Goal: Task Accomplishment & Management: Use online tool/utility

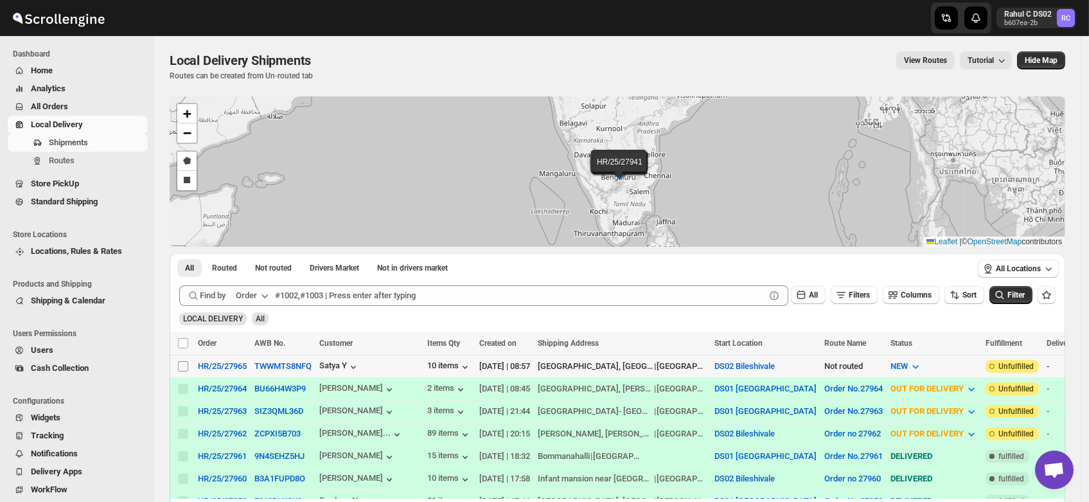
click at [183, 362] on input "Select shipment" at bounding box center [183, 366] width 10 height 10
checkbox input "true"
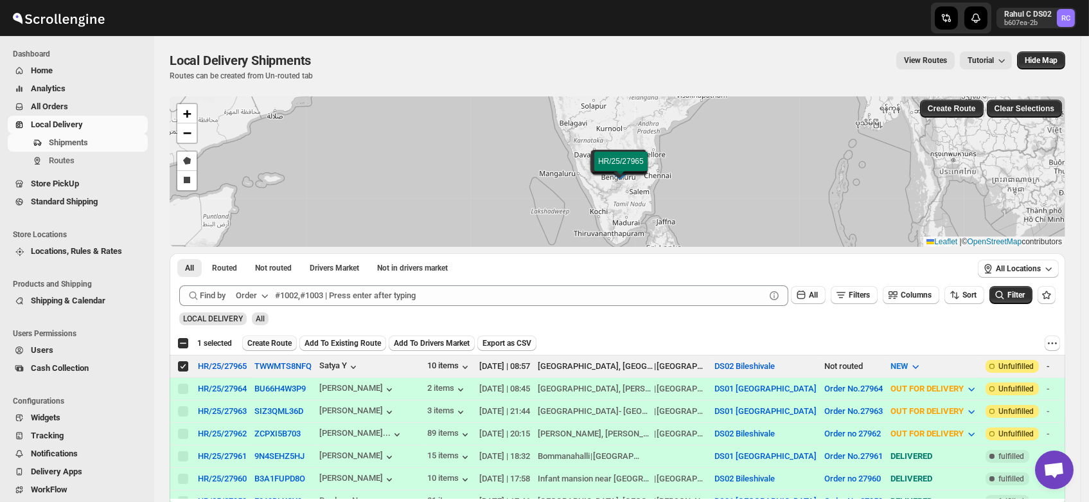
click at [272, 342] on span "Create Route" at bounding box center [269, 343] width 44 height 10
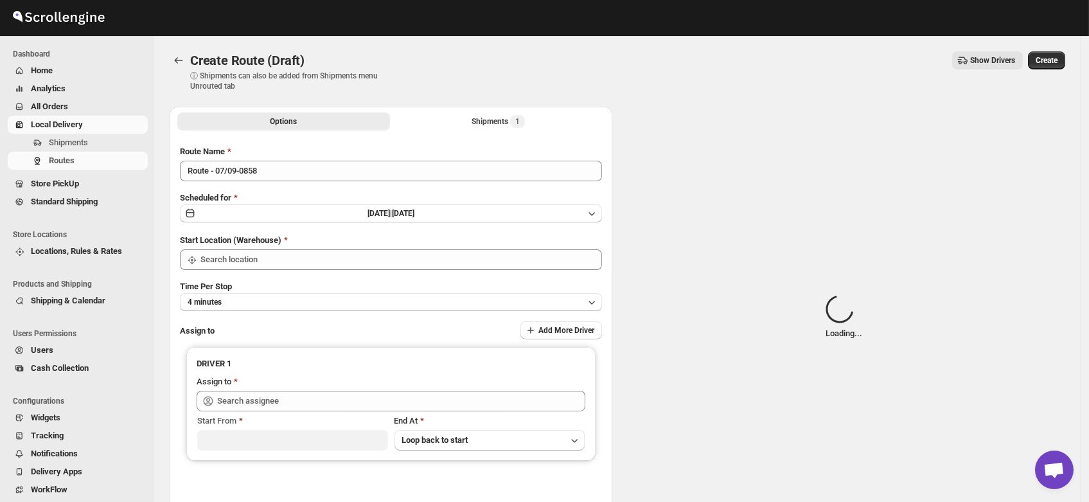
type input "DS02 Bileshivale"
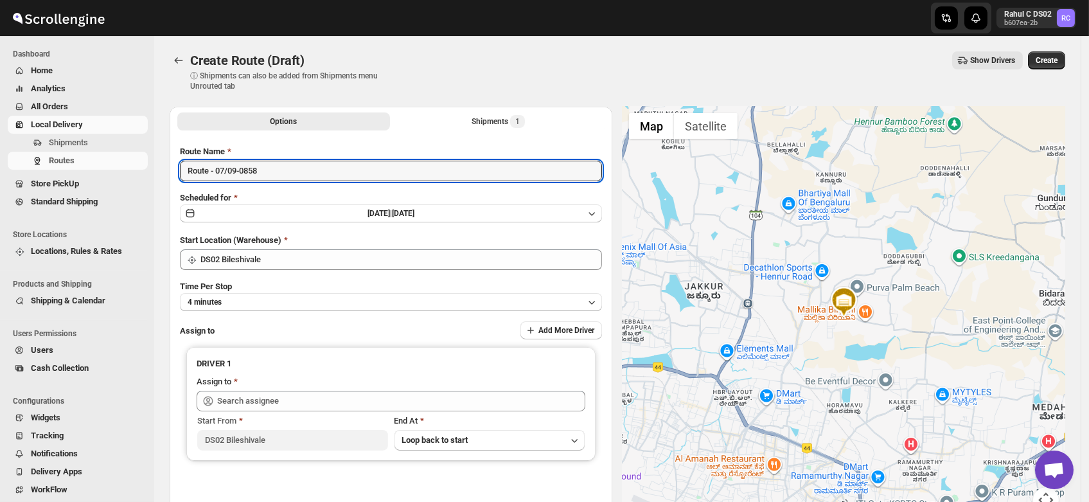
drag, startPoint x: 277, startPoint y: 170, endPoint x: 147, endPoint y: 191, distance: 131.3
click at [147, 191] on div "Skip to content Rahul C DS02 b607ea-2b RC Dashboard Home Analytics All Orders L…" at bounding box center [544, 308] width 1089 height 616
type input "Order no 27965"
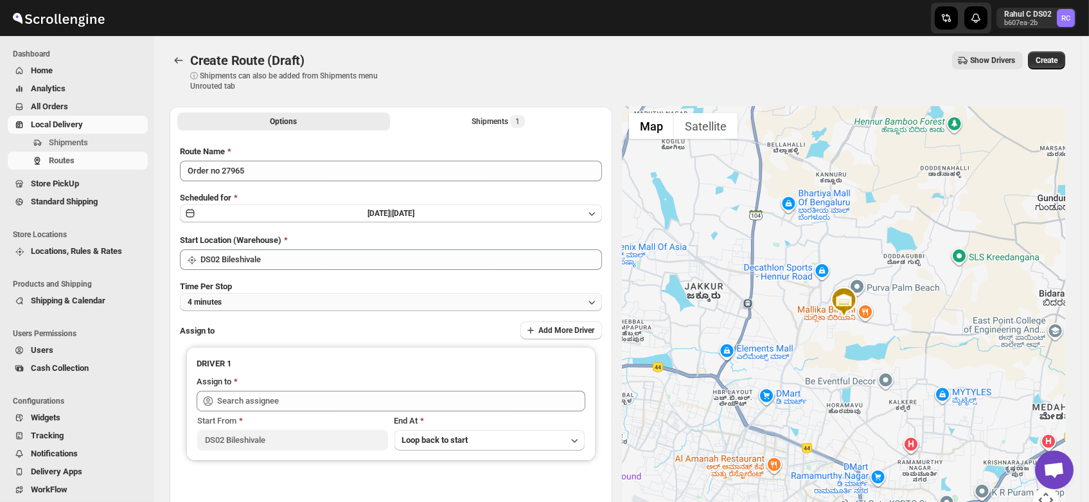
click at [256, 293] on button "4 minutes" at bounding box center [391, 302] width 422 height 18
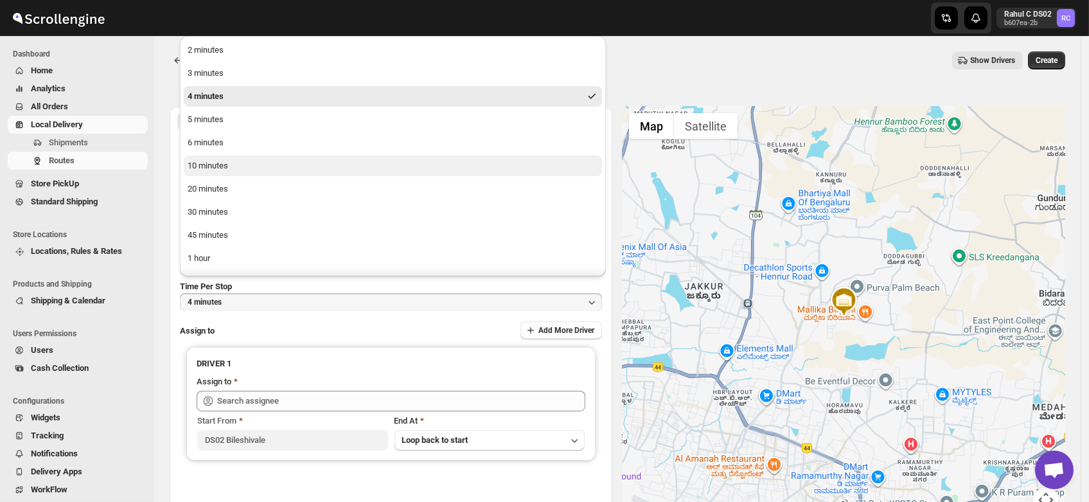
click at [225, 173] on button "10 minutes" at bounding box center [393, 165] width 418 height 21
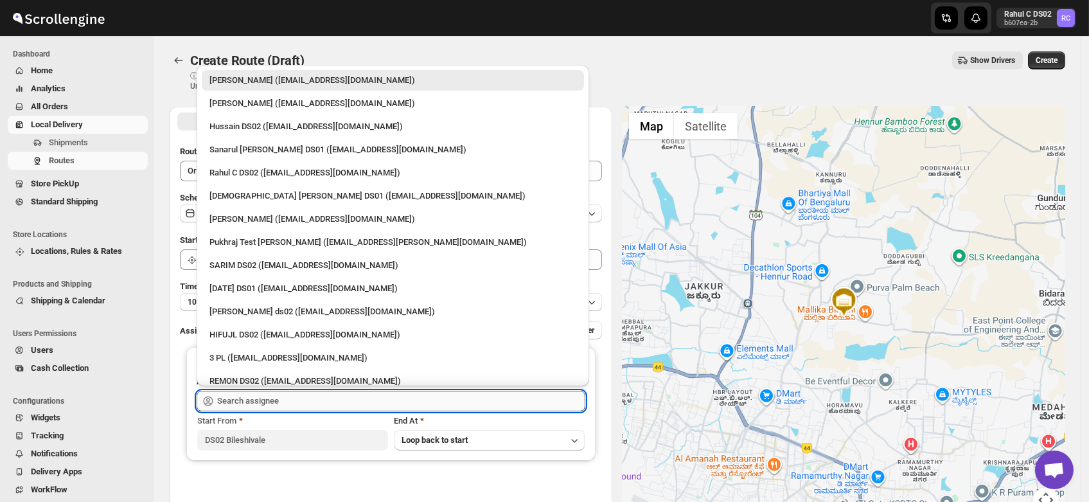
click at [251, 399] on input "text" at bounding box center [401, 400] width 368 height 21
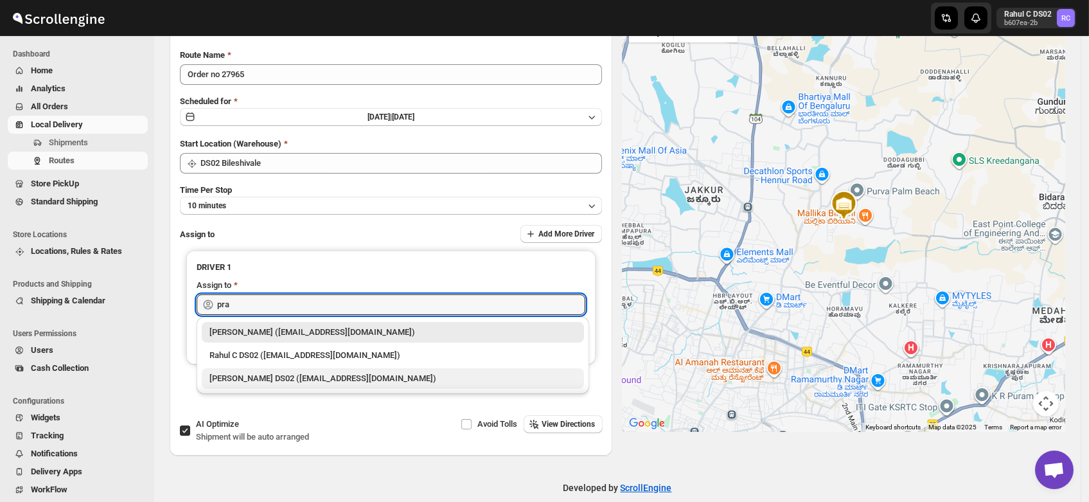
scroll to position [100, 0]
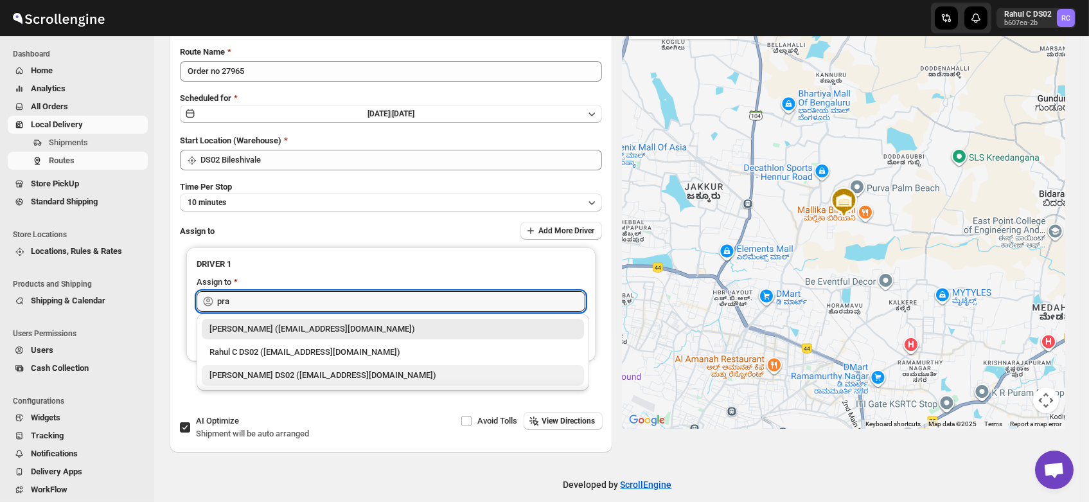
click at [241, 365] on div "PRAKSH DS02 (tetidoh251@flektel.com)" at bounding box center [393, 375] width 382 height 21
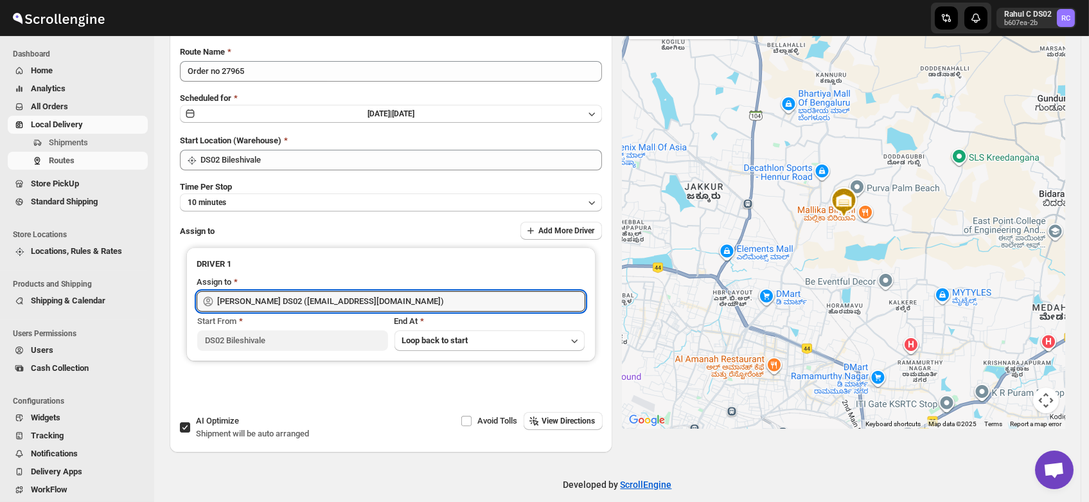
scroll to position [0, 0]
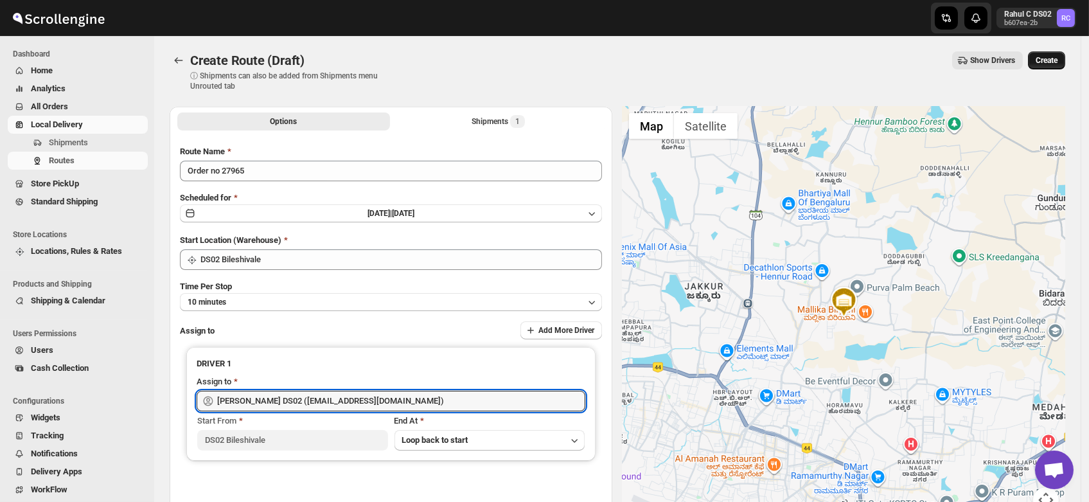
type input "PRAKSH DS02 (tetidoh251@flektel.com)"
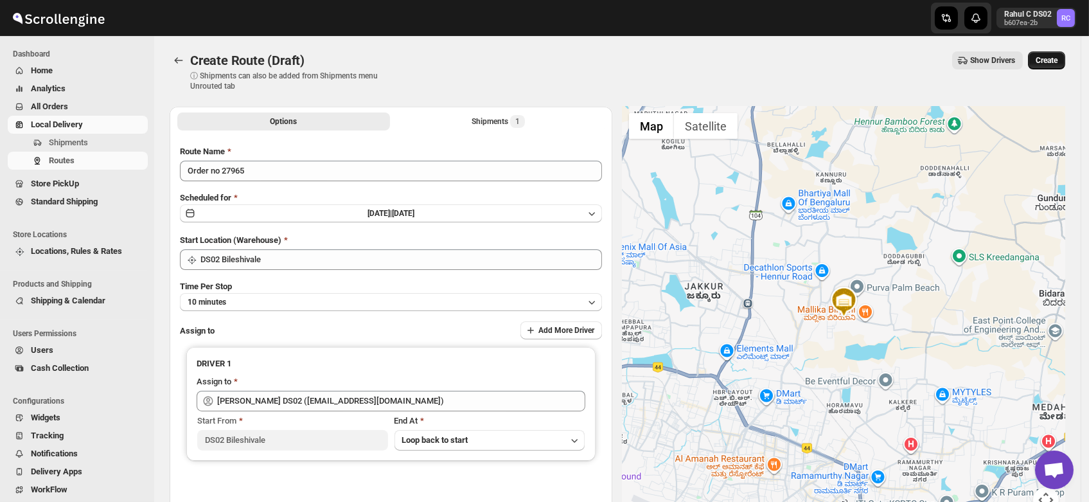
click at [1055, 57] on span "Create" at bounding box center [1046, 60] width 22 height 10
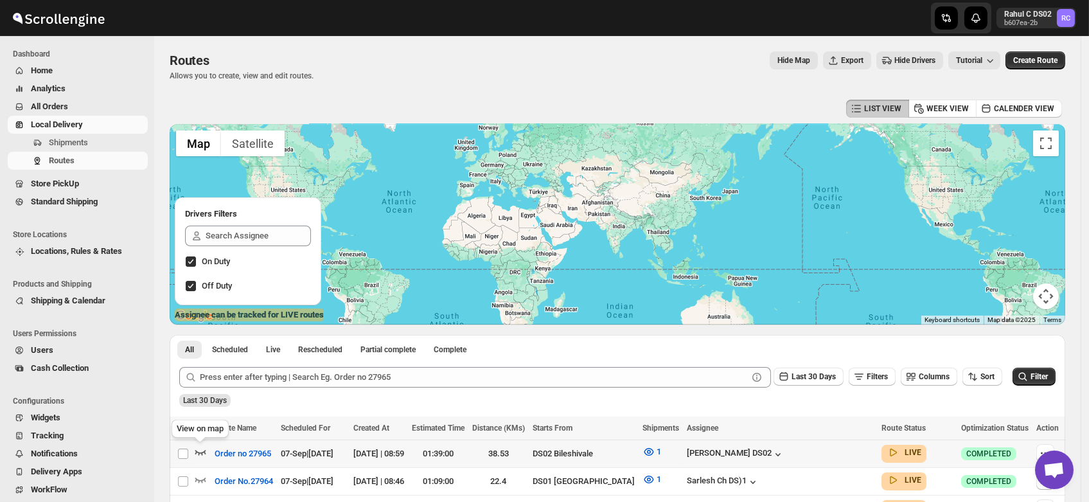
click at [200, 450] on icon "button" at bounding box center [200, 451] width 13 height 13
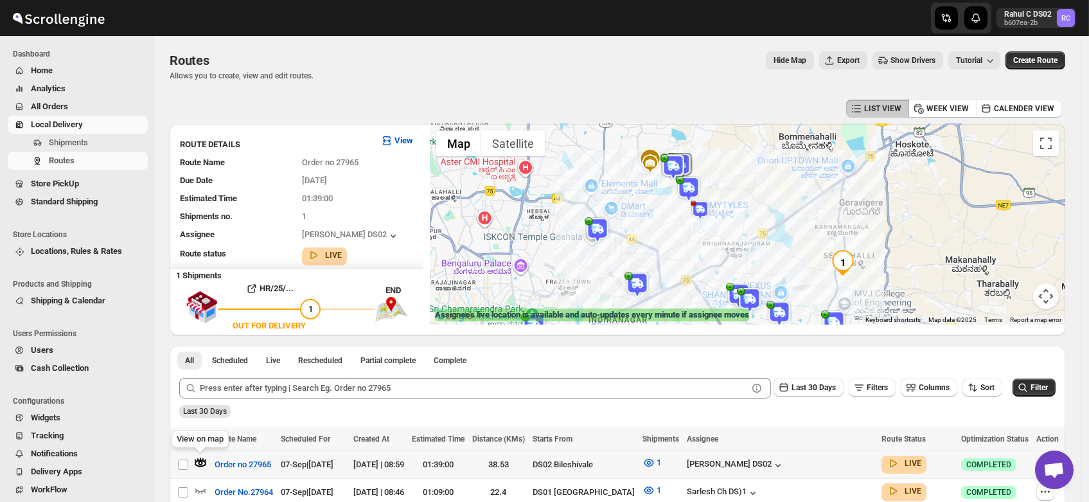
click at [199, 460] on icon "button" at bounding box center [200, 462] width 4 height 4
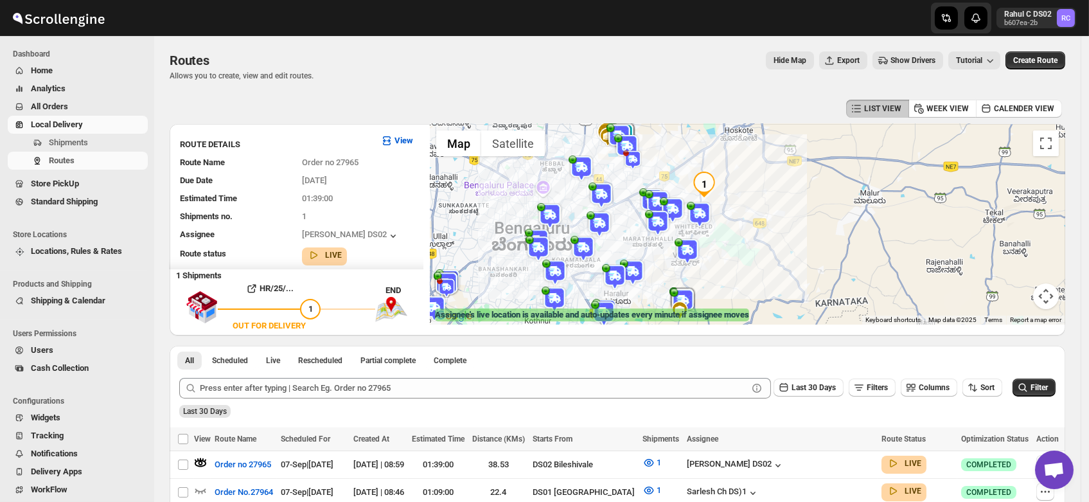
drag, startPoint x: 692, startPoint y: 259, endPoint x: 694, endPoint y: 179, distance: 80.9
click at [694, 179] on div "To navigate, press the arrow keys." at bounding box center [747, 224] width 635 height 200
click at [199, 463] on icon "button" at bounding box center [200, 462] width 4 height 4
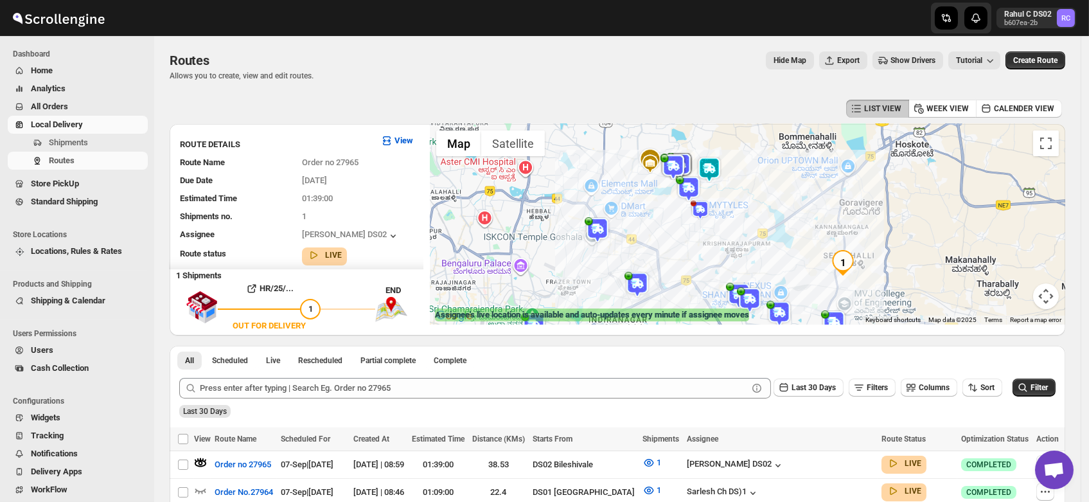
click at [714, 168] on img at bounding box center [709, 170] width 26 height 26
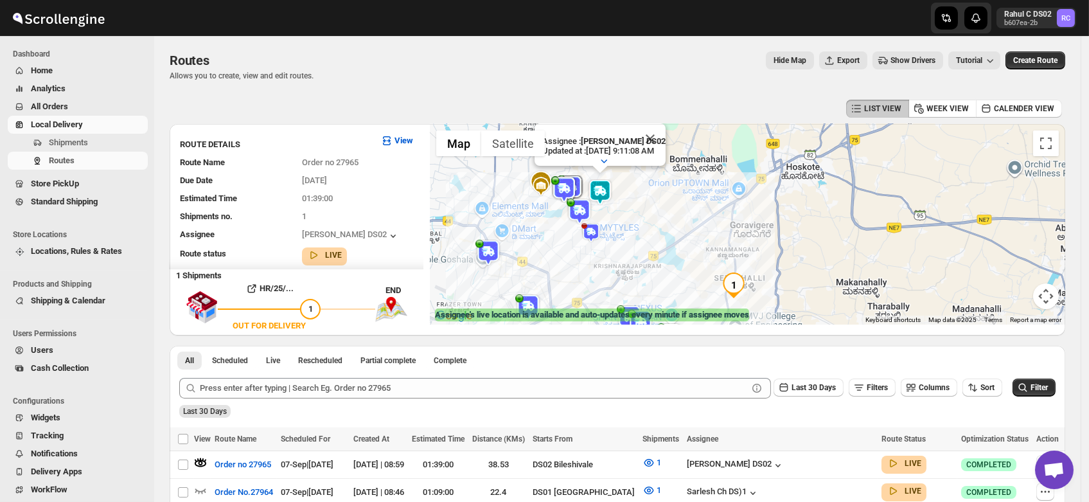
drag, startPoint x: 739, startPoint y: 267, endPoint x: 609, endPoint y: 209, distance: 141.4
click at [609, 209] on div "Assignee : PRAKSH DS02 Updated at : 9/7/2025, 9:11:08 AM Duty mode Enabled Batt…" at bounding box center [747, 224] width 635 height 200
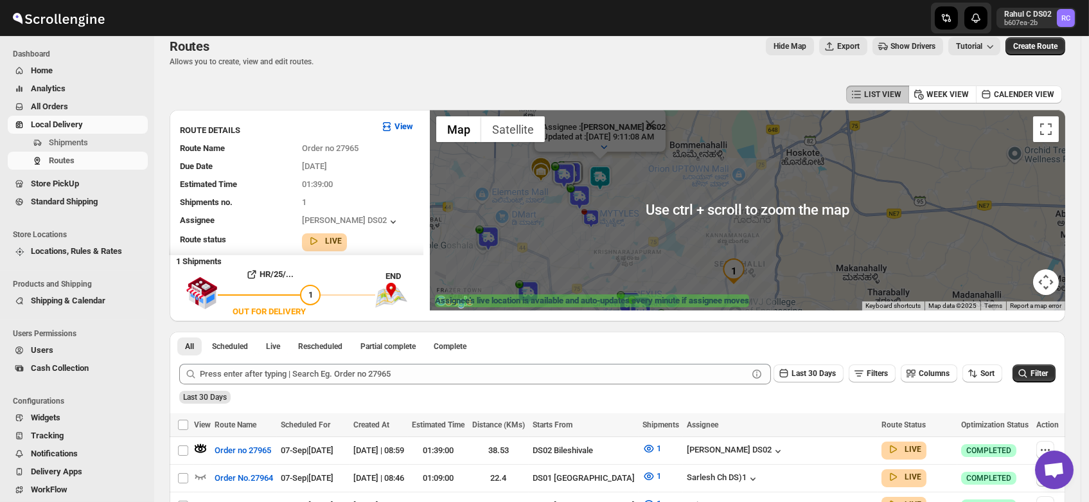
scroll to position [15, 0]
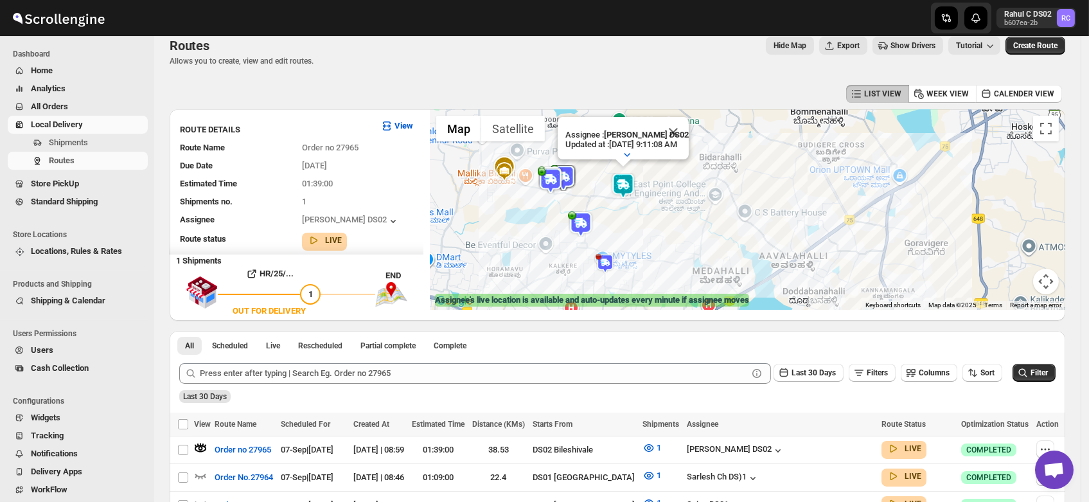
drag, startPoint x: 594, startPoint y: 164, endPoint x: 617, endPoint y: 204, distance: 45.7
click at [617, 204] on div "Assignee : PRAKSH DS02 Updated at : 9/7/2025, 9:11:08 AM Duty mode Enabled Batt…" at bounding box center [747, 209] width 635 height 200
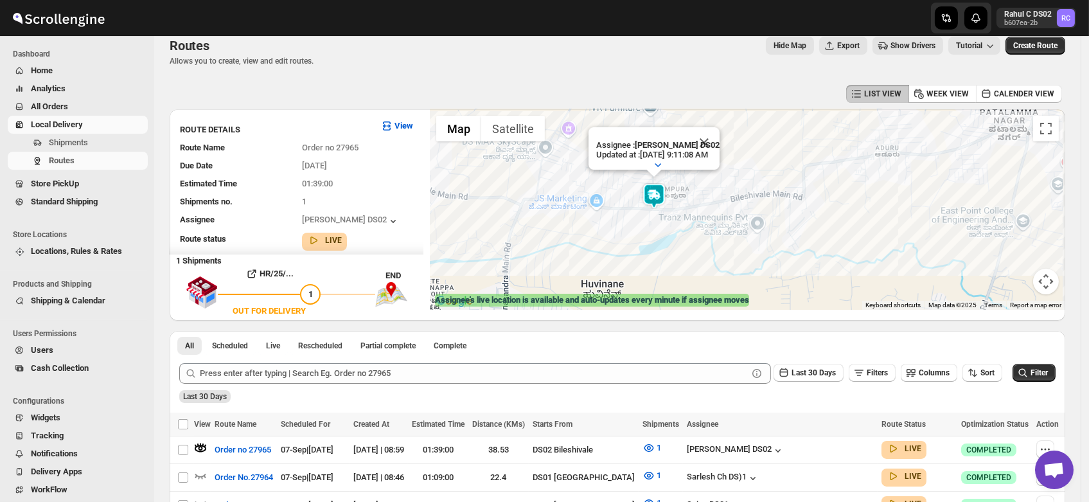
drag, startPoint x: 724, startPoint y: 220, endPoint x: 647, endPoint y: 240, distance: 80.4
click at [647, 240] on div "Assignee : PRAKSH DS02 Updated at : 9/7/2025, 9:11:08 AM Duty mode Enabled Batt…" at bounding box center [747, 209] width 635 height 200
click at [654, 195] on img at bounding box center [651, 196] width 26 height 26
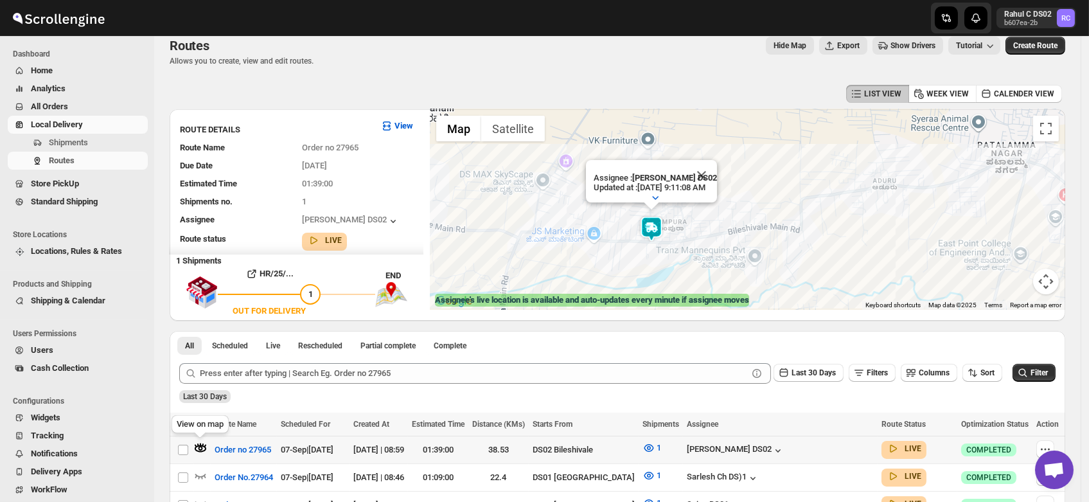
click at [200, 443] on icon "button" at bounding box center [200, 444] width 1 height 3
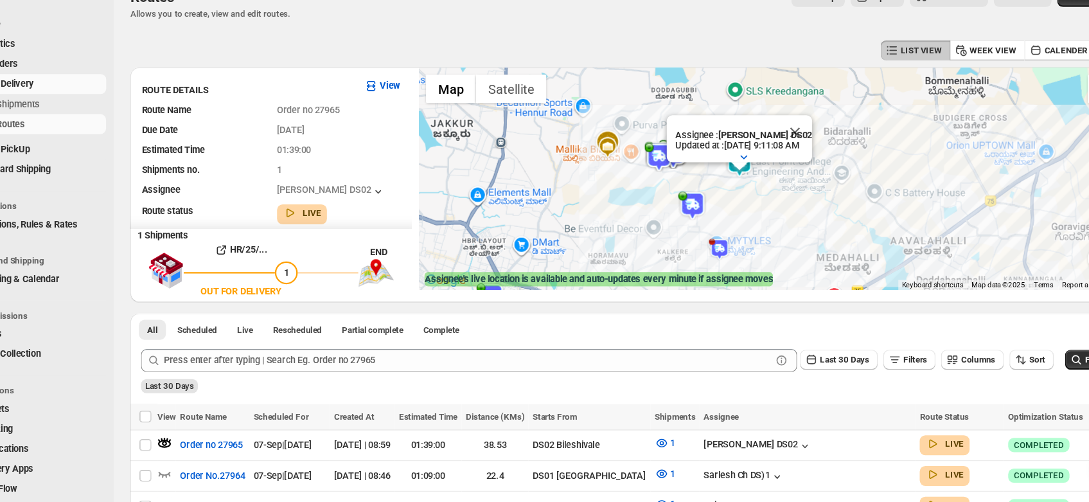
scroll to position [14, 0]
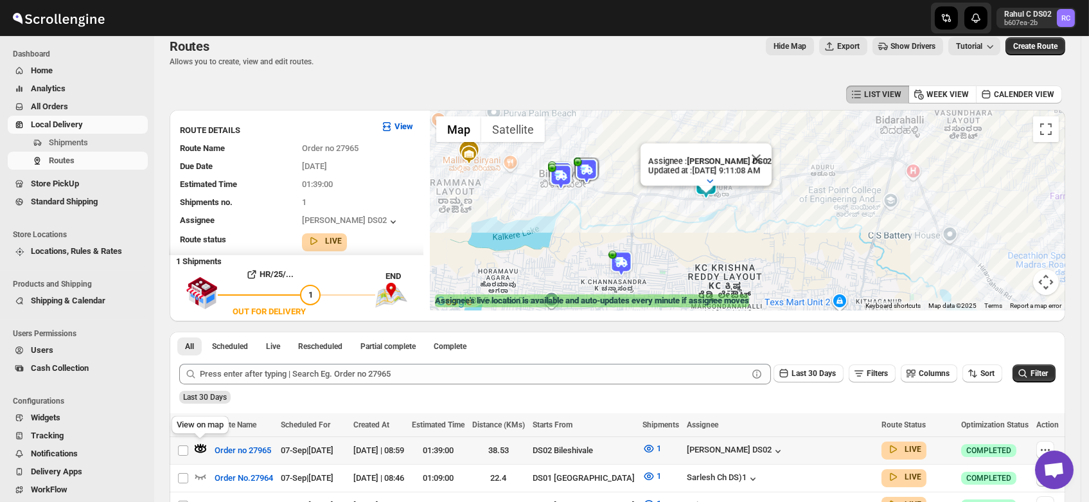
click at [200, 446] on icon "button" at bounding box center [200, 448] width 4 height 4
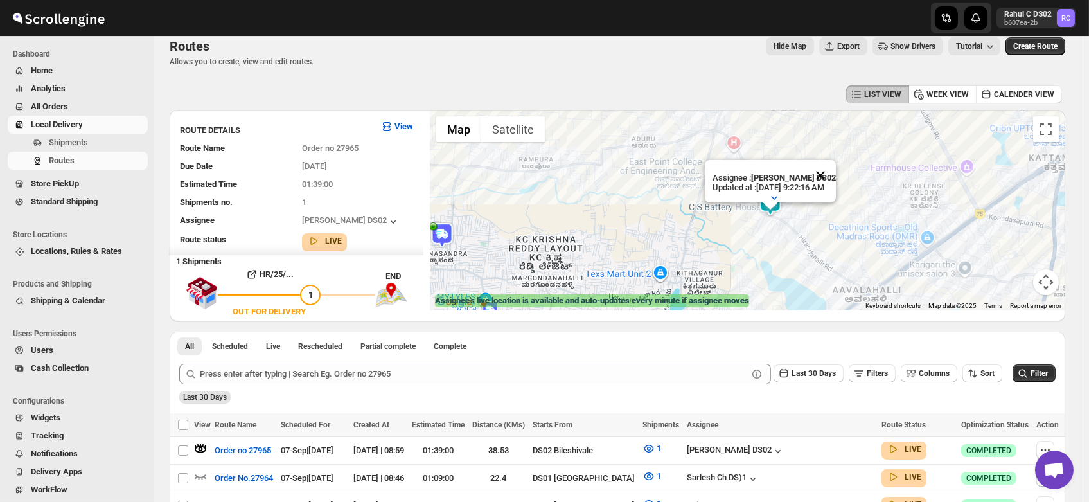
click at [833, 163] on button "Close" at bounding box center [820, 175] width 31 height 31
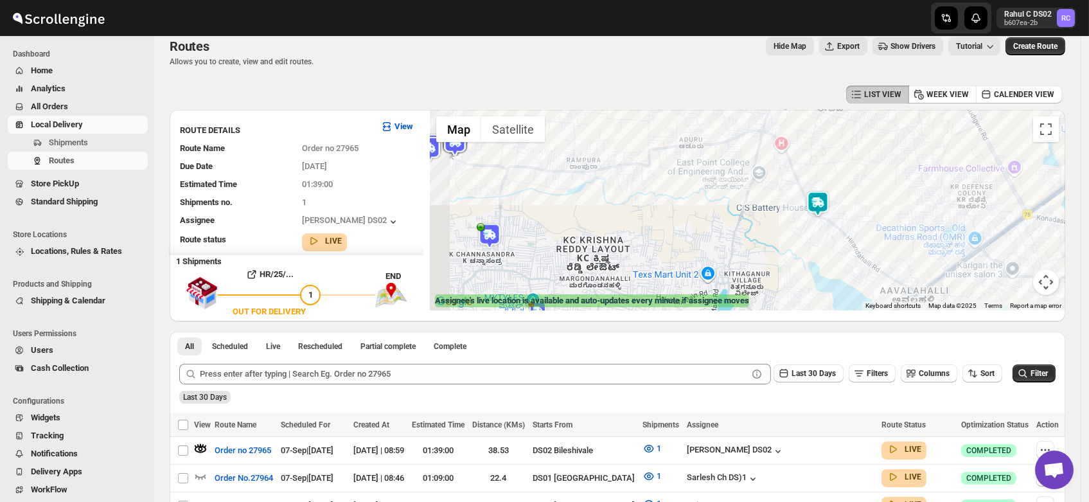
drag, startPoint x: 692, startPoint y: 238, endPoint x: 777, endPoint y: 242, distance: 85.5
click at [777, 242] on div at bounding box center [747, 210] width 635 height 200
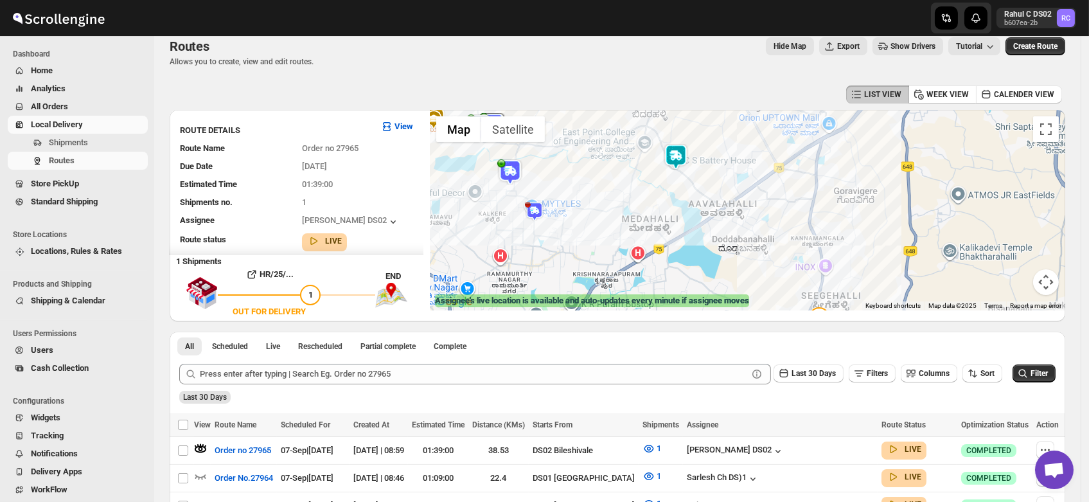
drag, startPoint x: 864, startPoint y: 250, endPoint x: 683, endPoint y: 172, distance: 197.9
click at [683, 172] on div at bounding box center [747, 210] width 635 height 200
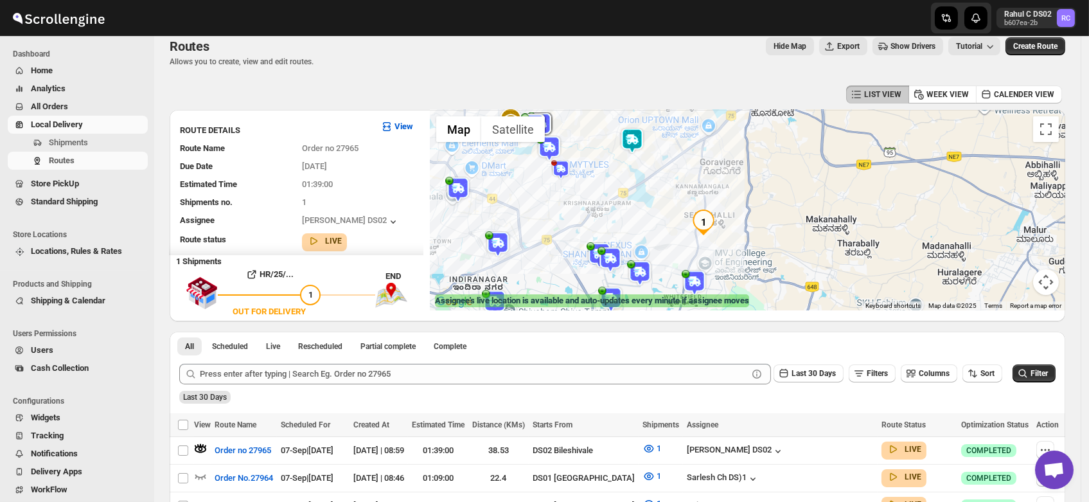
drag, startPoint x: 708, startPoint y: 211, endPoint x: 680, endPoint y: 199, distance: 29.9
click at [680, 199] on div at bounding box center [747, 210] width 635 height 200
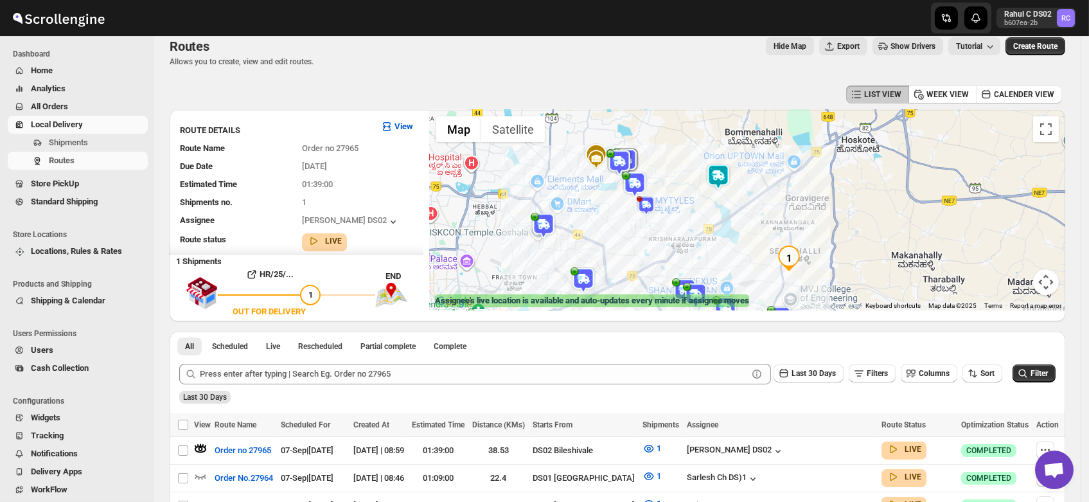
drag, startPoint x: 667, startPoint y: 197, endPoint x: 771, endPoint y: 236, distance: 110.3
click at [771, 236] on div at bounding box center [747, 210] width 635 height 200
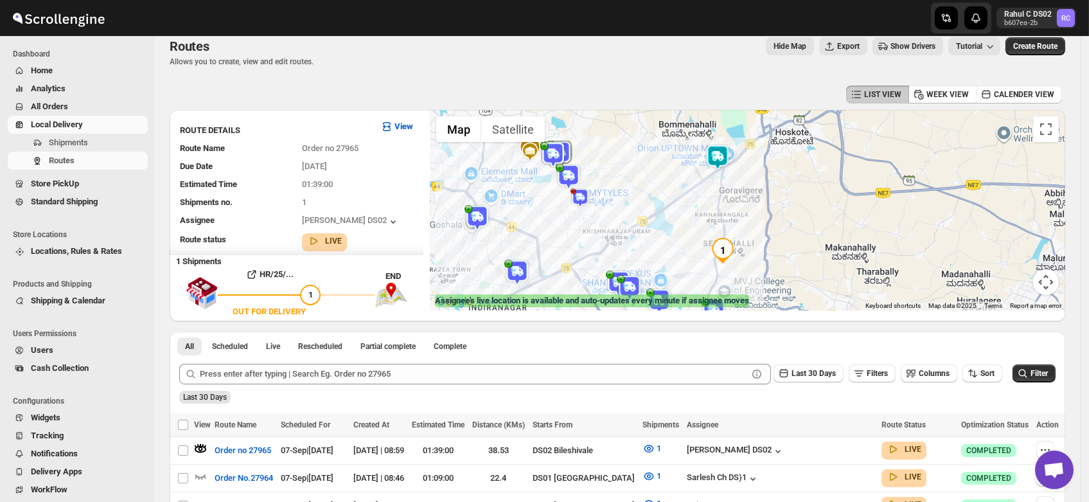
drag, startPoint x: 816, startPoint y: 198, endPoint x: 728, endPoint y: 189, distance: 89.1
click at [728, 189] on div at bounding box center [747, 210] width 635 height 200
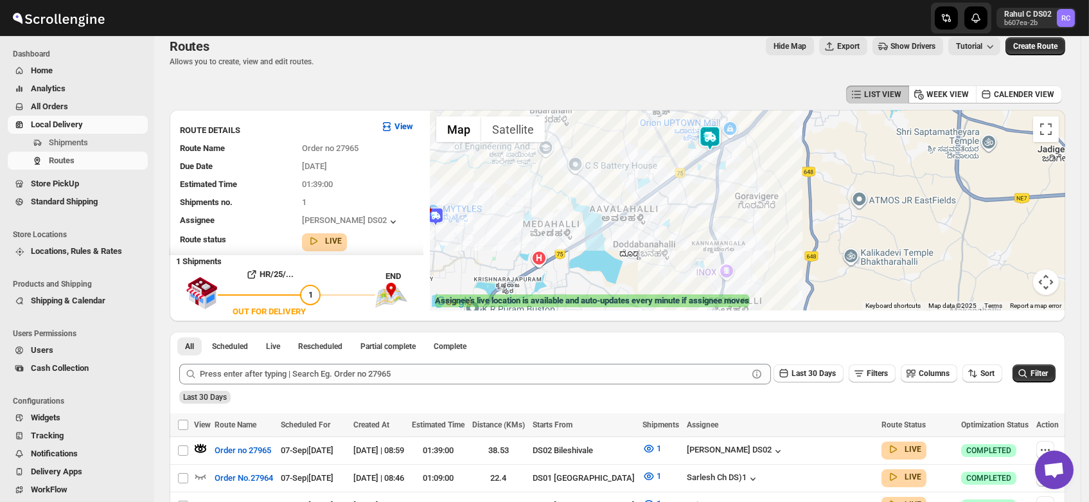
click at [713, 140] on img at bounding box center [710, 138] width 26 height 26
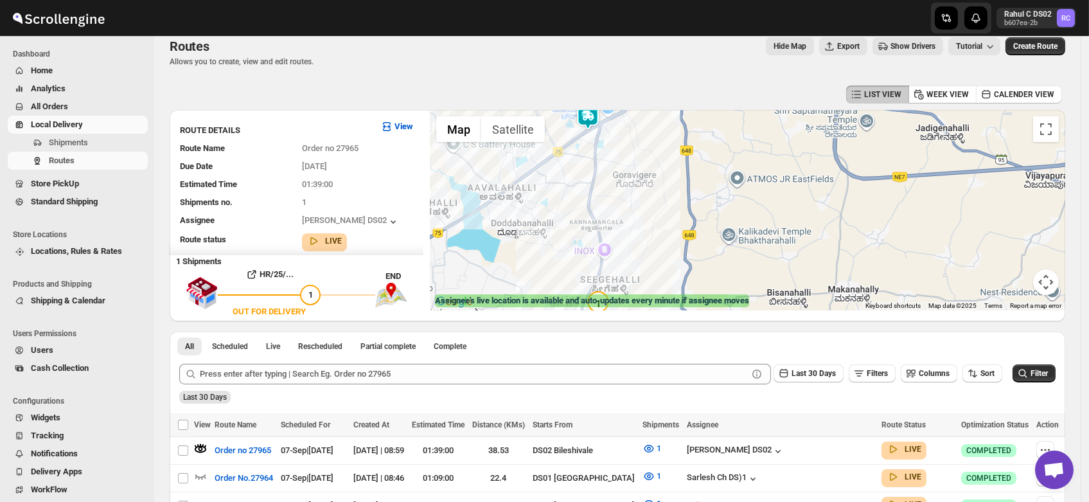
drag, startPoint x: 766, startPoint y: 259, endPoint x: 638, endPoint y: 141, distance: 174.1
click at [638, 141] on div "Assignee : PRAKSH DS02 Updated at : 9/7/2025, 9:33:17 AM Duty mode Enabled Batt…" at bounding box center [747, 210] width 635 height 200
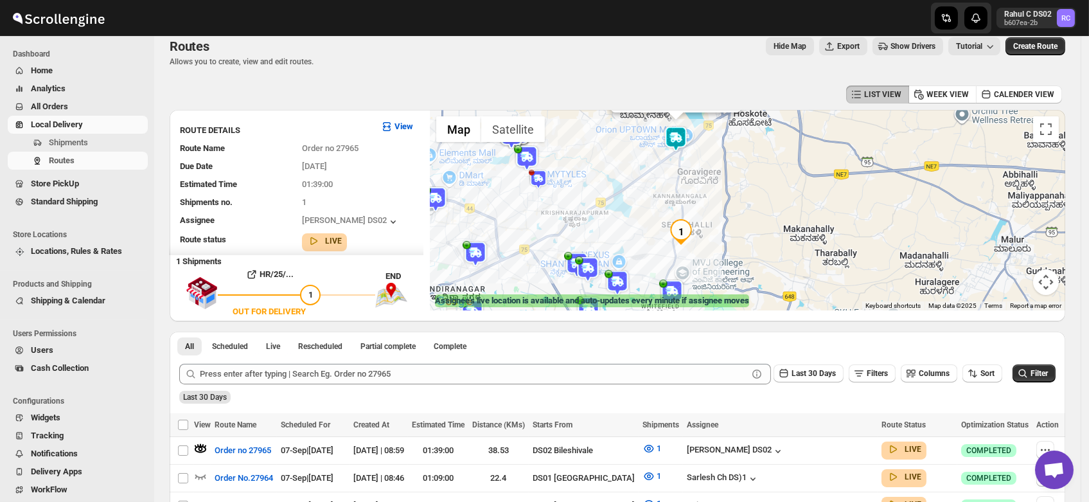
drag, startPoint x: 659, startPoint y: 195, endPoint x: 728, endPoint y: 212, distance: 70.9
click at [728, 212] on div "Assignee : PRAKSH DS02 Updated at : 9/7/2025, 9:33:17 AM Duty mode Enabled Batt…" at bounding box center [747, 210] width 635 height 200
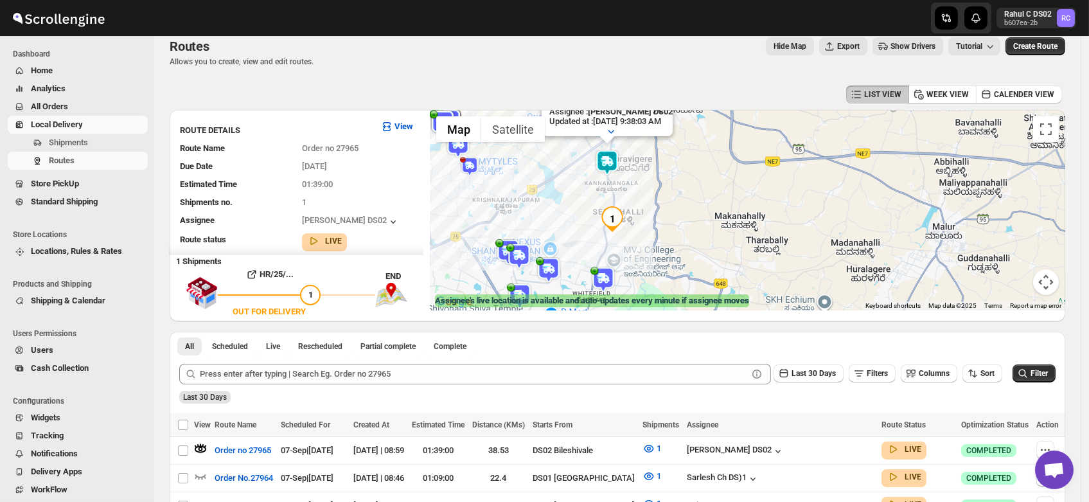
drag, startPoint x: 746, startPoint y: 255, endPoint x: 666, endPoint y: 143, distance: 137.7
click at [666, 143] on div "Assignee : PRAKSH DS02 Updated at : 9/7/2025, 9:38:03 AM Duty mode Enabled Batt…" at bounding box center [747, 210] width 635 height 200
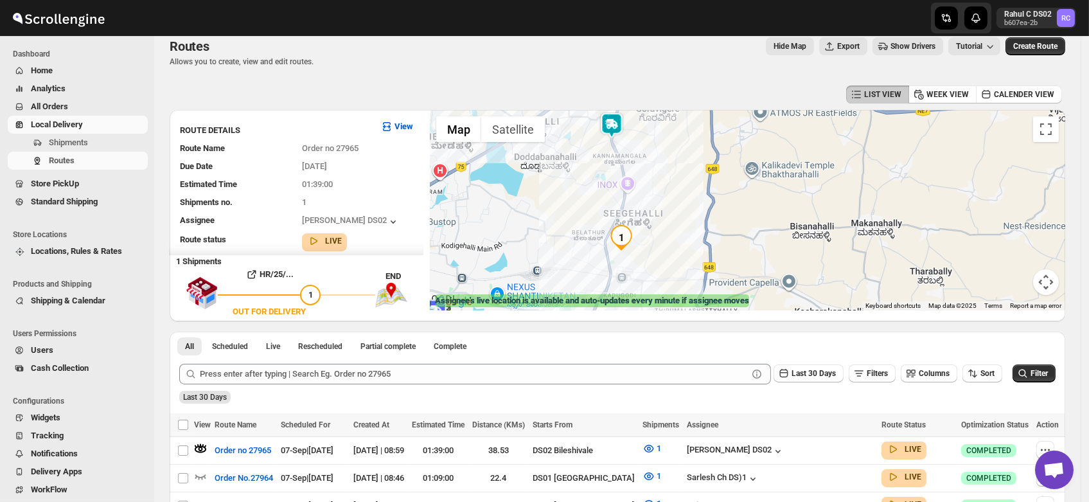
drag, startPoint x: 666, startPoint y: 210, endPoint x: 666, endPoint y: 184, distance: 25.7
click at [666, 184] on div "Assignee : PRAKSH DS02 Updated at : 9/7/2025, 9:38:03 AM Duty mode Enabled Batt…" at bounding box center [747, 210] width 635 height 200
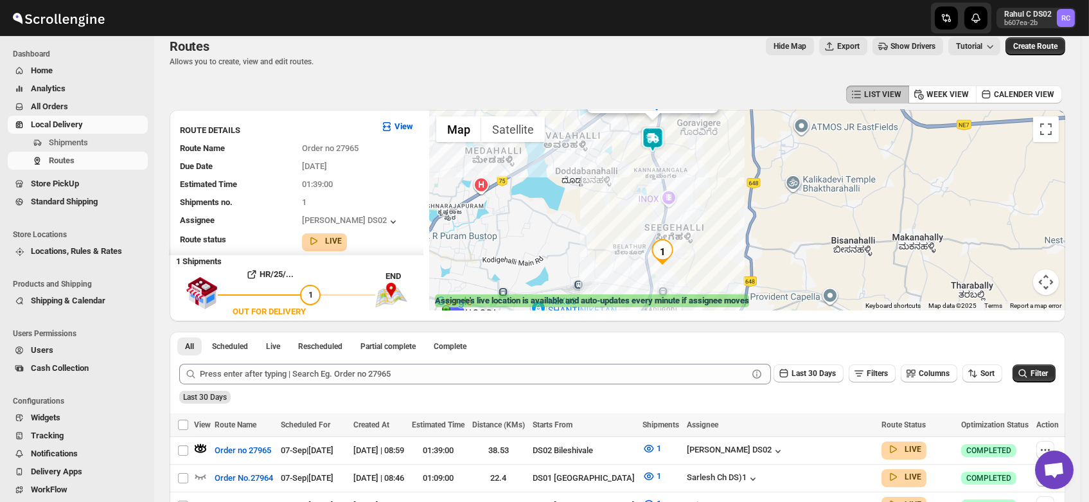
drag, startPoint x: 699, startPoint y: 189, endPoint x: 745, endPoint y: 203, distance: 48.4
click at [745, 203] on div "Assignee : PRAKSH DS02 Updated at : 9/7/2025, 9:38:03 AM Duty mode Enabled Batt…" at bounding box center [747, 210] width 635 height 200
click at [656, 138] on img at bounding box center [653, 140] width 26 height 26
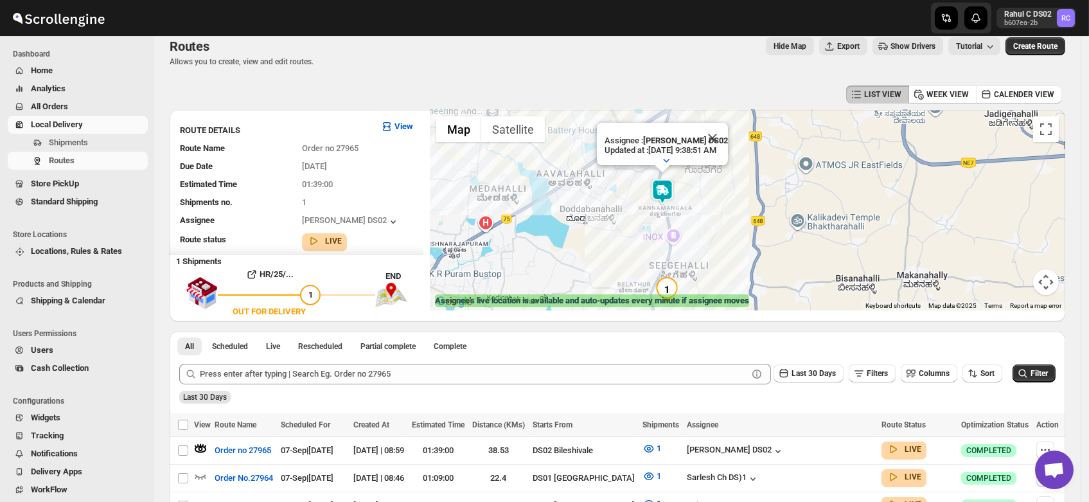
drag, startPoint x: 724, startPoint y: 259, endPoint x: 729, endPoint y: 203, distance: 56.7
click at [729, 203] on div "Assignee : PRAKSH DS02 Updated at : 9/7/2025, 9:38:51 AM Duty mode Enabled Batt…" at bounding box center [747, 210] width 635 height 200
click at [202, 446] on icon "button" at bounding box center [203, 445] width 2 height 3
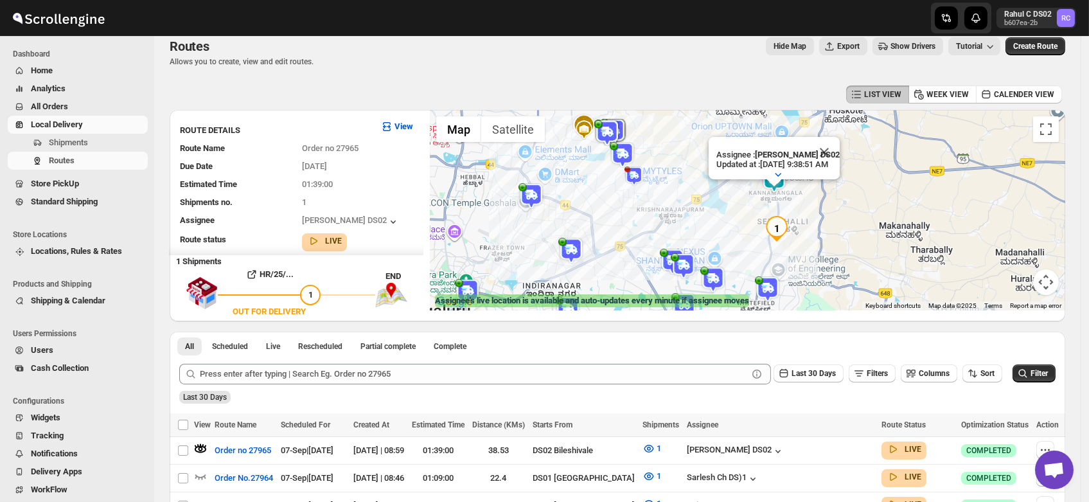
drag, startPoint x: 886, startPoint y: 240, endPoint x: 814, endPoint y: 215, distance: 76.2
click at [814, 215] on div "Assignee : PRAKSH DS02 Updated at : 9/7/2025, 9:38:51 AM Duty mode Enabled Batt…" at bounding box center [747, 210] width 635 height 200
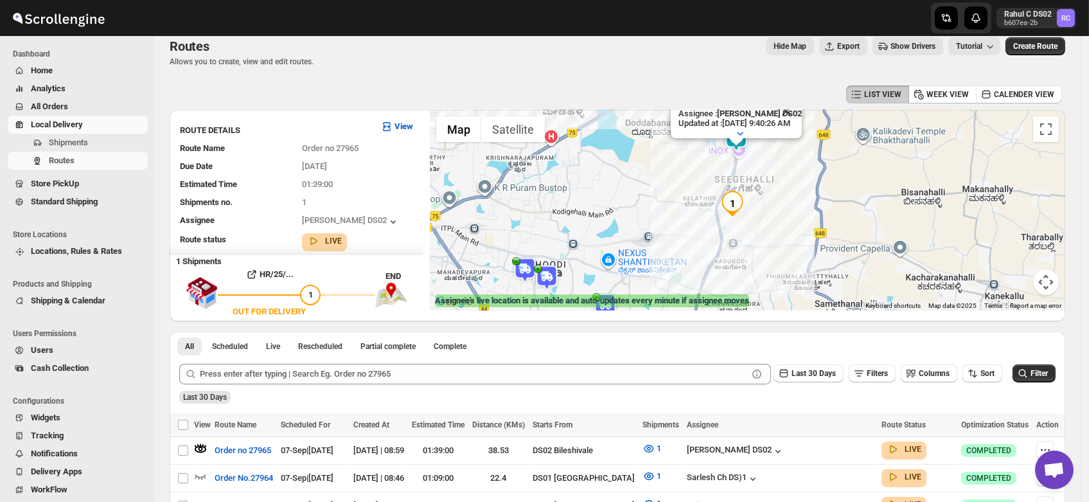
drag, startPoint x: 792, startPoint y: 247, endPoint x: 762, endPoint y: 177, distance: 76.5
click at [762, 177] on div "Assignee : PRAKSH DS02 Updated at : 9/7/2025, 9:40:26 AM Duty mode Enabled Batt…" at bounding box center [747, 210] width 635 height 200
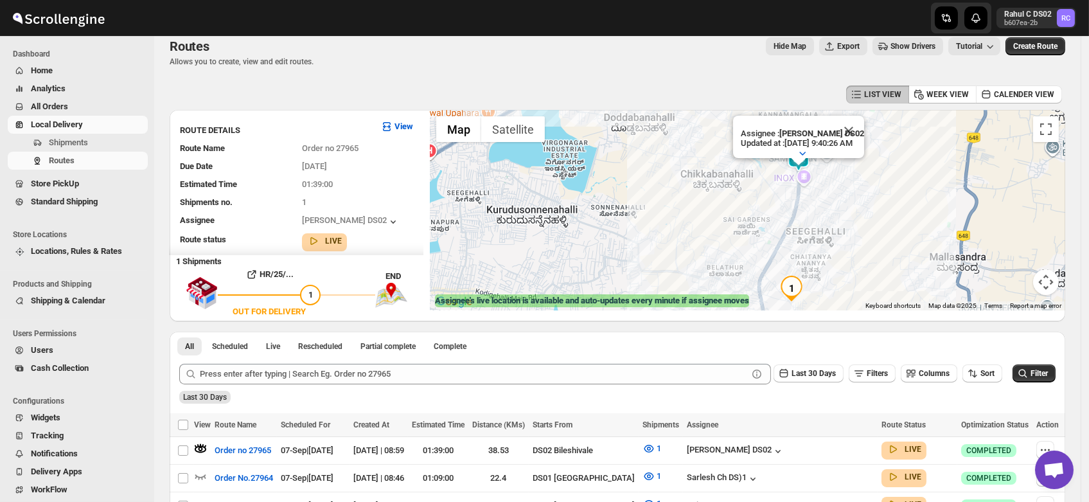
drag, startPoint x: 749, startPoint y: 173, endPoint x: 823, endPoint y: 232, distance: 94.7
click at [823, 232] on div "Assignee : PRAKSH DS02 Updated at : 9/7/2025, 9:40:26 AM Duty mode Enabled Batt…" at bounding box center [747, 210] width 635 height 200
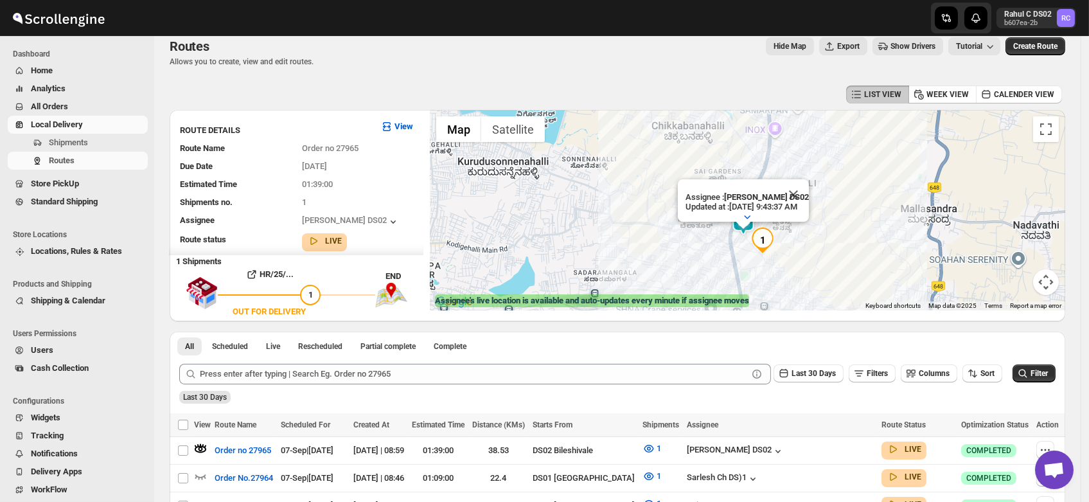
drag, startPoint x: 690, startPoint y: 253, endPoint x: 659, endPoint y: 214, distance: 49.8
click at [659, 214] on div "Assignee : PRAKSH DS02 Updated at : 9/7/2025, 9:43:37 AM Duty mode Enabled Batt…" at bounding box center [747, 210] width 635 height 200
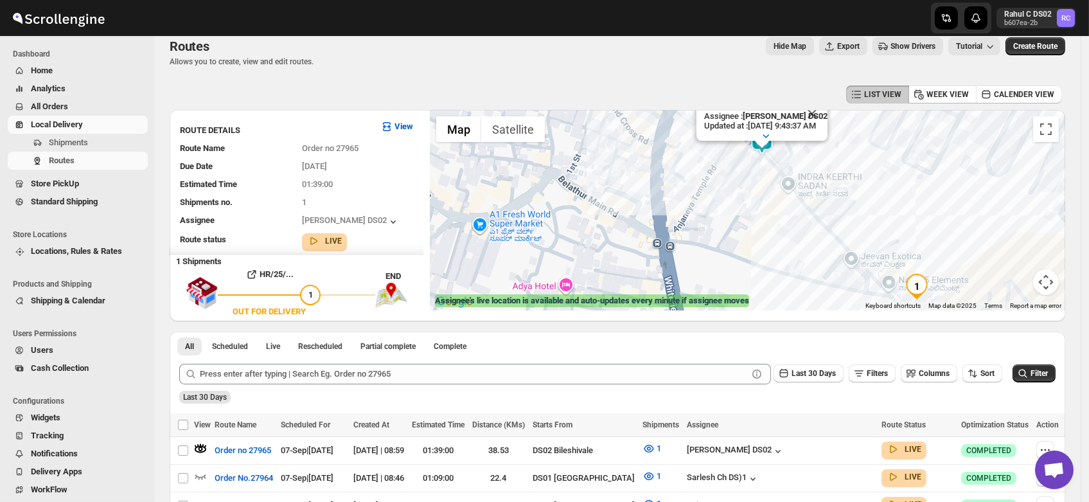
drag, startPoint x: 790, startPoint y: 253, endPoint x: 826, endPoint y: 263, distance: 37.2
click at [826, 263] on div "Assignee : PRAKSH DS02 Updated at : 9/7/2025, 9:43:37 AM Duty mode Enabled Batt…" at bounding box center [747, 210] width 635 height 200
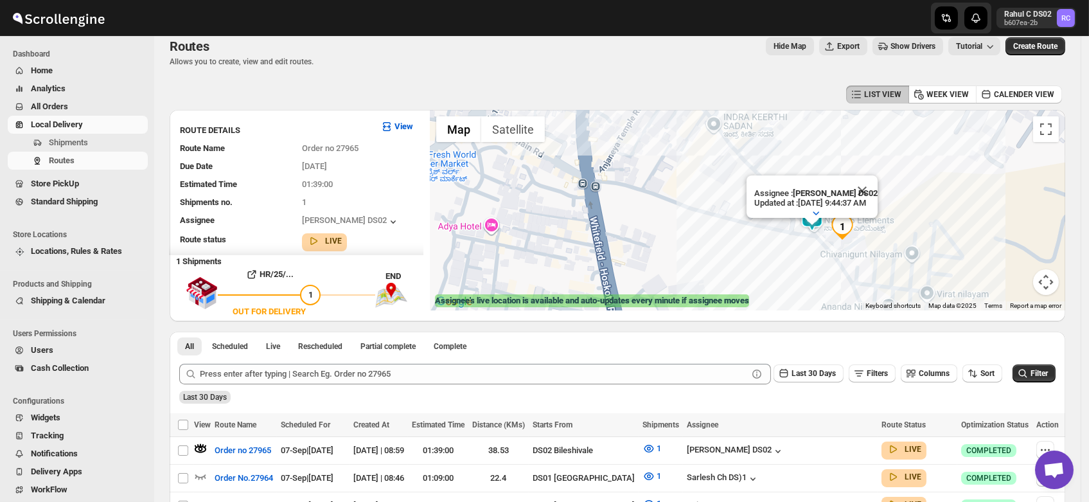
drag, startPoint x: 857, startPoint y: 279, endPoint x: 777, endPoint y: 238, distance: 90.2
click at [777, 238] on div "Assignee : PRAKSH DS02 Updated at : 9/7/2025, 9:44:37 AM Duty mode Enabled Batt…" at bounding box center [747, 210] width 635 height 200
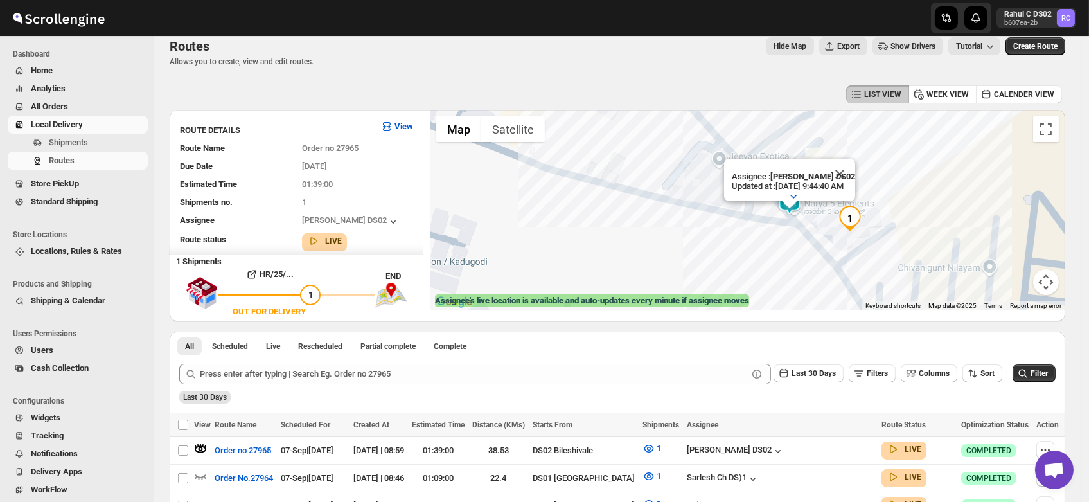
drag, startPoint x: 848, startPoint y: 259, endPoint x: 821, endPoint y: 246, distance: 29.6
click at [821, 246] on div "Assignee : PRAKSH DS02 Updated at : 9/7/2025, 9:44:40 AM Duty mode Enabled Batt…" at bounding box center [747, 210] width 635 height 200
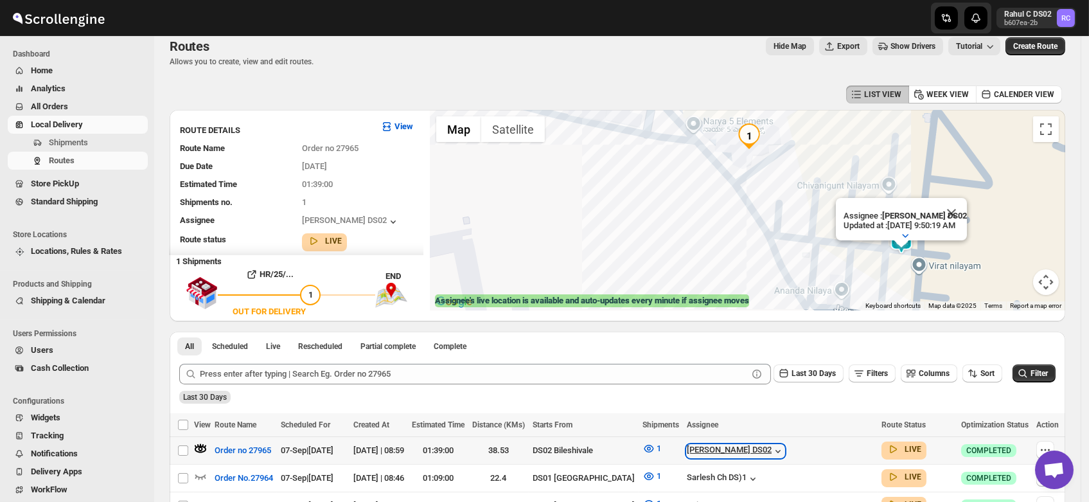
click at [778, 450] on div "[PERSON_NAME] DS02" at bounding box center [736, 450] width 98 height 13
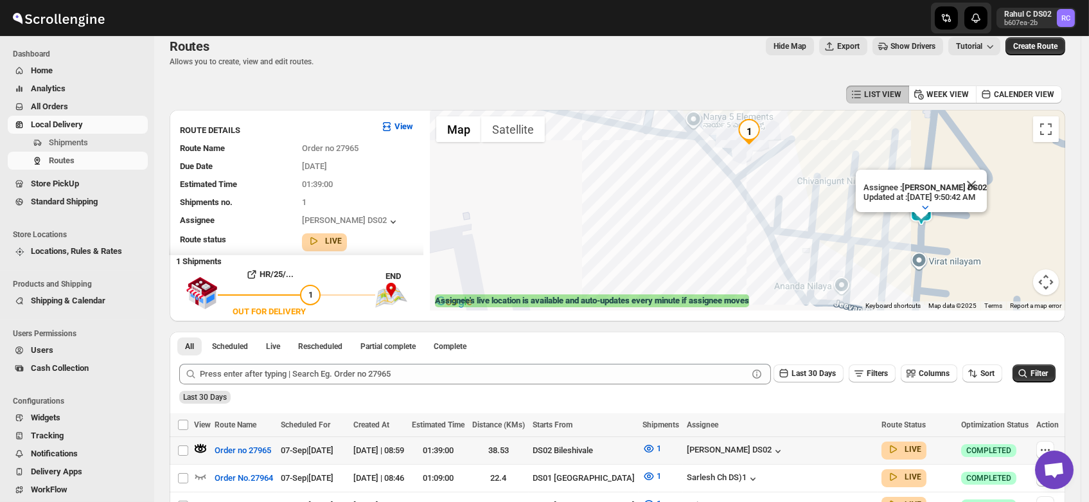
click at [786, 440] on td "[PERSON_NAME] DS02" at bounding box center [780, 451] width 195 height 28
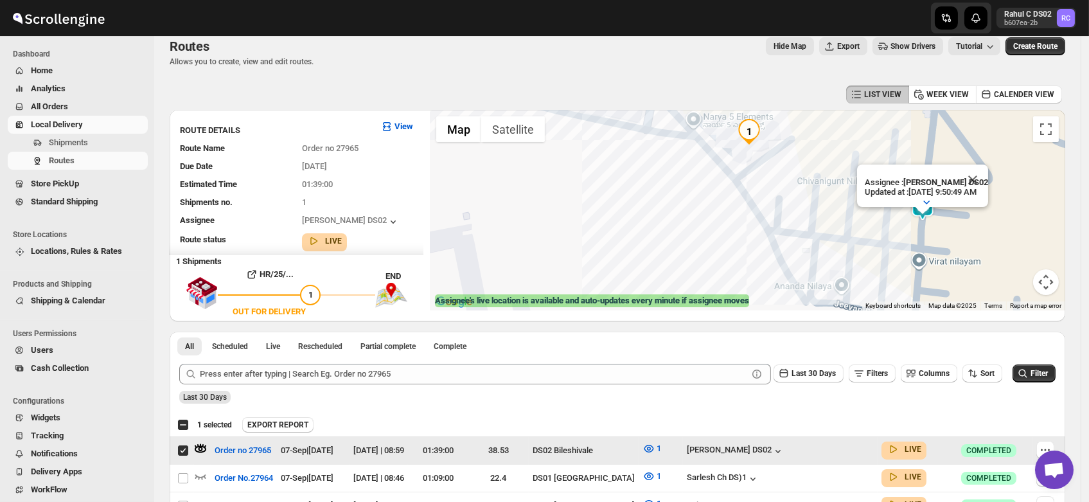
click at [786, 440] on td "[PERSON_NAME] DS02" at bounding box center [780, 451] width 195 height 28
checkbox input "false"
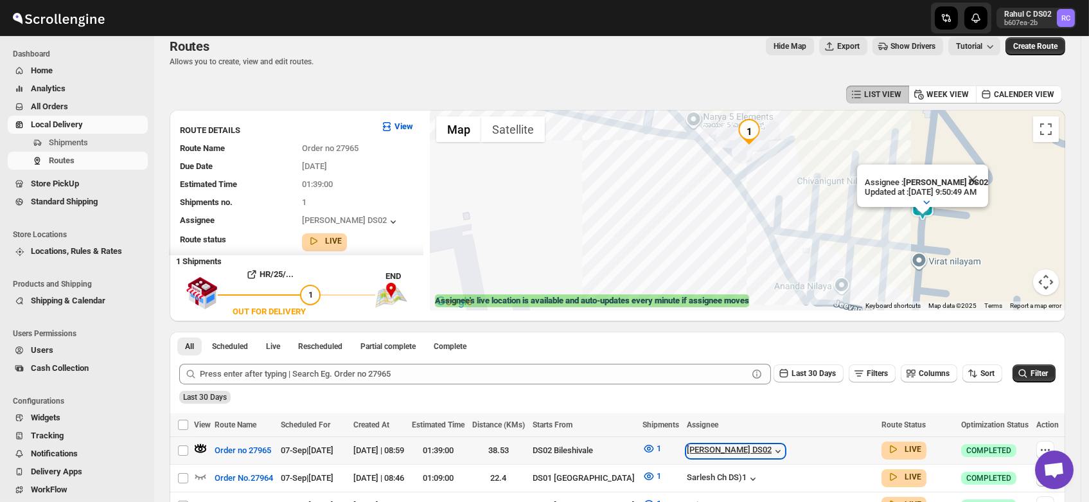
click at [784, 446] on icon "button" at bounding box center [777, 450] width 13 height 13
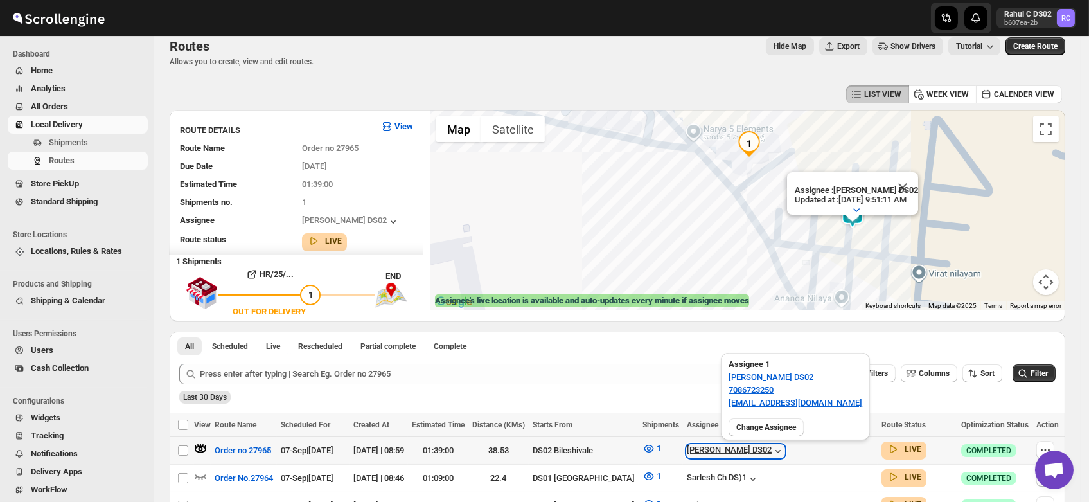
click at [784, 446] on icon "button" at bounding box center [777, 450] width 13 height 13
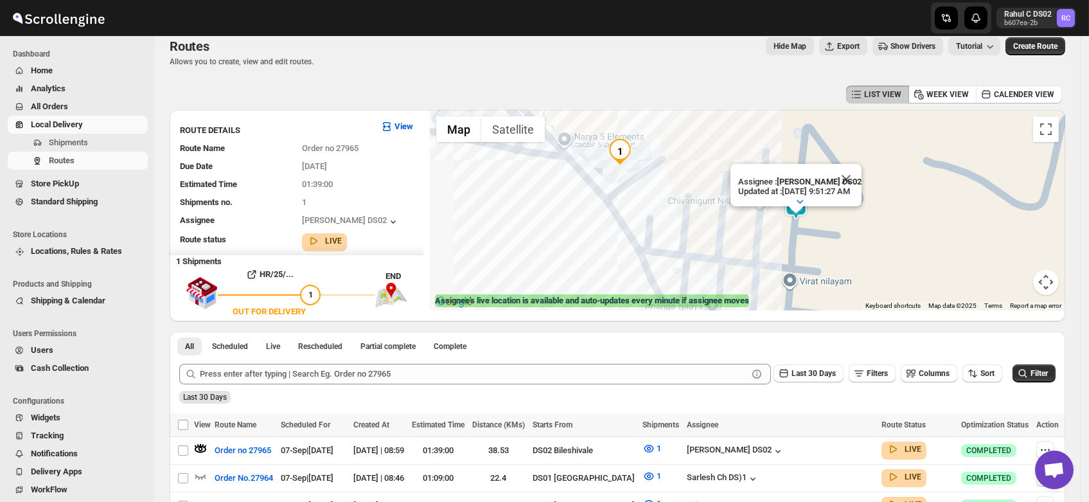
drag, startPoint x: 901, startPoint y: 257, endPoint x: 768, endPoint y: 237, distance: 134.4
click at [768, 237] on div "Assignee : PRAKSH DS02 Updated at : 9/7/2025, 9:51:27 AM Duty mode Enabled Batt…" at bounding box center [747, 210] width 635 height 200
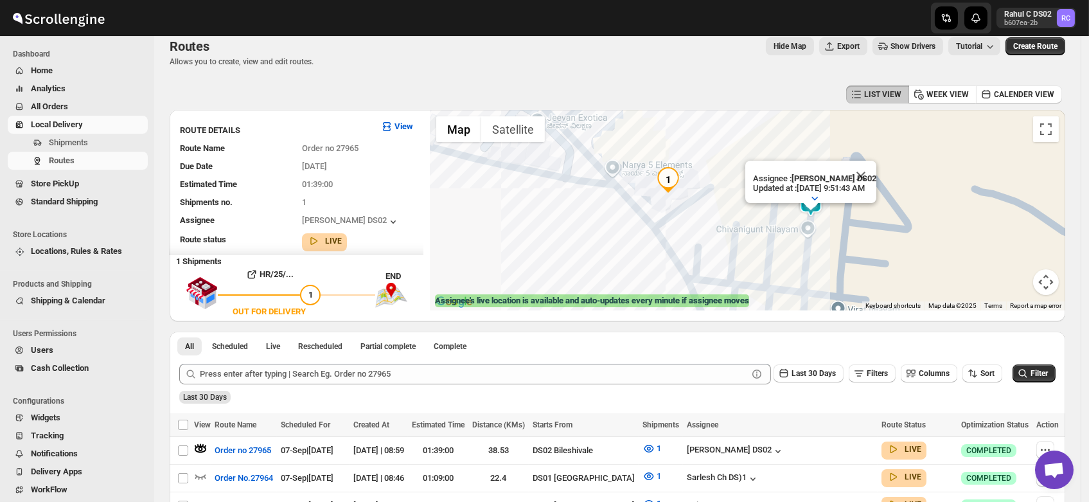
drag, startPoint x: 787, startPoint y: 235, endPoint x: 842, endPoint y: 247, distance: 55.8
click at [842, 247] on div "Assignee : PRAKSH DS02 Updated at : 9/7/2025, 9:51:43 AM Duty mode Enabled Batt…" at bounding box center [747, 210] width 635 height 200
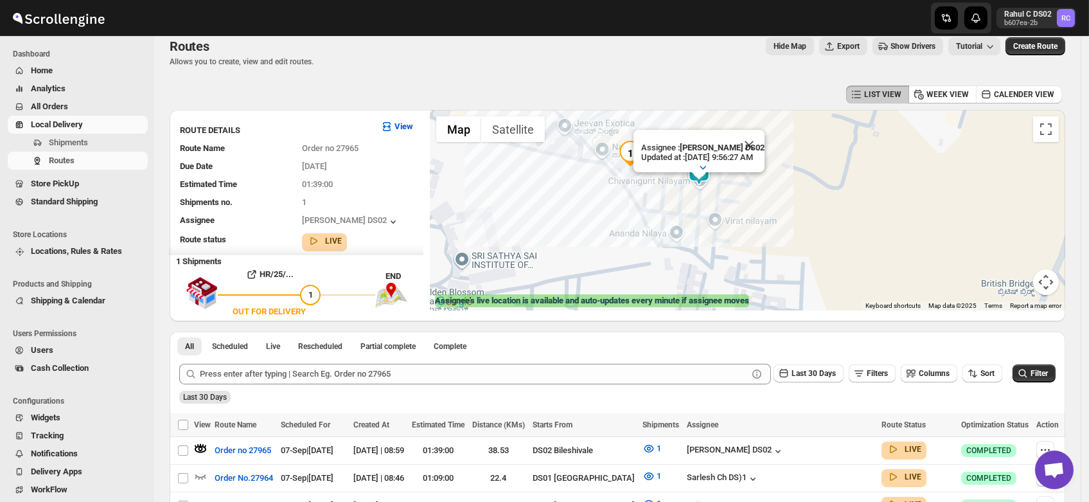
drag, startPoint x: 703, startPoint y: 216, endPoint x: 674, endPoint y: 201, distance: 32.5
click at [674, 201] on div "Assignee : PRAKSH DS02 Updated at : 9/7/2025, 9:56:27 AM Duty mode Enabled Batt…" at bounding box center [747, 210] width 635 height 200
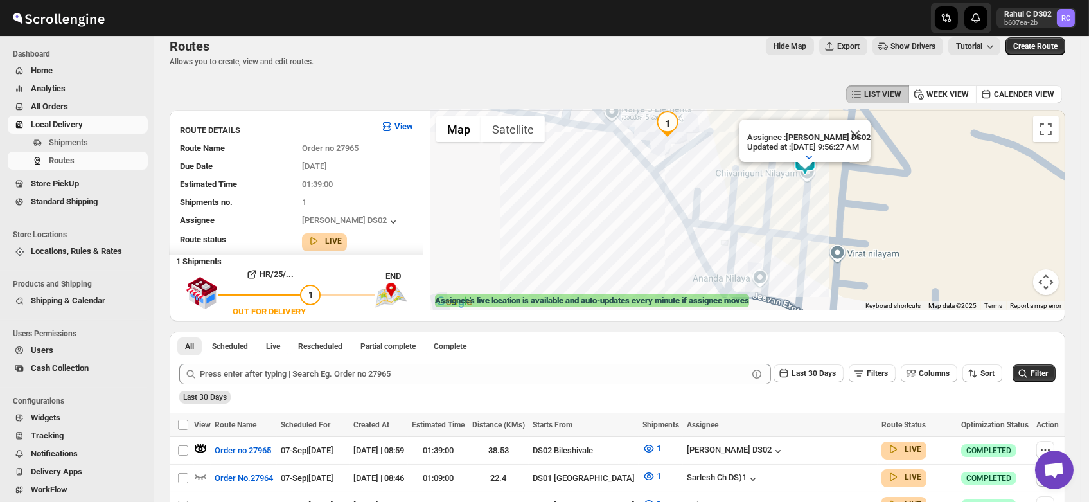
drag, startPoint x: 621, startPoint y: 192, endPoint x: 690, endPoint y: 202, distance: 70.1
click at [690, 202] on div "Assignee : PRAKSH DS02 Updated at : 9/7/2025, 9:56:27 AM Duty mode Enabled Batt…" at bounding box center [747, 210] width 635 height 200
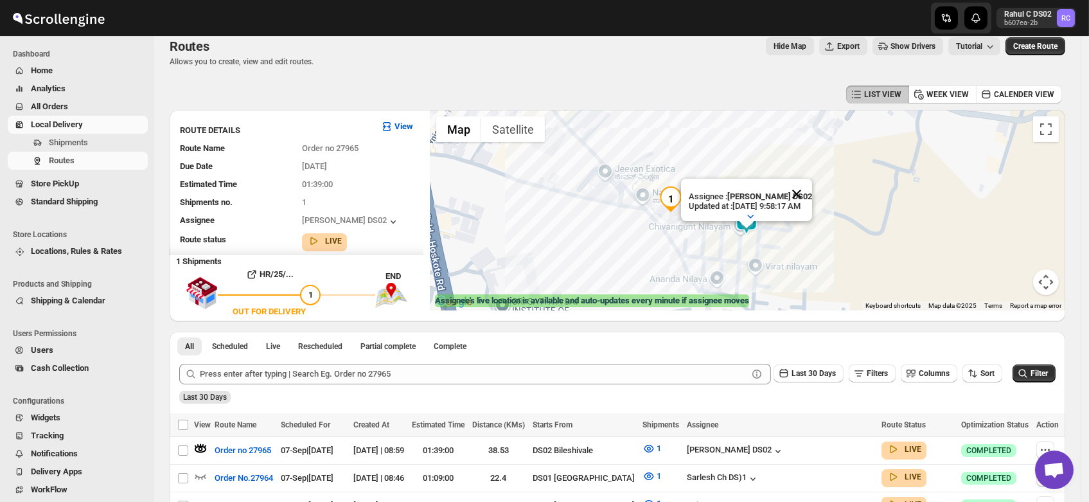
click at [811, 180] on button "Close" at bounding box center [796, 194] width 31 height 31
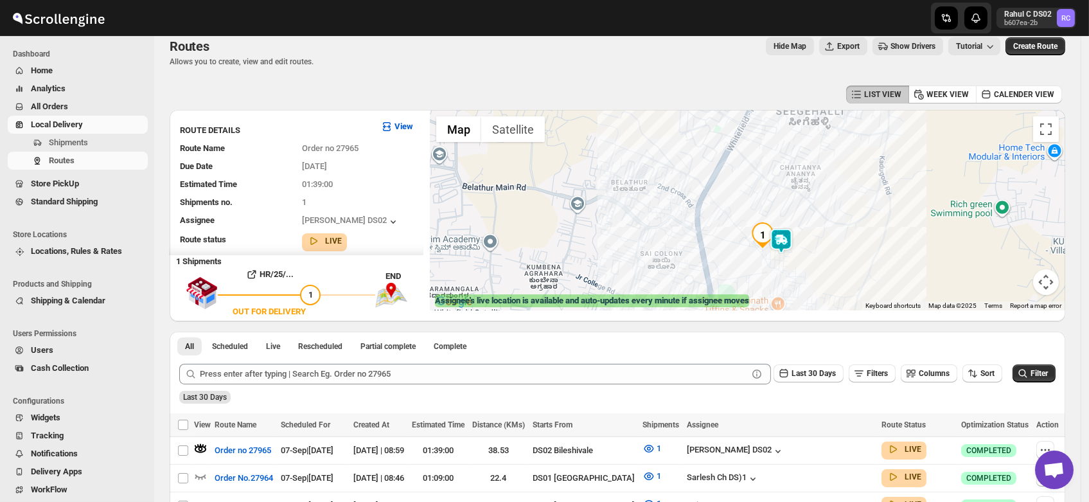
drag, startPoint x: 647, startPoint y: 204, endPoint x: 737, endPoint y: 251, distance: 101.4
click at [737, 251] on div at bounding box center [747, 210] width 635 height 200
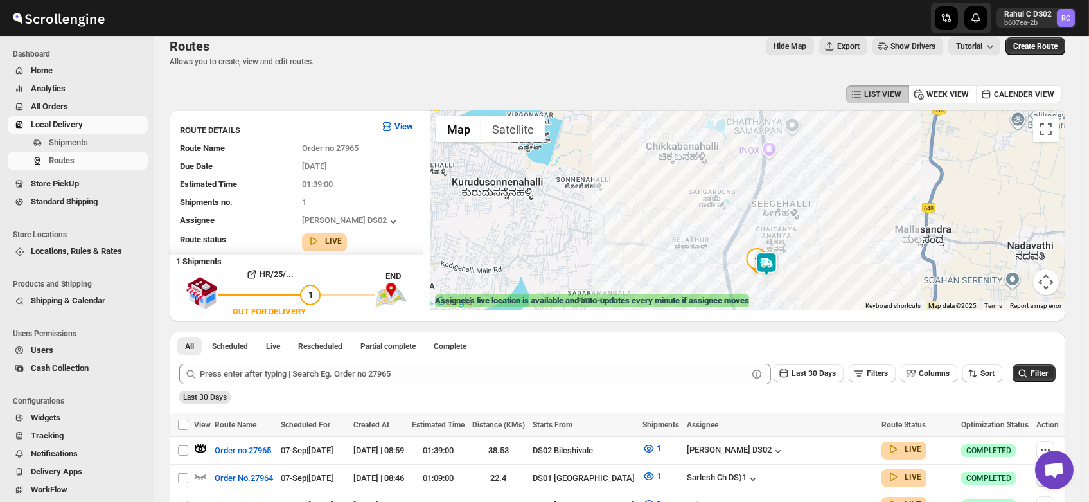
drag, startPoint x: 663, startPoint y: 172, endPoint x: 688, endPoint y: 216, distance: 50.7
click at [688, 216] on div at bounding box center [747, 210] width 635 height 200
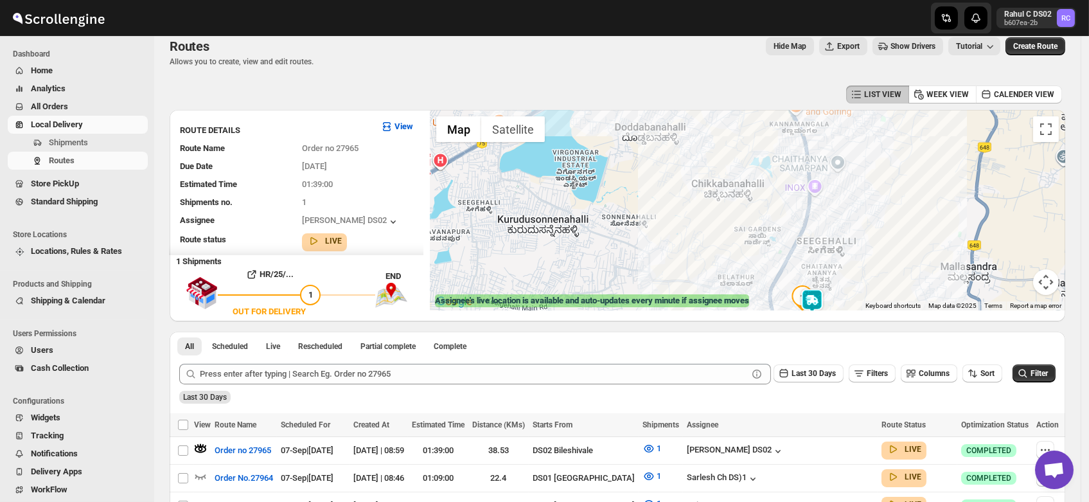
drag, startPoint x: 642, startPoint y: 186, endPoint x: 688, endPoint y: 224, distance: 60.2
click at [688, 224] on div at bounding box center [747, 210] width 635 height 200
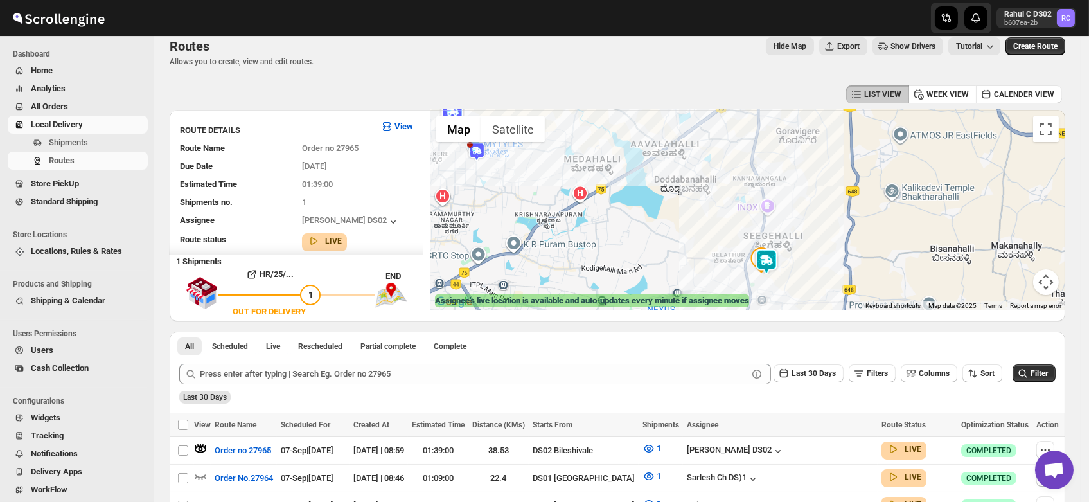
drag, startPoint x: 683, startPoint y: 211, endPoint x: 714, endPoint y: 220, distance: 32.1
click at [714, 220] on div at bounding box center [747, 210] width 635 height 200
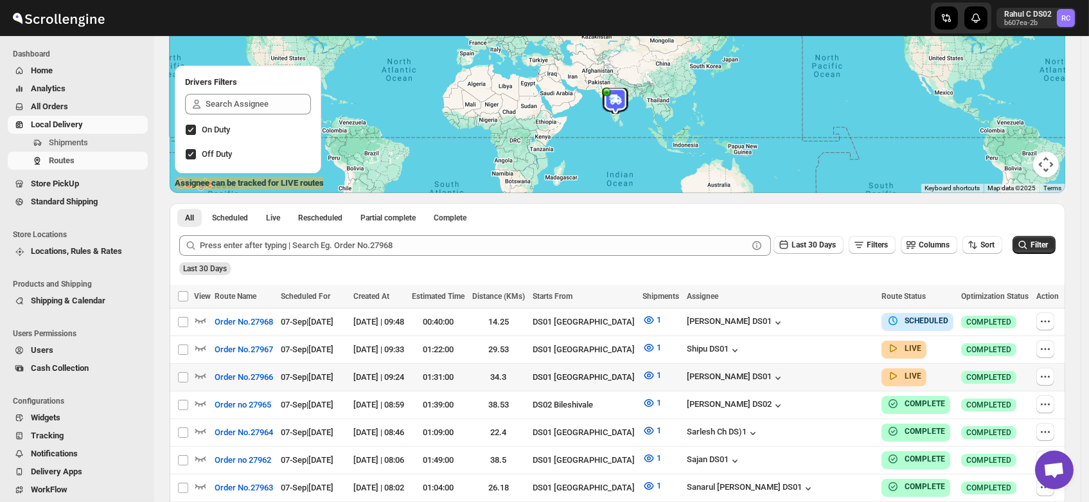
scroll to position [133, 0]
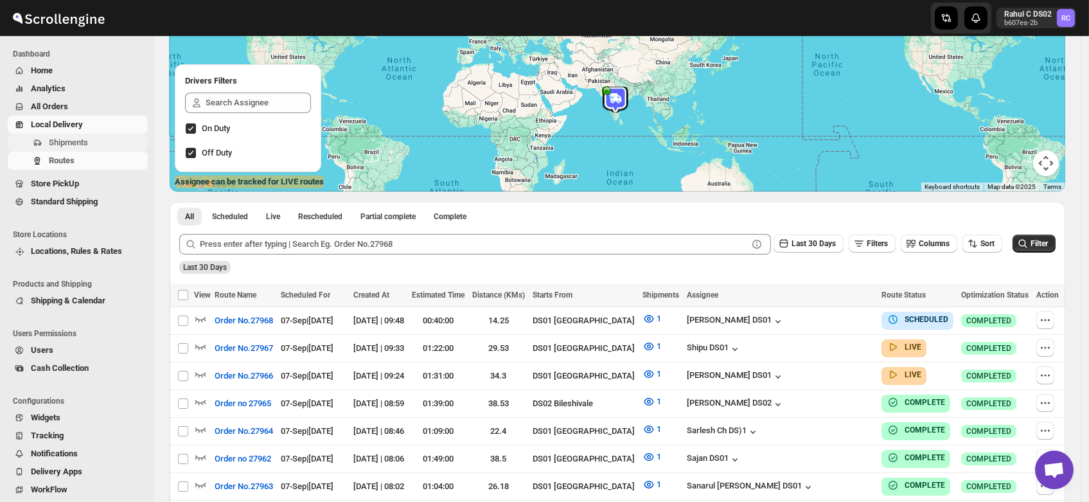
click at [67, 143] on span "Shipments" at bounding box center [68, 142] width 39 height 10
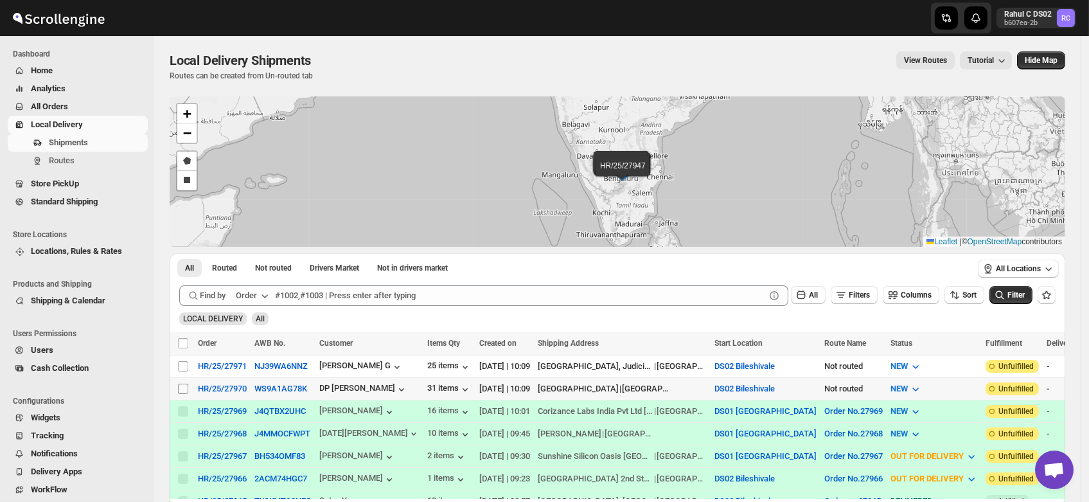
click at [185, 385] on input "Select shipment" at bounding box center [183, 388] width 10 height 10
checkbox input "true"
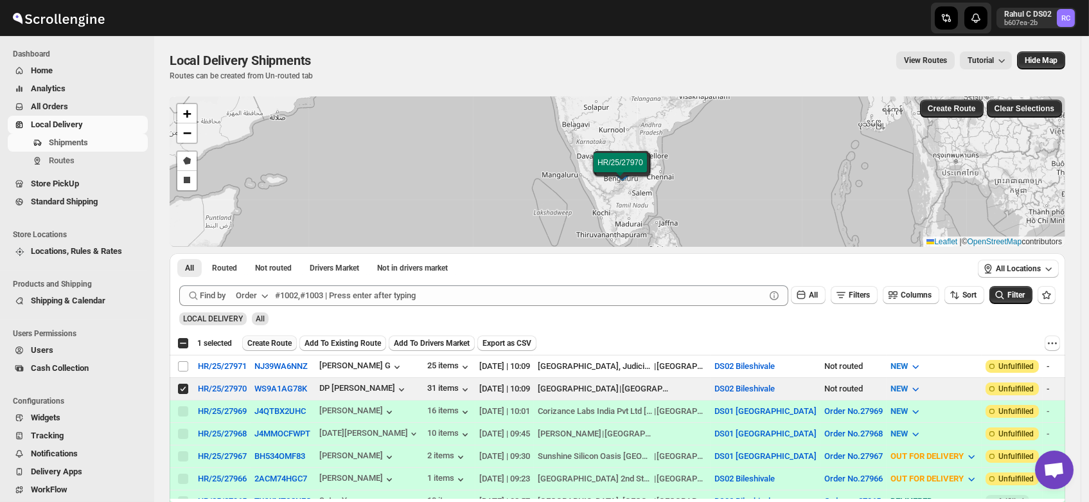
click at [270, 338] on span "Create Route" at bounding box center [269, 343] width 44 height 10
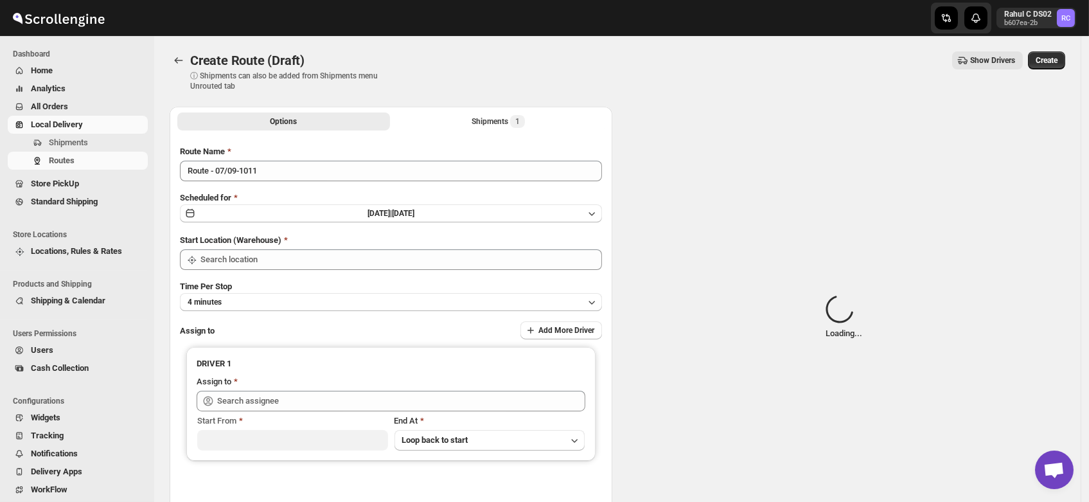
type input "DS02 Bileshivale"
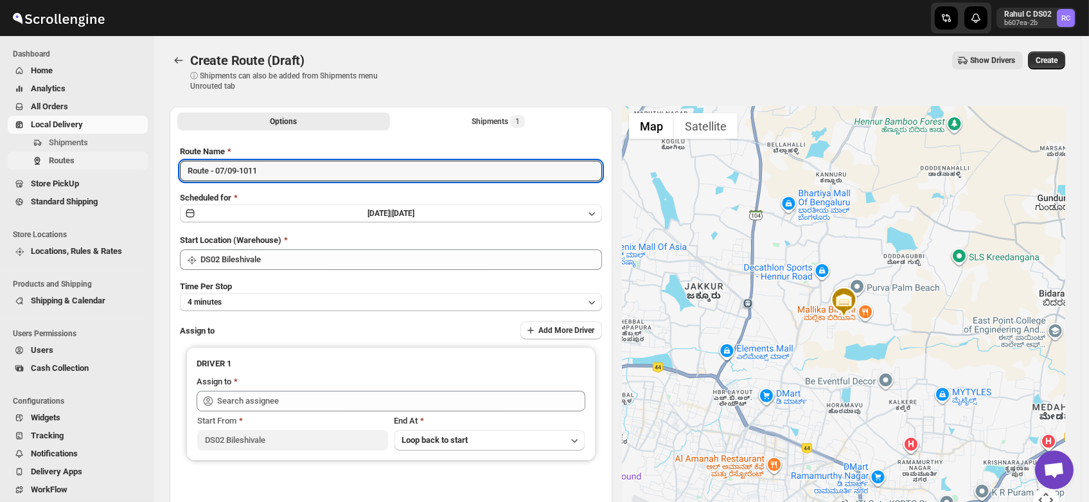
drag, startPoint x: 276, startPoint y: 171, endPoint x: 89, endPoint y: 168, distance: 186.3
click at [89, 168] on div "Skip to content Rahul C DS02 b607ea-2b RC Dashboard Home Analytics All Orders L…" at bounding box center [544, 308] width 1089 height 616
type input "Order no 27970"
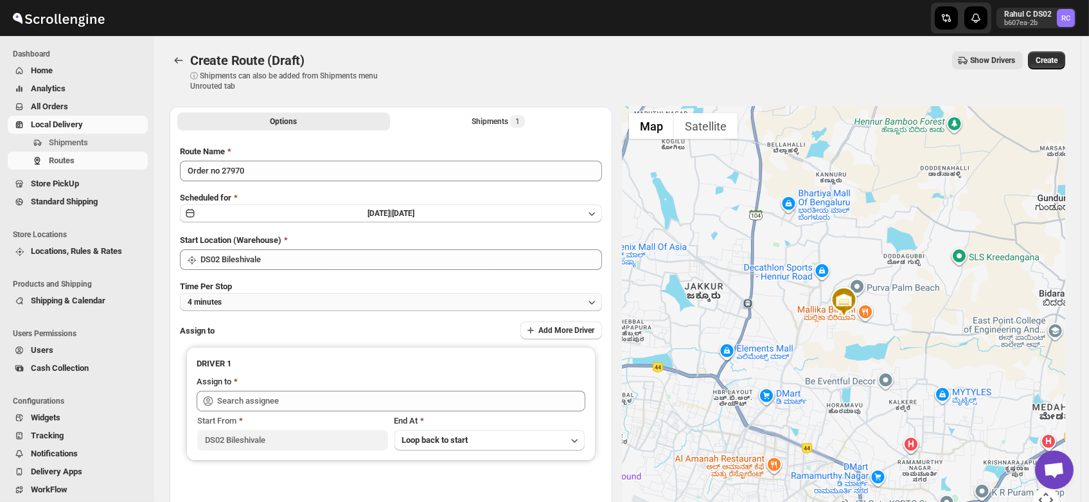
click at [231, 306] on button "4 minutes" at bounding box center [391, 302] width 422 height 18
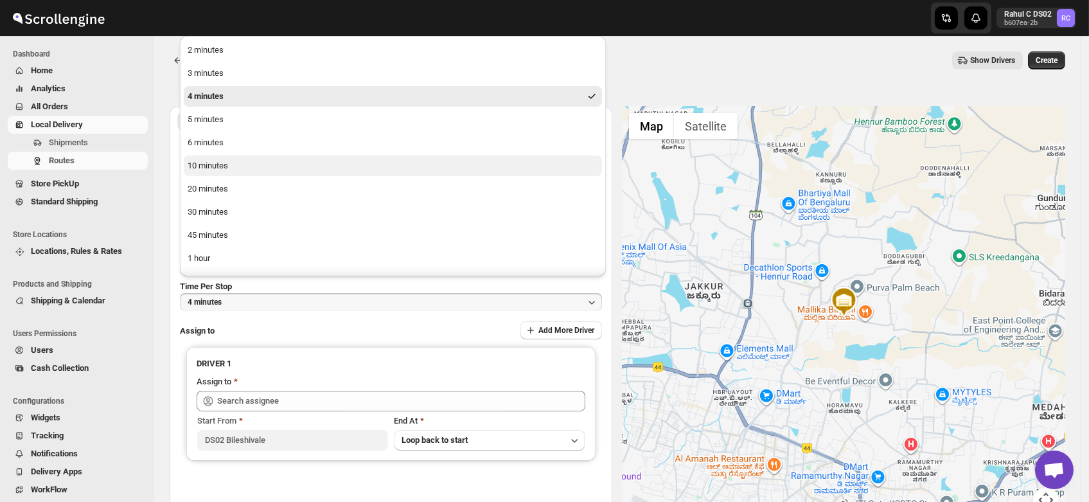
click at [221, 168] on div "10 minutes" at bounding box center [208, 165] width 40 height 13
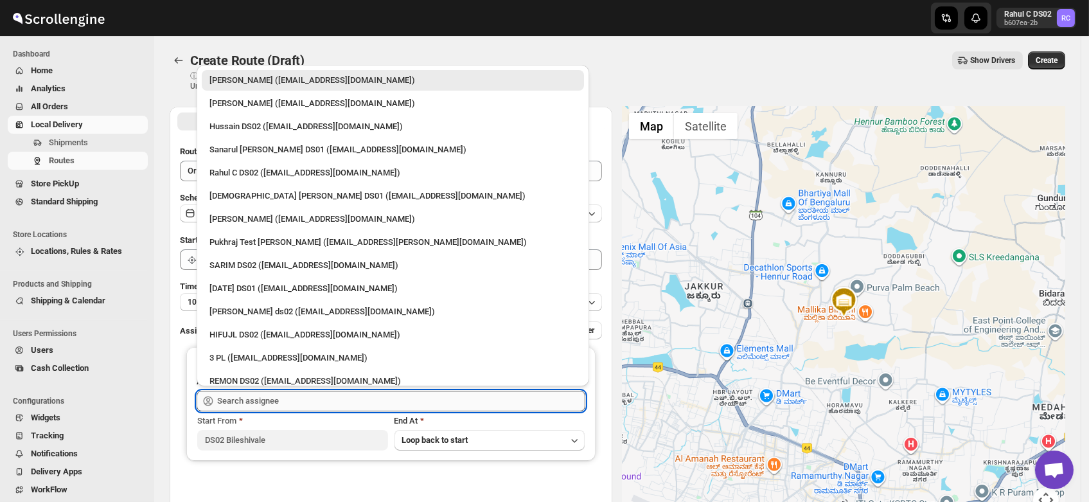
click at [240, 399] on input "text" at bounding box center [401, 400] width 368 height 21
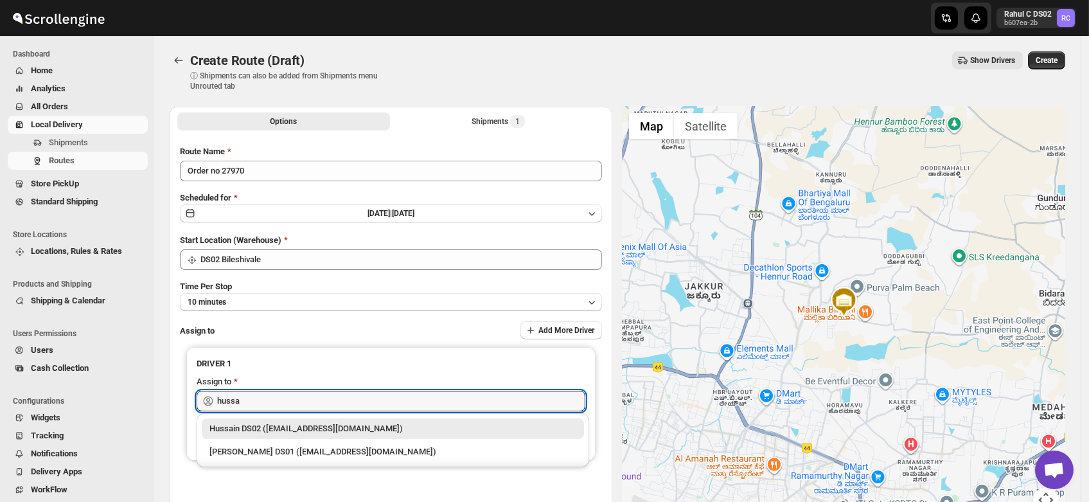
click at [263, 432] on div "Hussain DS02 ([EMAIL_ADDRESS][DOMAIN_NAME])" at bounding box center [392, 428] width 367 height 13
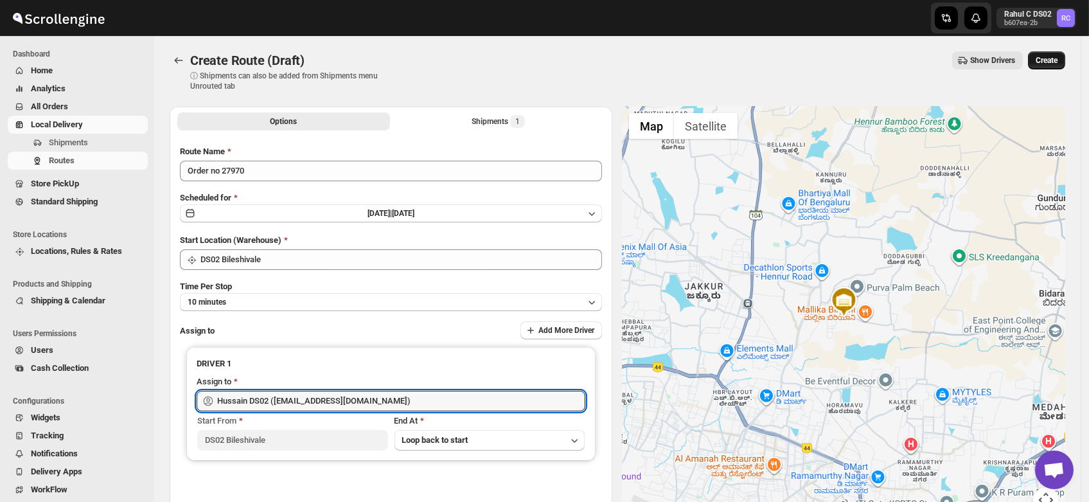
type input "Hussain DS02 ([EMAIL_ADDRESS][DOMAIN_NAME])"
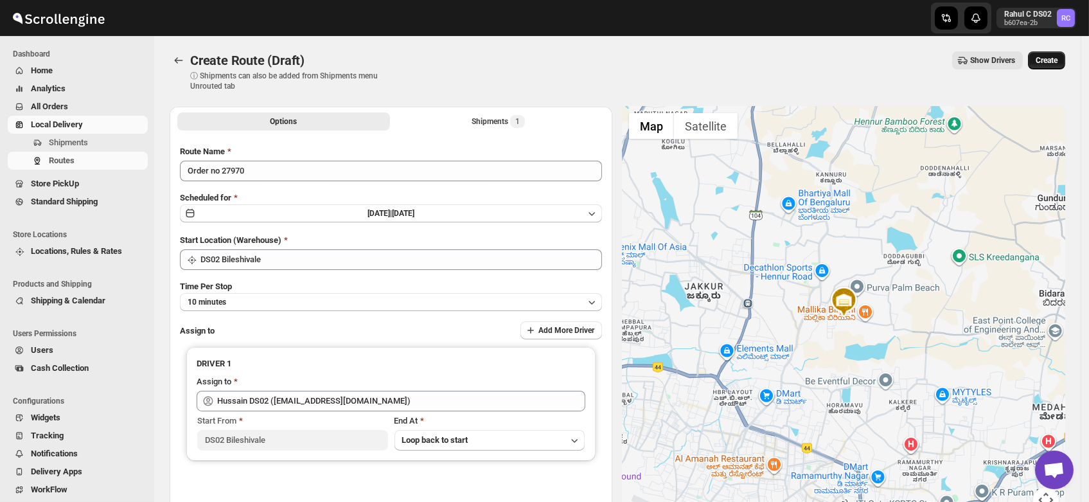
click at [1051, 59] on span "Create" at bounding box center [1046, 60] width 22 height 10
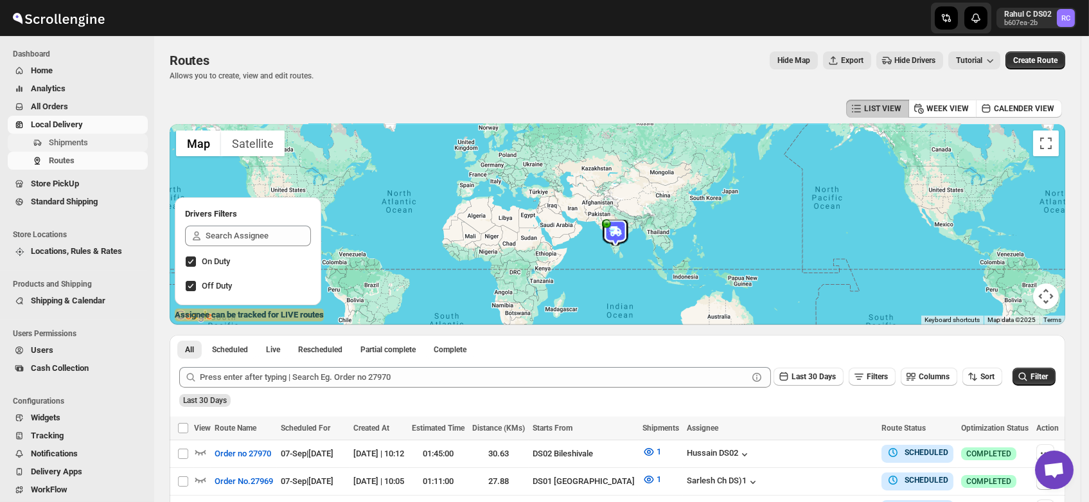
click at [57, 143] on span "Shipments" at bounding box center [68, 142] width 39 height 10
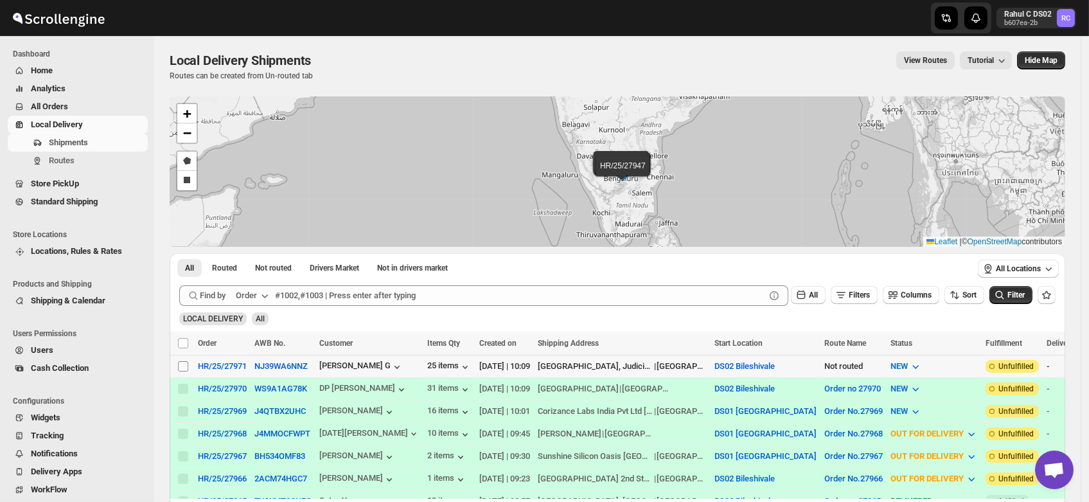
click at [184, 361] on input "Select shipment" at bounding box center [183, 366] width 10 height 10
checkbox input "true"
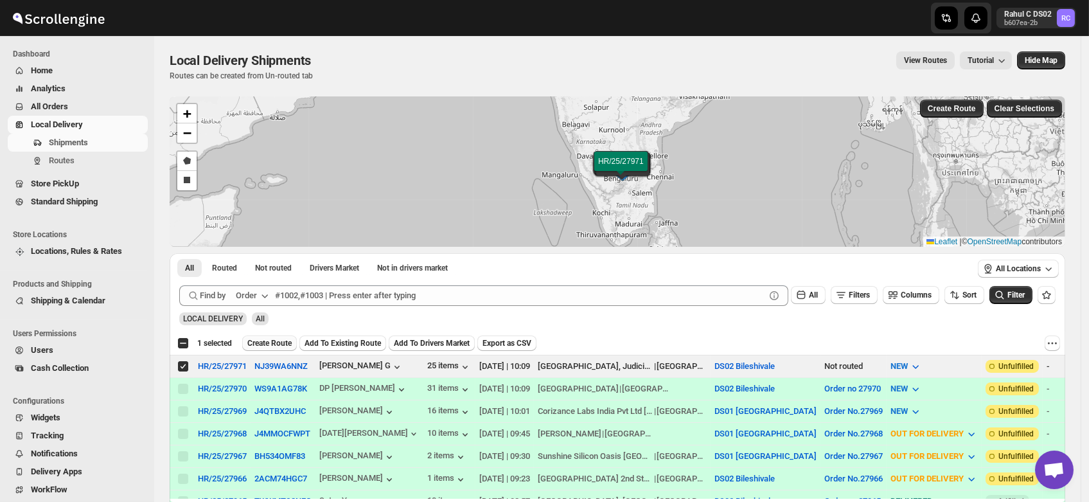
click at [268, 344] on span "Create Route" at bounding box center [269, 343] width 44 height 10
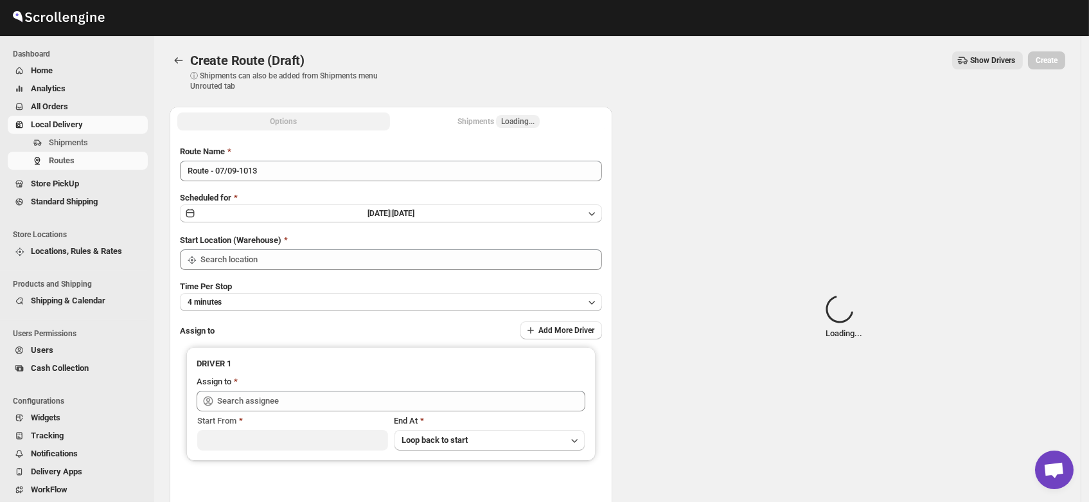
type input "DS02 Bileshivale"
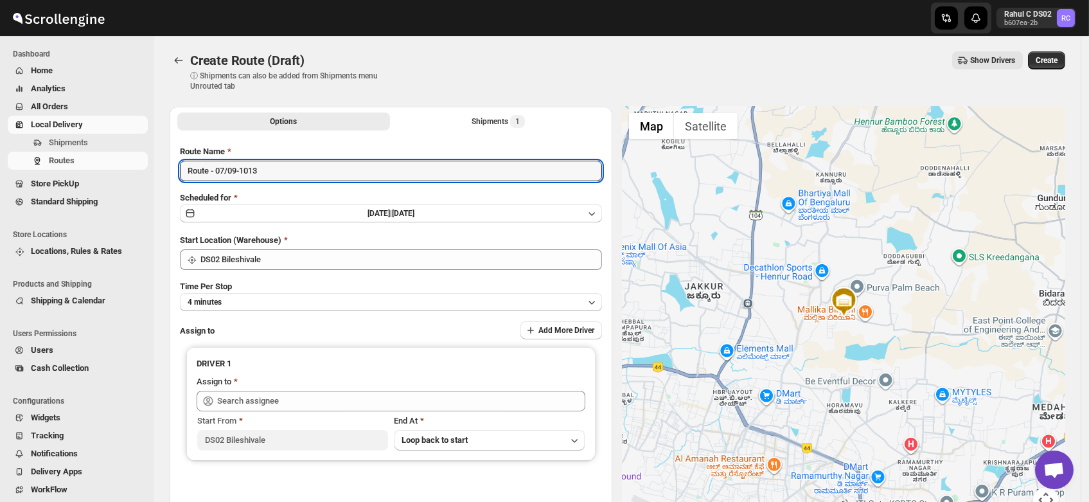
drag, startPoint x: 272, startPoint y: 169, endPoint x: 91, endPoint y: 179, distance: 181.4
click at [91, 179] on div "Skip to content Rahul C DS02 b607ea-2b RC Dashboard Home Analytics All Orders L…" at bounding box center [544, 308] width 1089 height 616
click at [245, 172] on input "Order no" at bounding box center [391, 171] width 422 height 21
type input "Order no 27971"
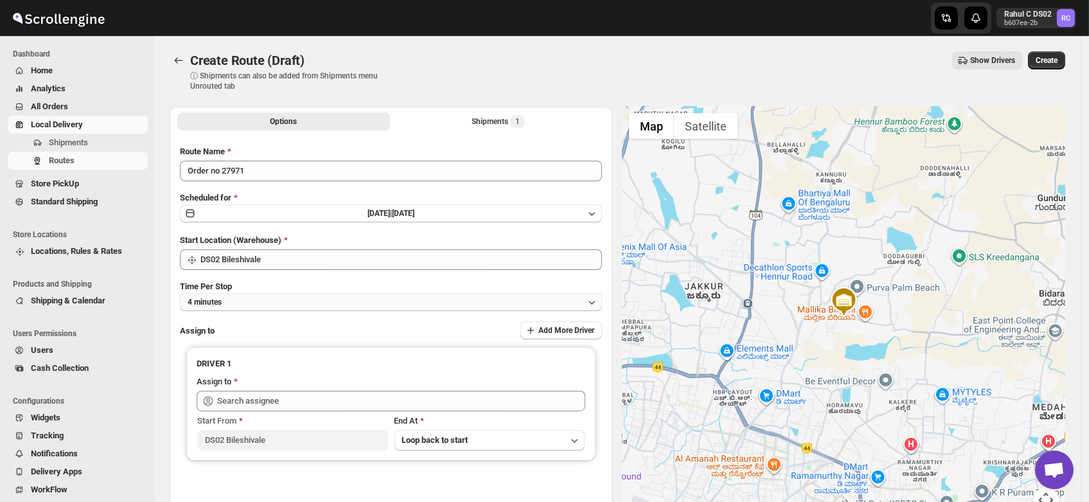
click at [224, 302] on button "4 minutes" at bounding box center [391, 302] width 422 height 18
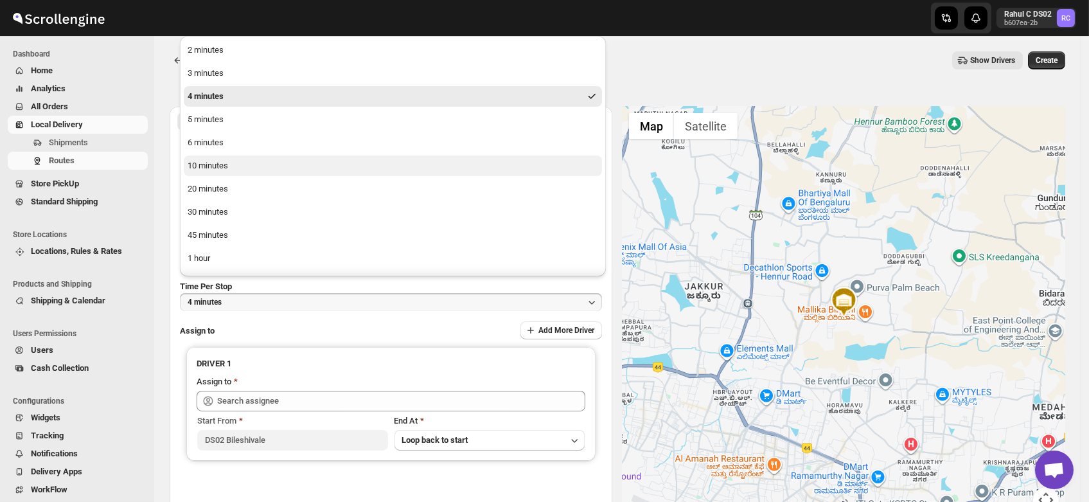
click at [211, 166] on div "10 minutes" at bounding box center [208, 165] width 40 height 13
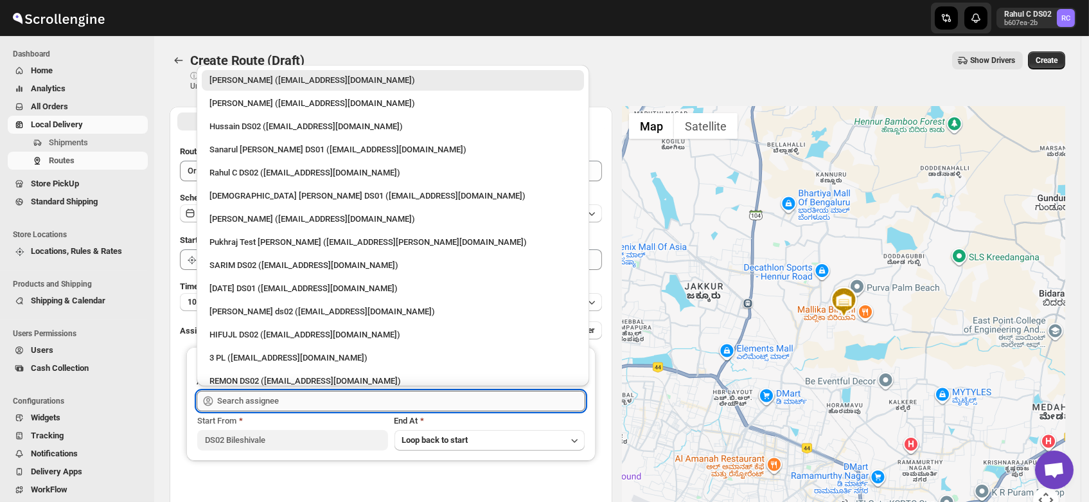
click at [252, 408] on input "text" at bounding box center [401, 400] width 368 height 21
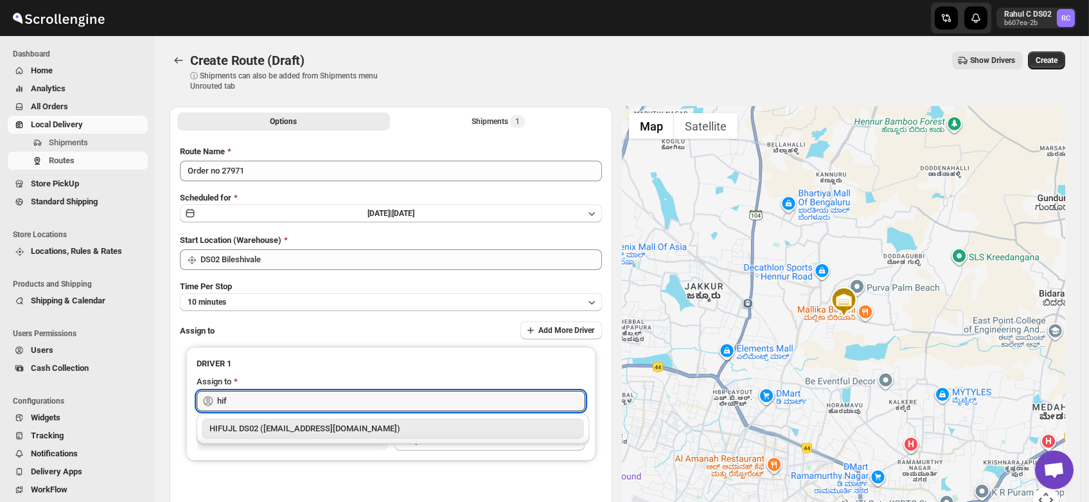
click at [258, 428] on div "HIFUJL DS02 ([EMAIL_ADDRESS][DOMAIN_NAME])" at bounding box center [392, 428] width 367 height 13
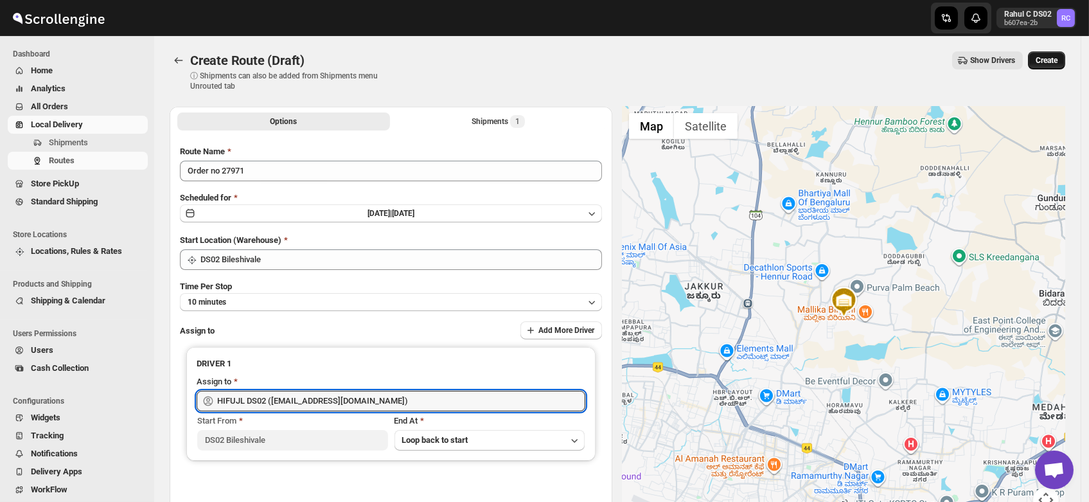
type input "HIFUJL DS02 ([EMAIL_ADDRESS][DOMAIN_NAME])"
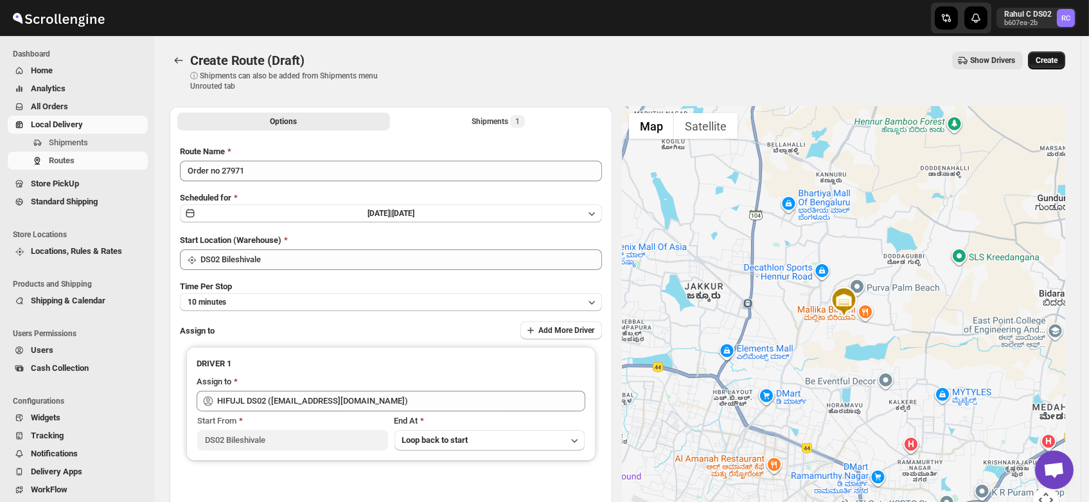
click at [1049, 58] on span "Create" at bounding box center [1046, 60] width 22 height 10
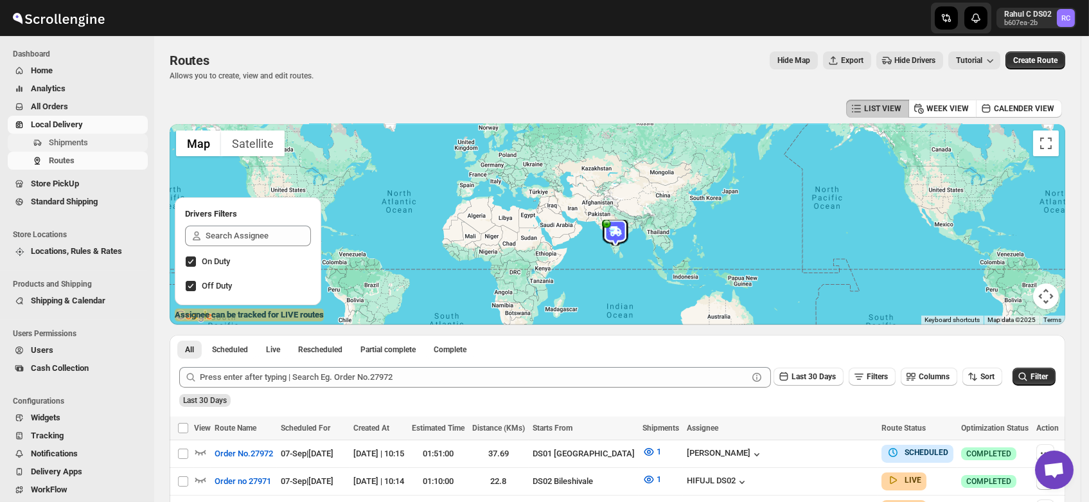
click at [72, 149] on button "Shipments" at bounding box center [78, 143] width 140 height 18
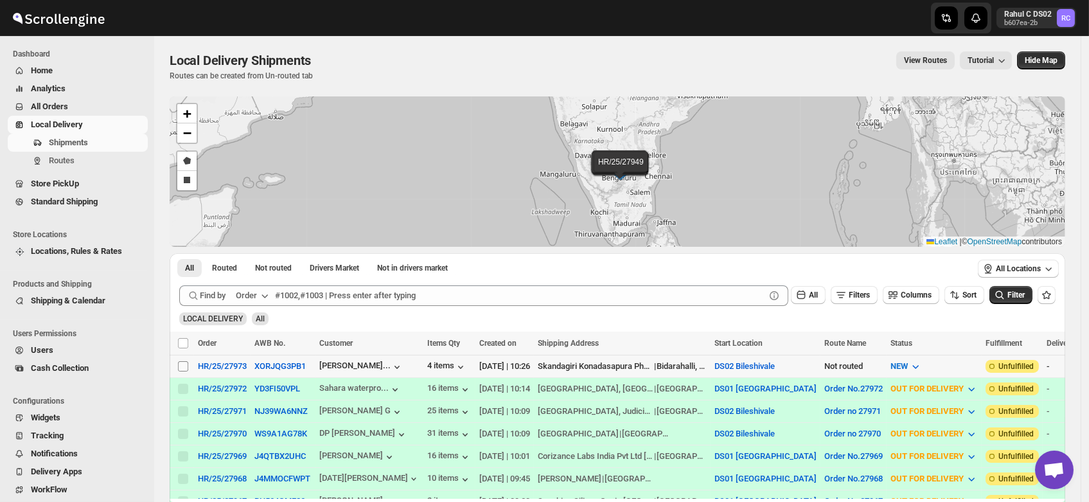
click at [180, 365] on input "Select shipment" at bounding box center [183, 366] width 10 height 10
checkbox input "true"
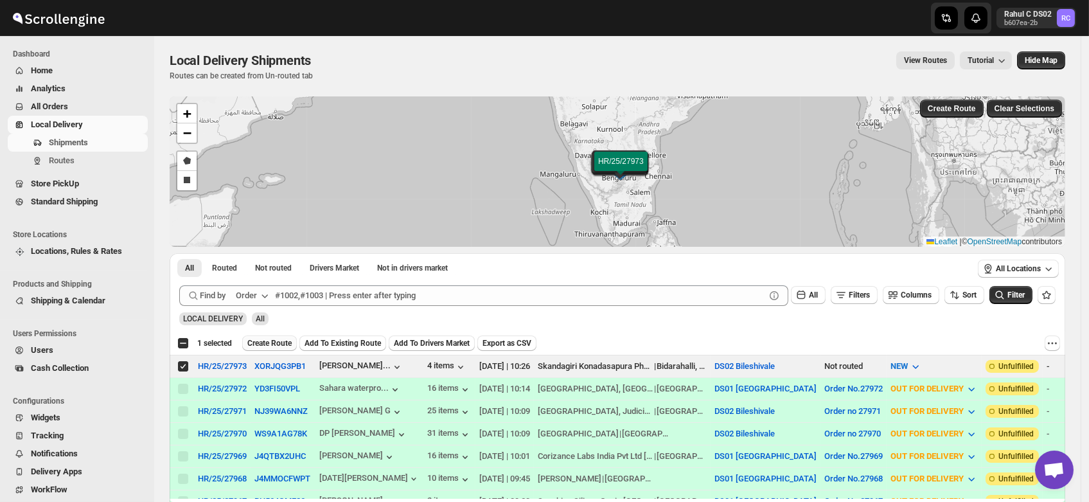
click at [274, 347] on span "Create Route" at bounding box center [269, 343] width 44 height 10
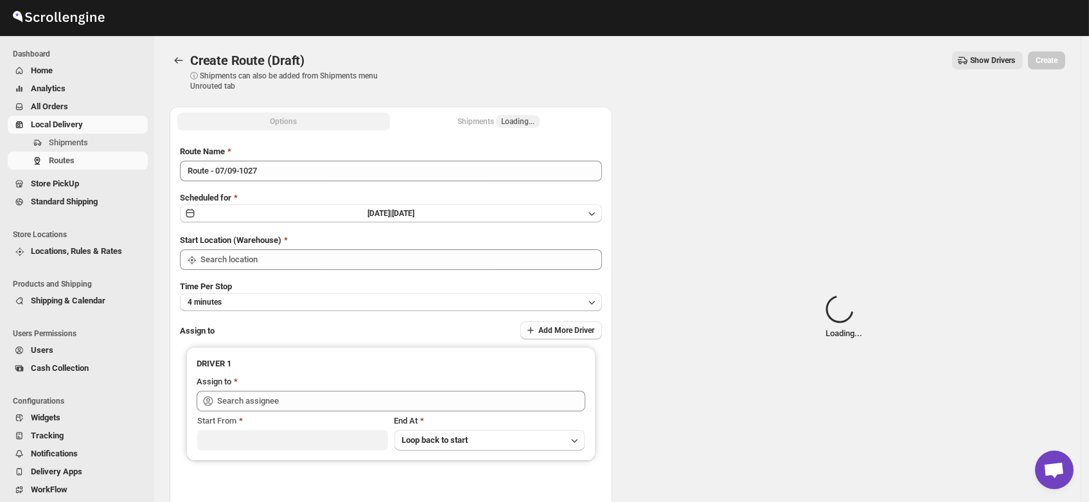
type input "DS02 Bileshivale"
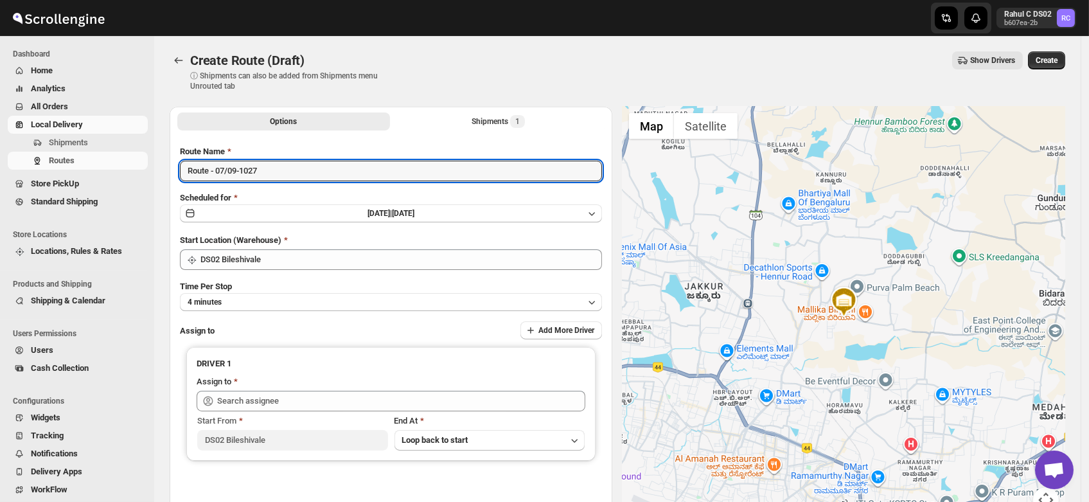
drag, startPoint x: 283, startPoint y: 171, endPoint x: 96, endPoint y: 194, distance: 187.7
click at [96, 194] on div "Skip to content Rahul C DS02 b607ea-2b RC Dashboard Home Analytics All Orders L…" at bounding box center [544, 308] width 1089 height 616
type input "Order no 27973"
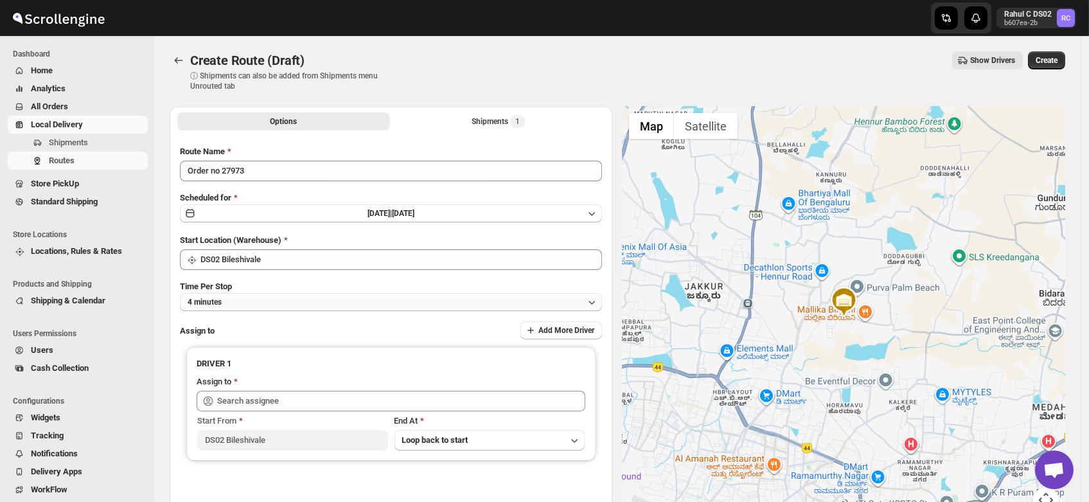
click at [232, 307] on button "4 minutes" at bounding box center [391, 302] width 422 height 18
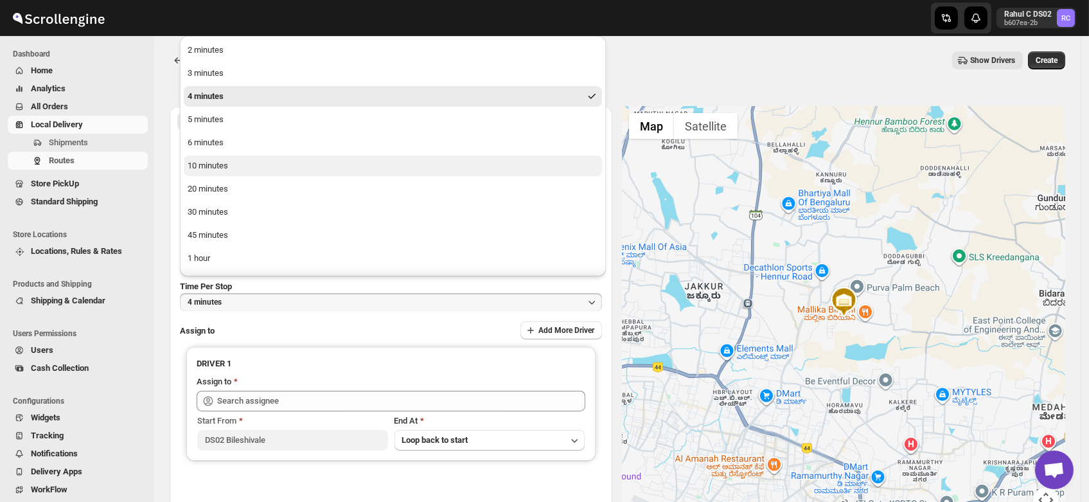
click at [220, 158] on button "10 minutes" at bounding box center [393, 165] width 418 height 21
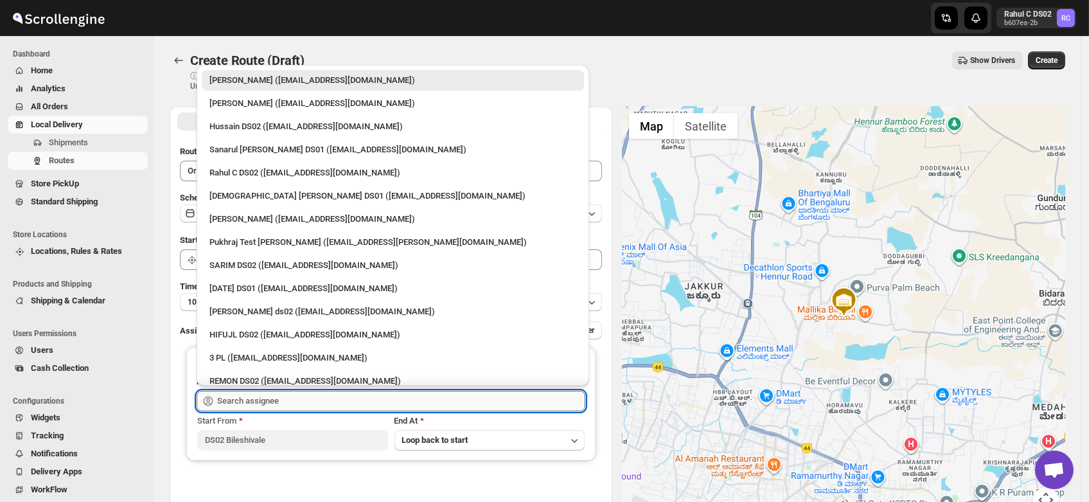
click at [248, 394] on input "text" at bounding box center [401, 400] width 368 height 21
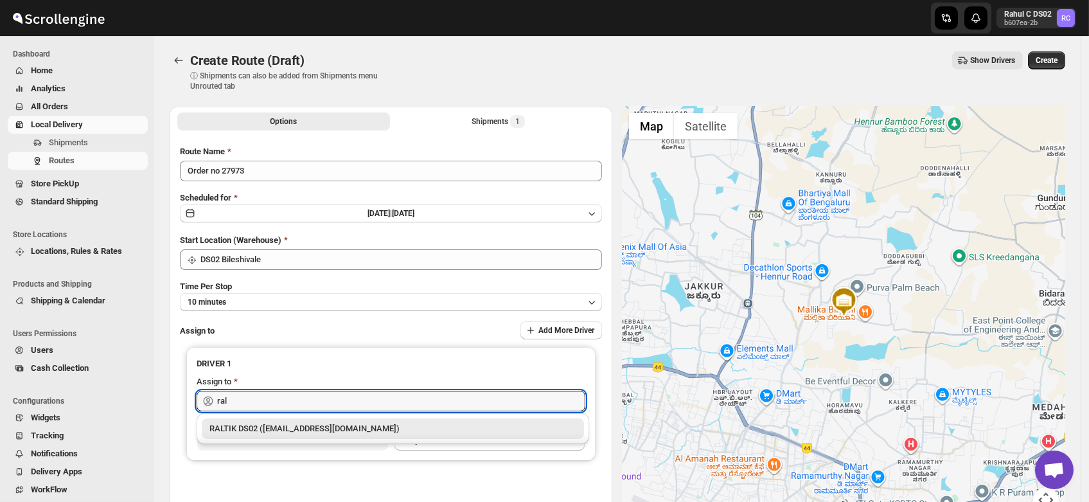
click at [259, 429] on div "RALTIK DS02 ([EMAIL_ADDRESS][DOMAIN_NAME])" at bounding box center [392, 428] width 367 height 13
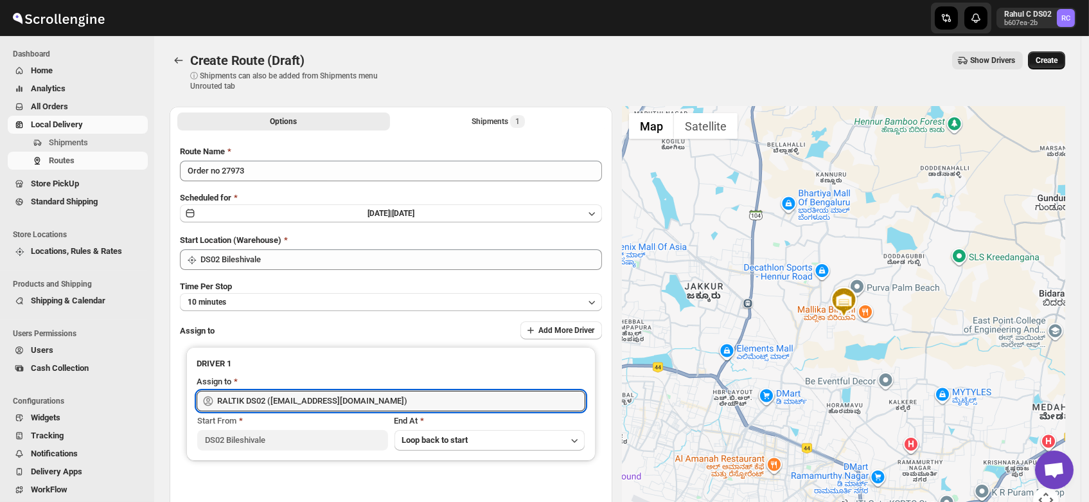
type input "RALTIK DS02 ([EMAIL_ADDRESS][DOMAIN_NAME])"
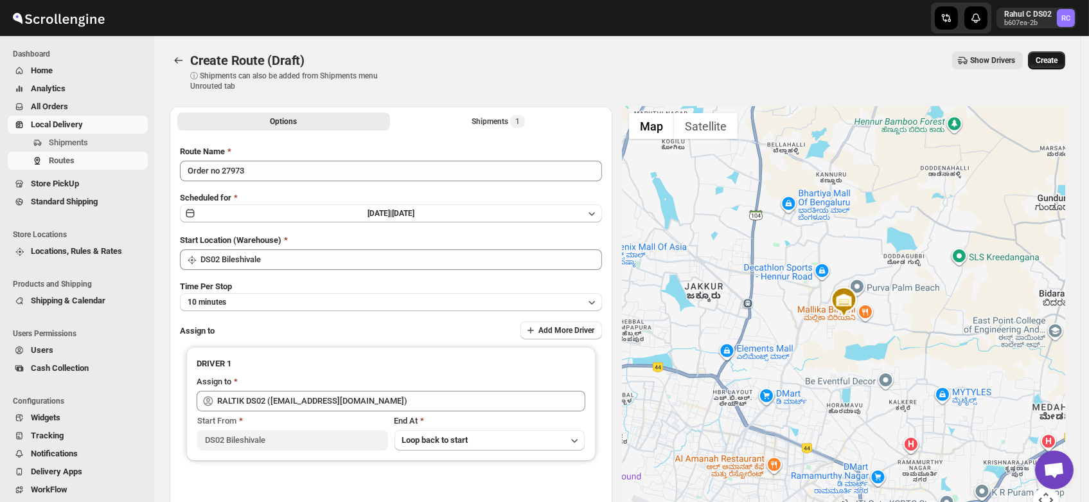
click at [1056, 63] on span "Create" at bounding box center [1046, 60] width 22 height 10
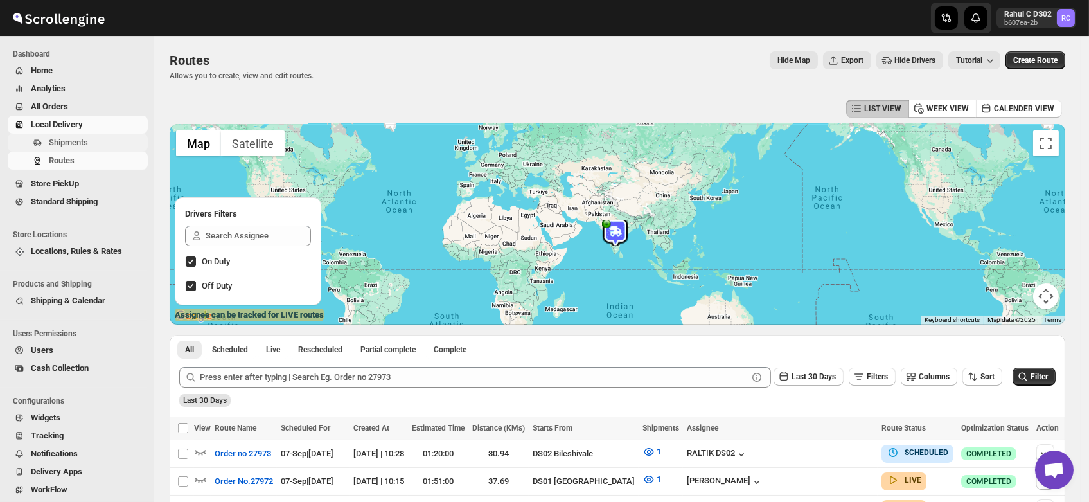
click at [72, 140] on span "Shipments" at bounding box center [68, 142] width 39 height 10
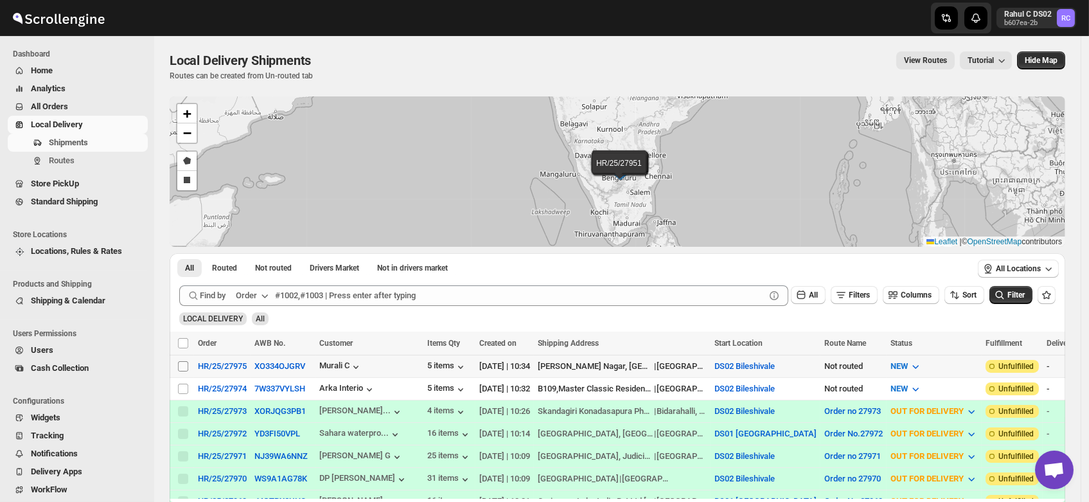
click at [181, 364] on input "Select shipment" at bounding box center [183, 366] width 10 height 10
checkbox input "true"
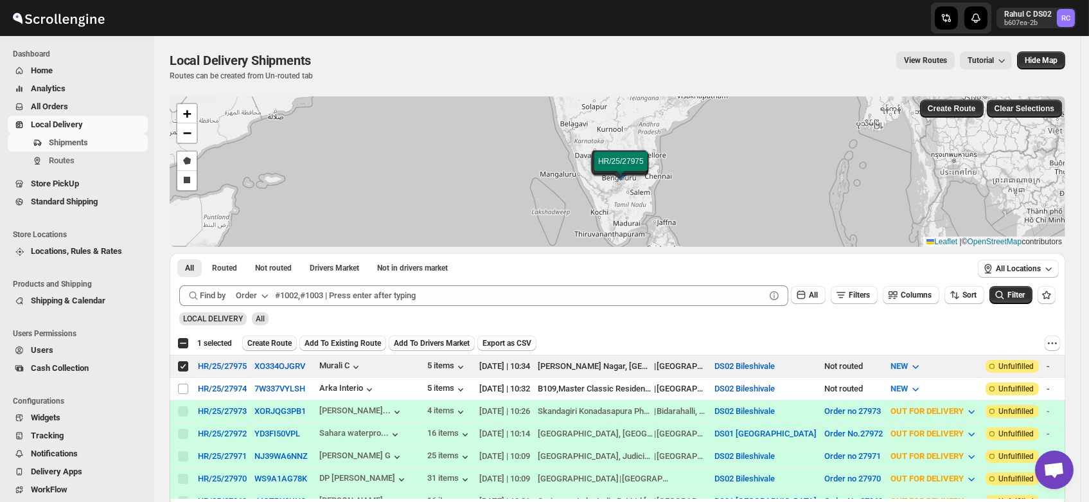
click at [274, 340] on span "Create Route" at bounding box center [269, 343] width 44 height 10
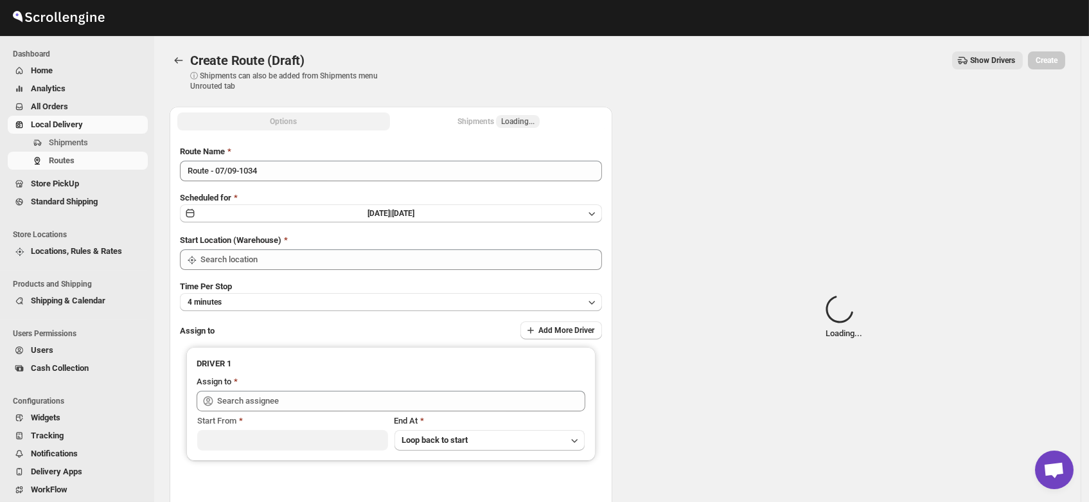
type input "DS02 Bileshivale"
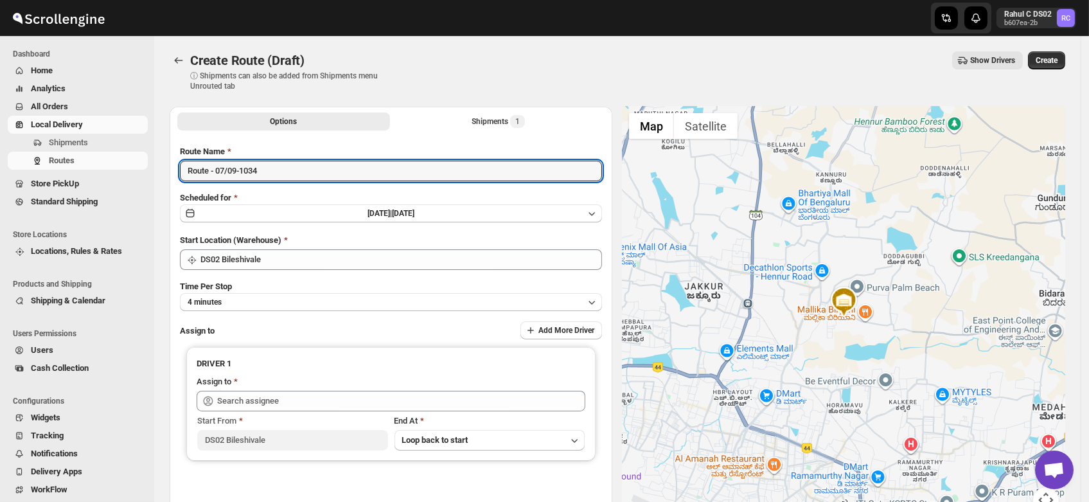
drag, startPoint x: 274, startPoint y: 168, endPoint x: 63, endPoint y: 189, distance: 212.4
click at [63, 189] on div "Skip to content Rahul C DS02 b607ea-2b RC Dashboard Home Analytics All Orders L…" at bounding box center [544, 308] width 1089 height 616
type input "Order no 27975"
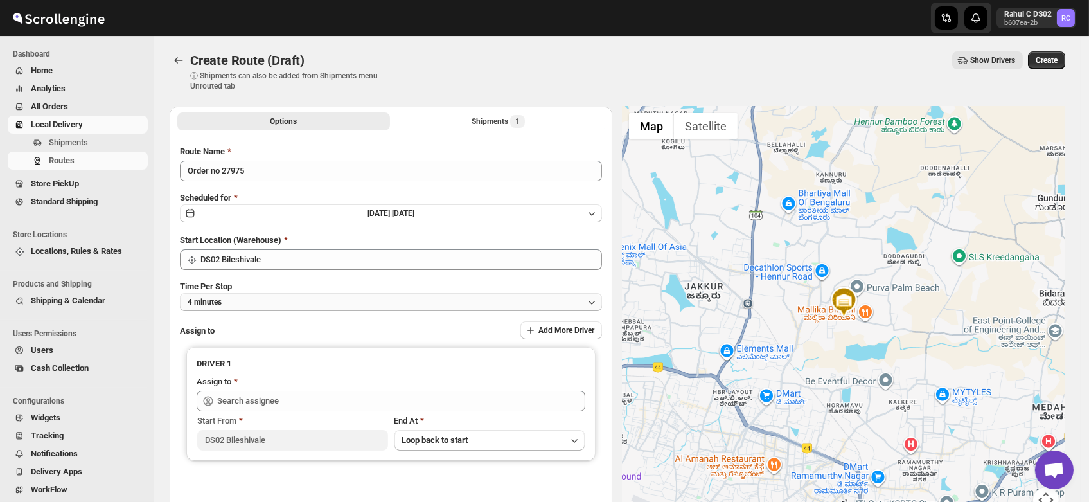
click at [263, 305] on button "4 minutes" at bounding box center [391, 302] width 422 height 18
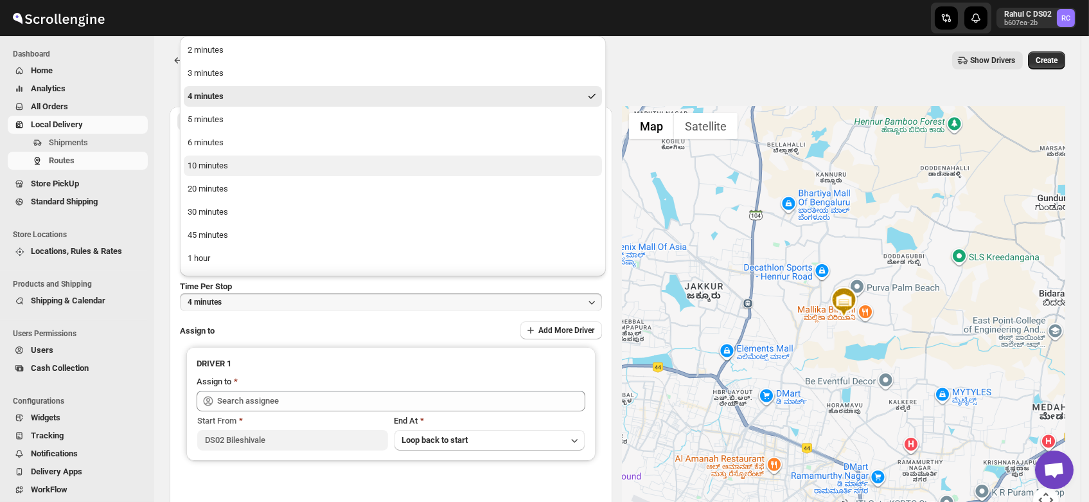
click at [235, 169] on button "10 minutes" at bounding box center [393, 165] width 418 height 21
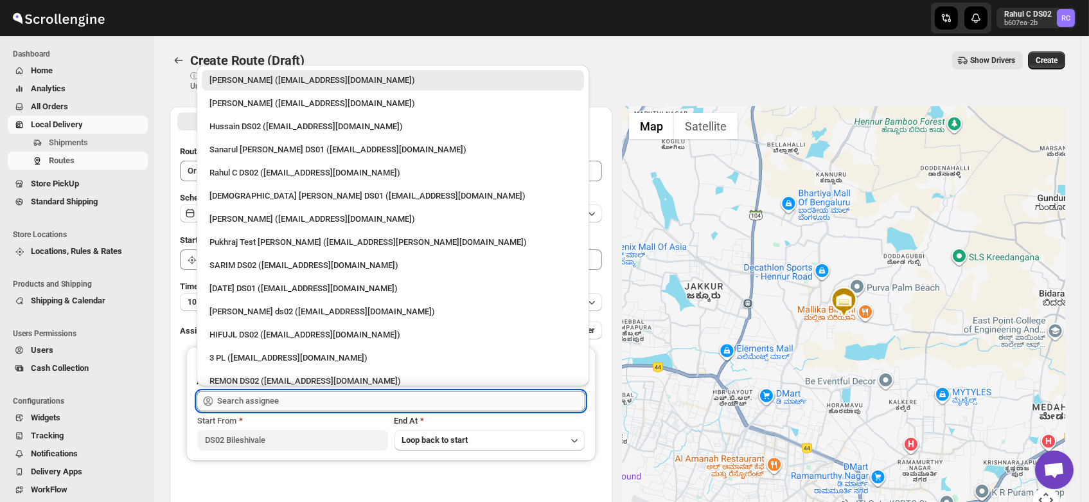
click at [269, 399] on input "text" at bounding box center [401, 400] width 368 height 21
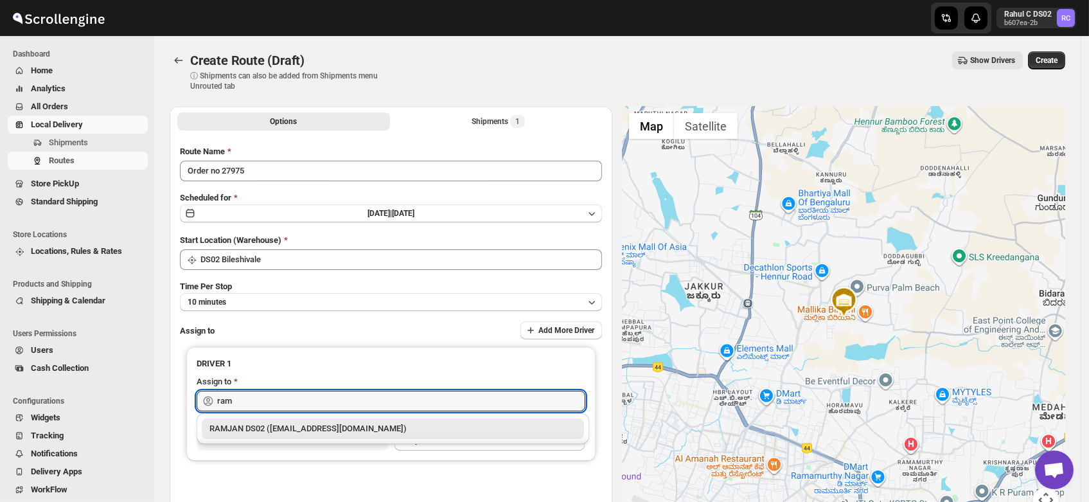
click at [270, 425] on div "RAMJAN DS02 ([EMAIL_ADDRESS][DOMAIN_NAME])" at bounding box center [392, 428] width 367 height 13
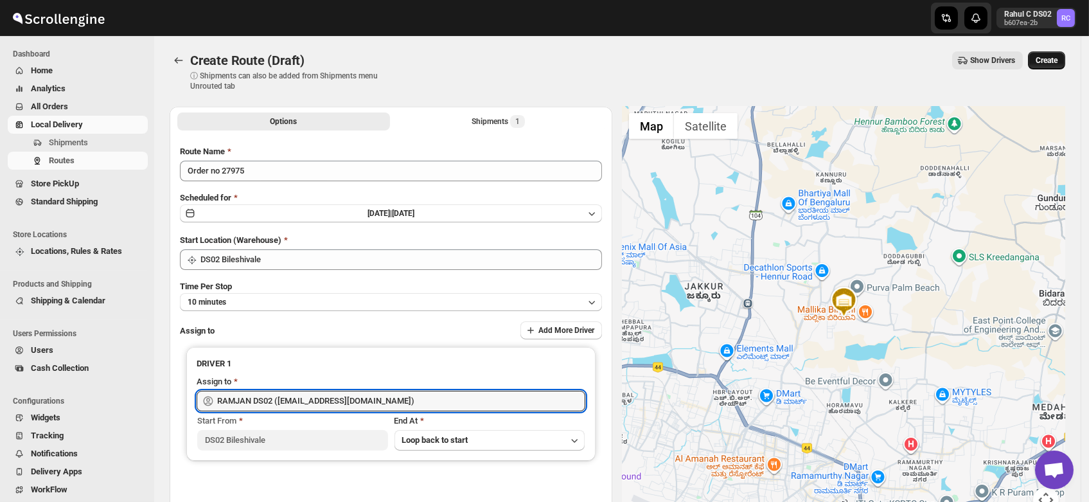
type input "RAMJAN DS02 ([EMAIL_ADDRESS][DOMAIN_NAME])"
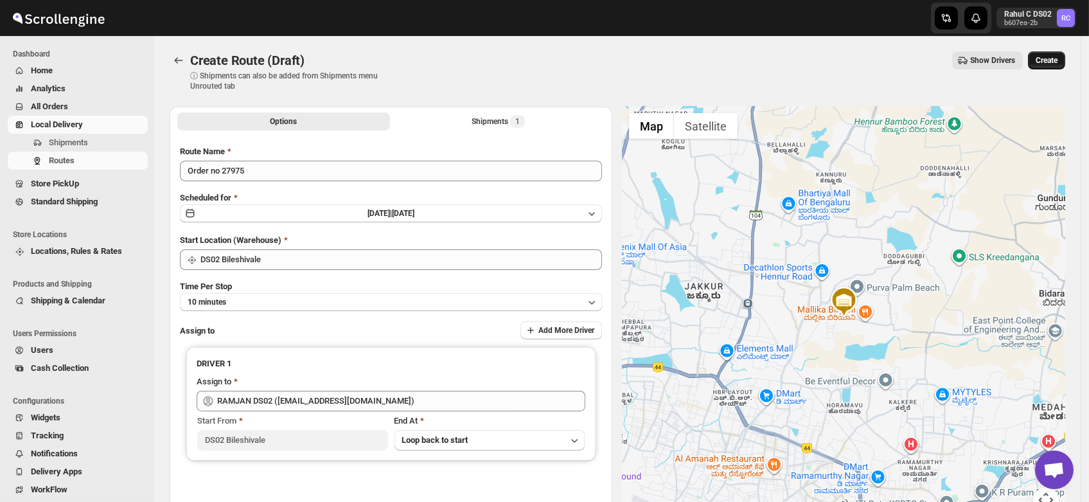
click at [1057, 59] on span "Create" at bounding box center [1046, 60] width 22 height 10
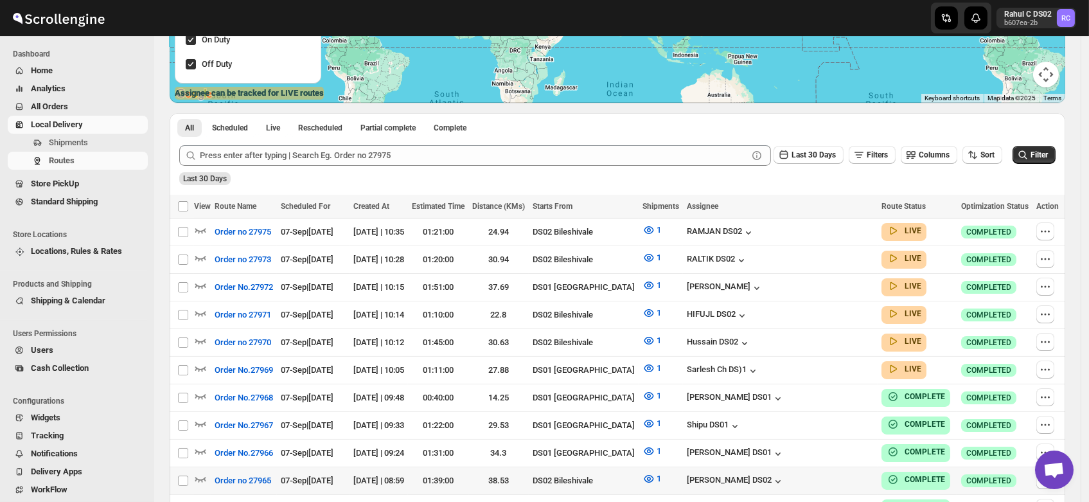
scroll to position [222, 0]
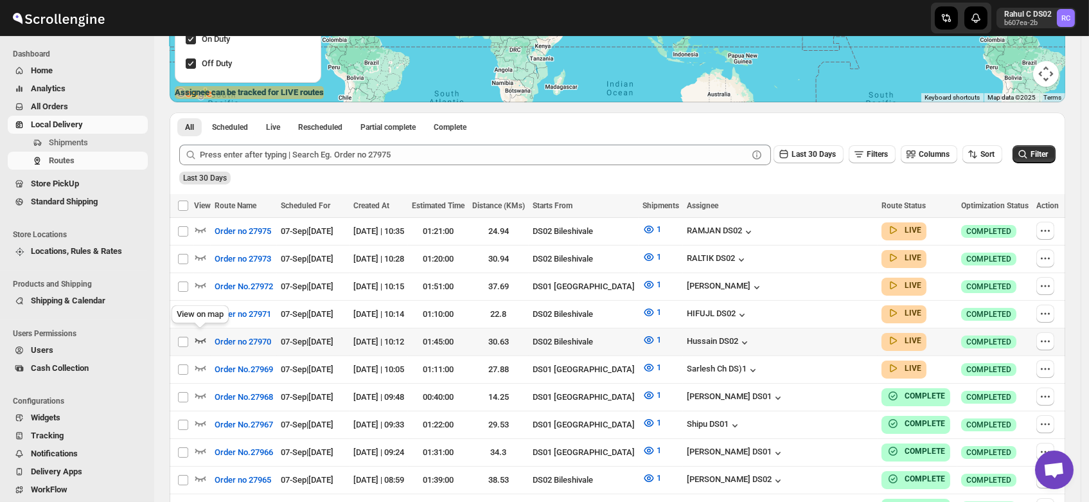
click at [199, 333] on icon "button" at bounding box center [200, 339] width 13 height 13
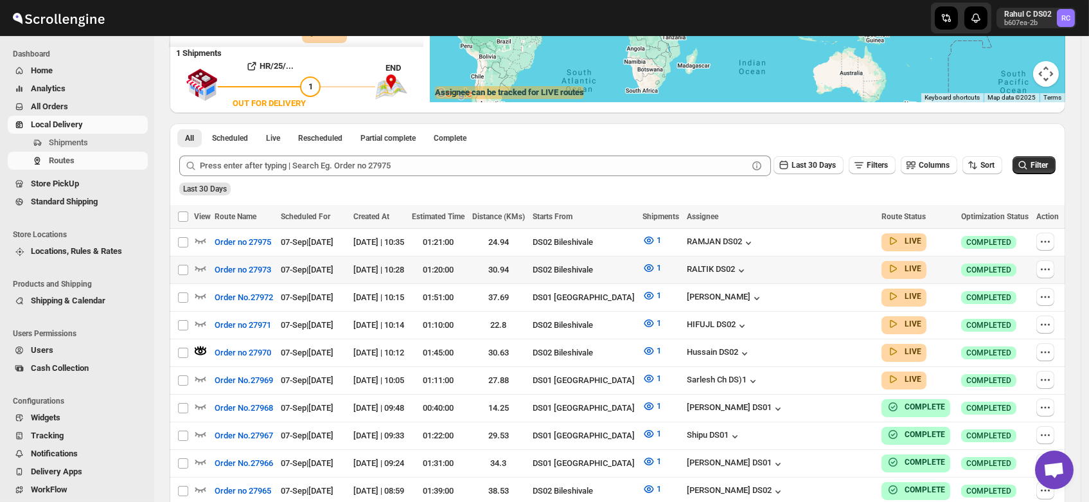
scroll to position [0, 0]
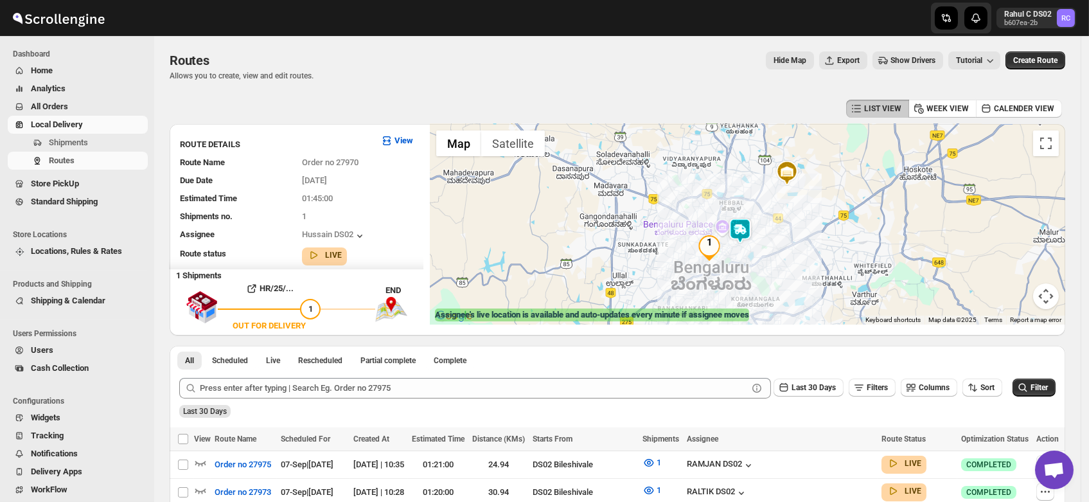
click at [742, 230] on img at bounding box center [740, 231] width 26 height 26
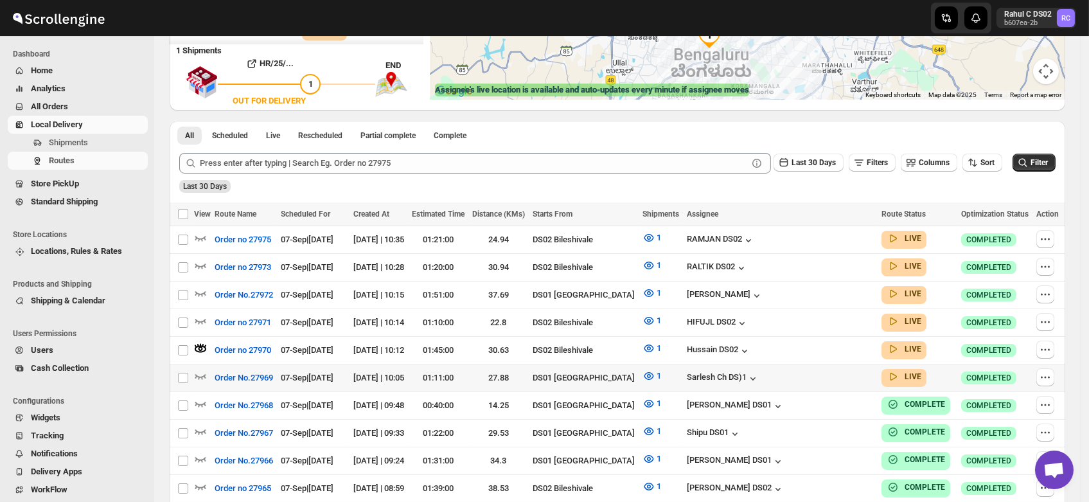
scroll to position [228, 0]
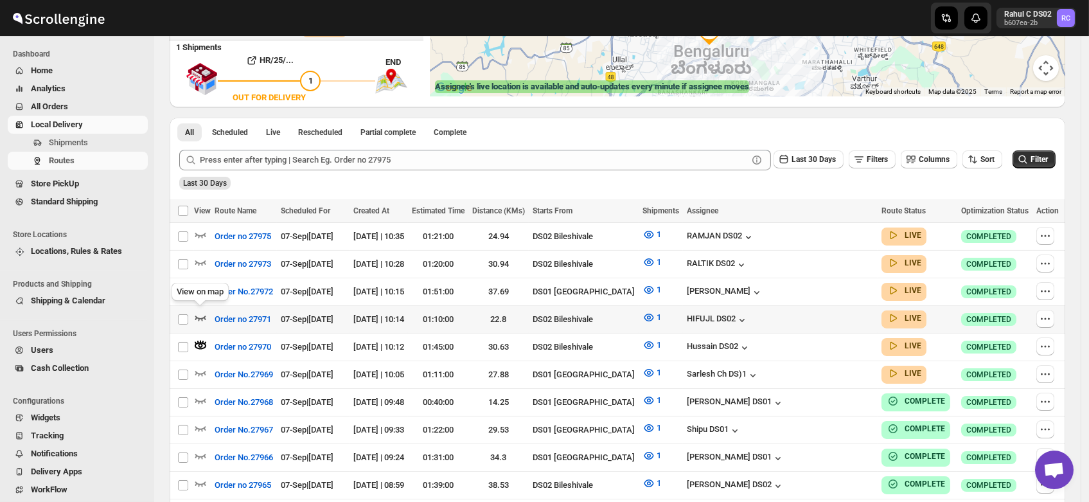
click at [197, 311] on icon "button" at bounding box center [200, 317] width 13 height 13
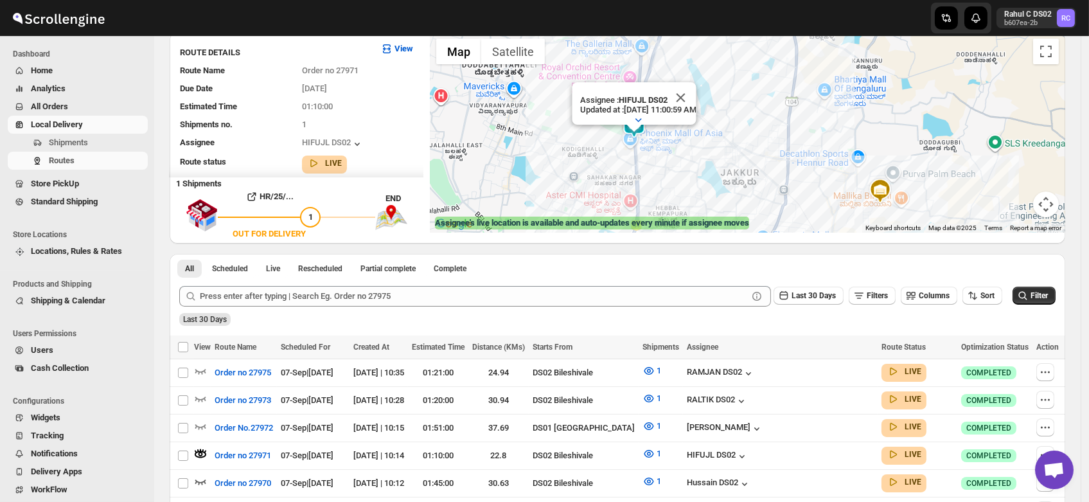
scroll to position [0, 0]
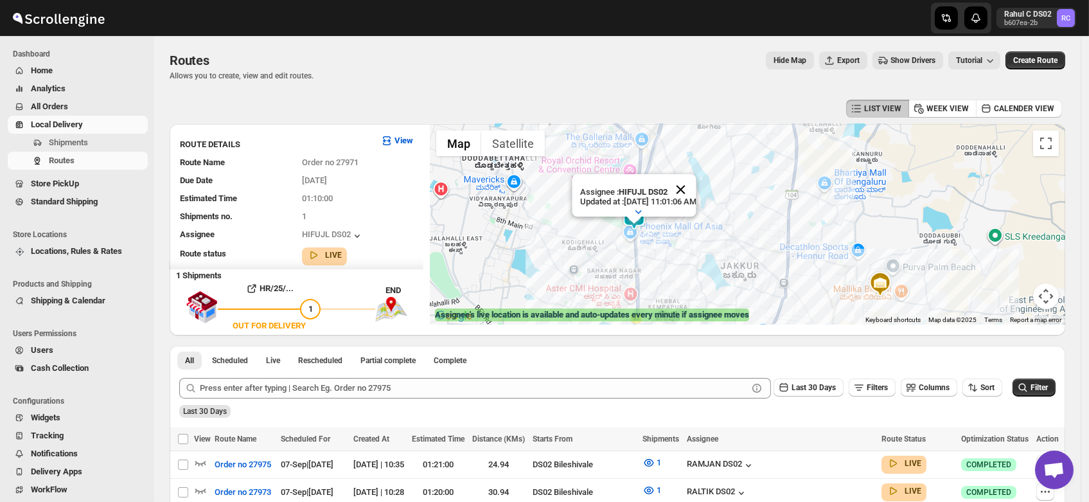
click at [696, 177] on button "Close" at bounding box center [680, 189] width 31 height 31
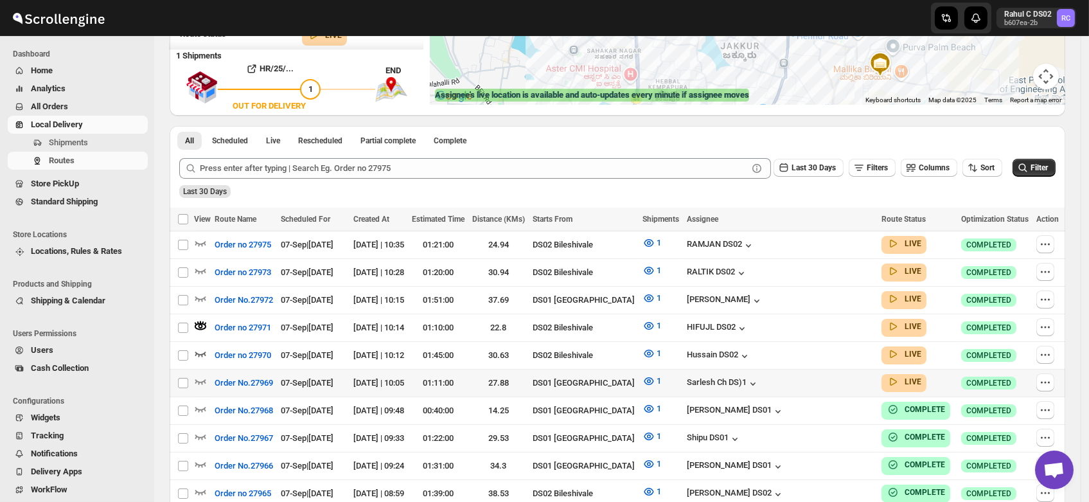
scroll to position [222, 0]
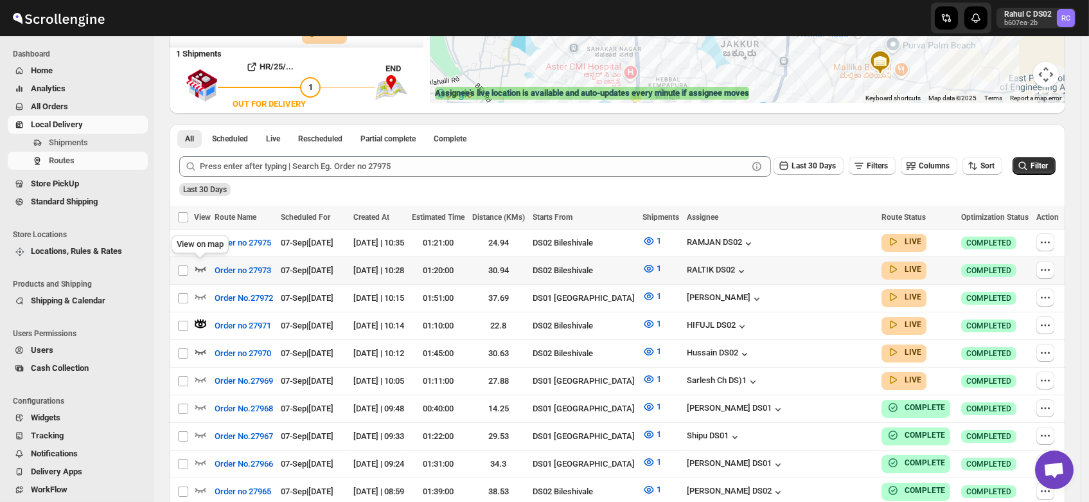
click at [203, 263] on icon "button" at bounding box center [200, 268] width 13 height 13
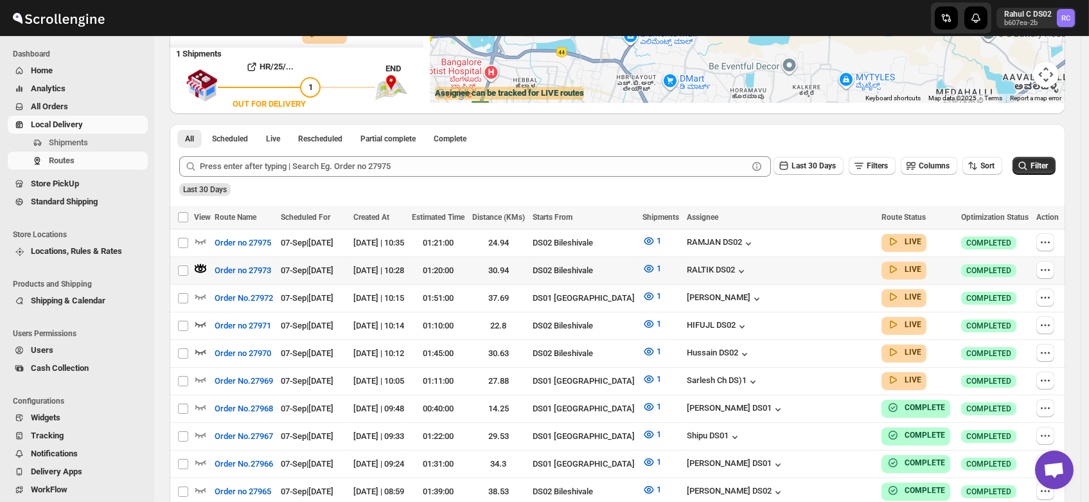
scroll to position [0, 0]
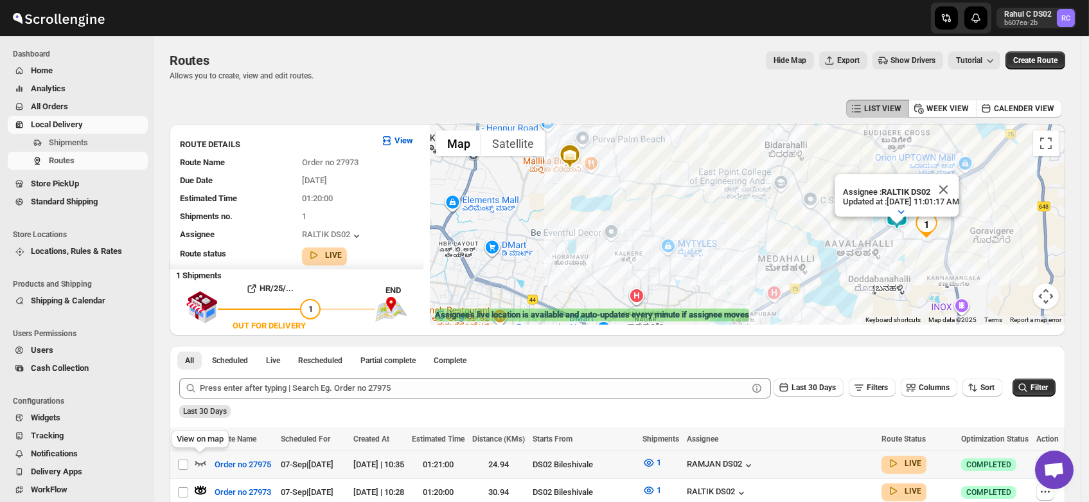
click at [200, 459] on icon "button" at bounding box center [200, 462] width 13 height 13
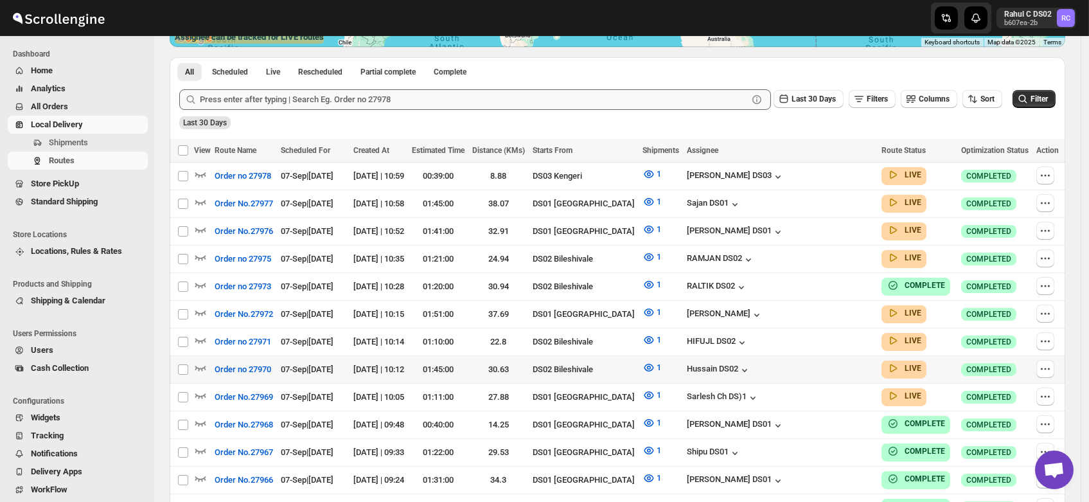
scroll to position [279, 0]
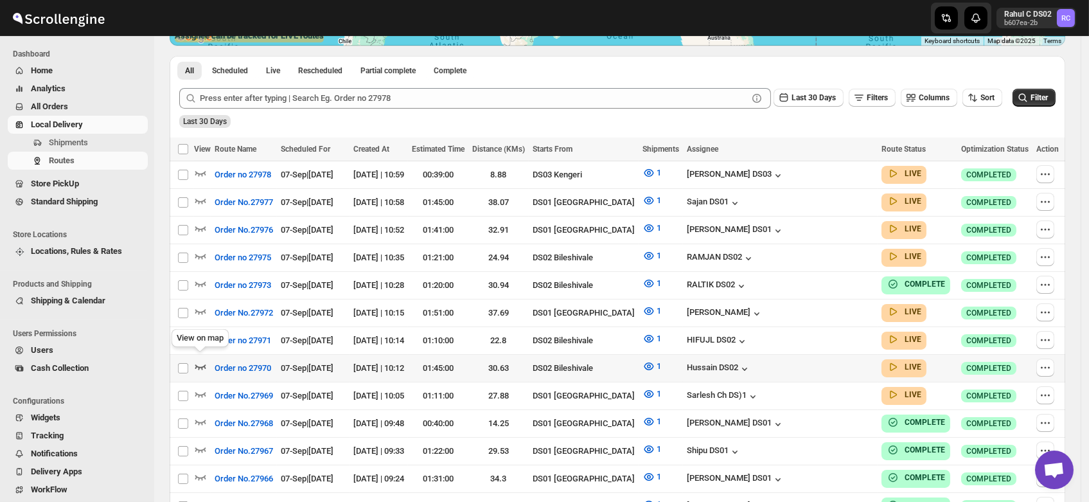
click at [198, 360] on icon "button" at bounding box center [200, 366] width 13 height 13
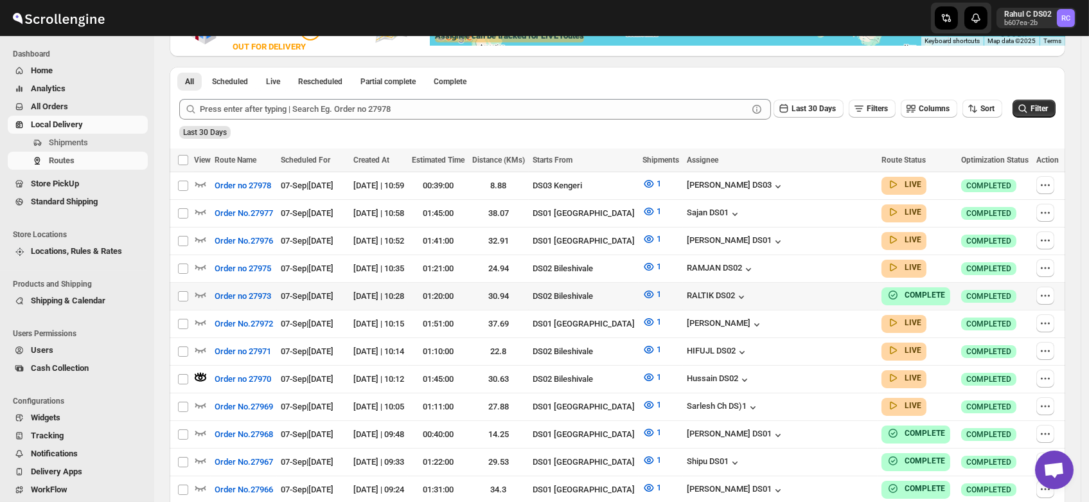
scroll to position [0, 0]
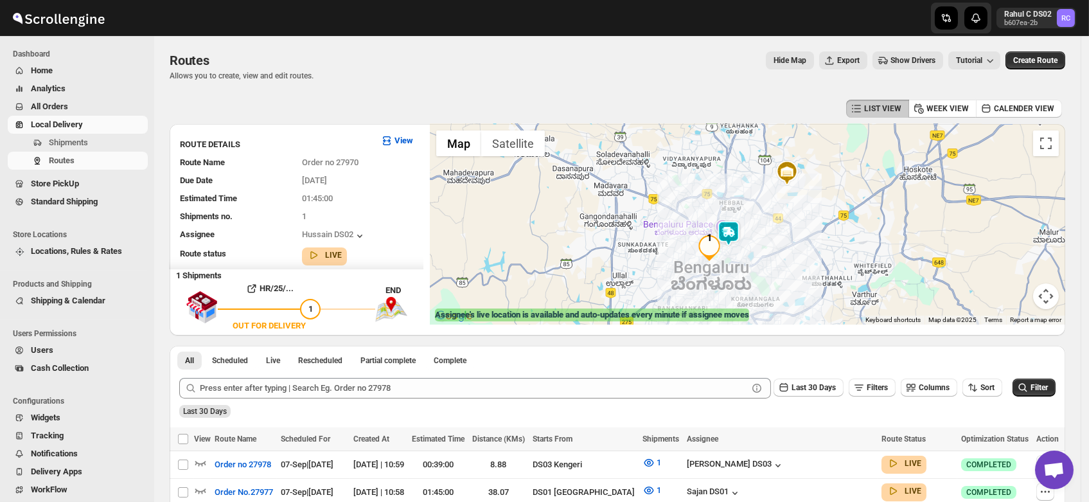
click at [728, 229] on img at bounding box center [728, 233] width 26 height 26
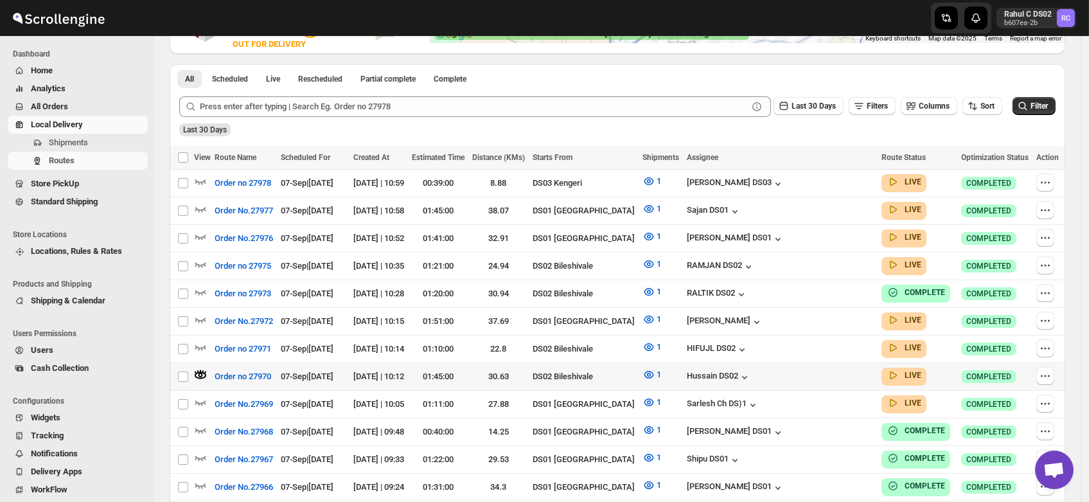
scroll to position [282, 0]
click at [200, 340] on icon "button" at bounding box center [200, 346] width 13 height 13
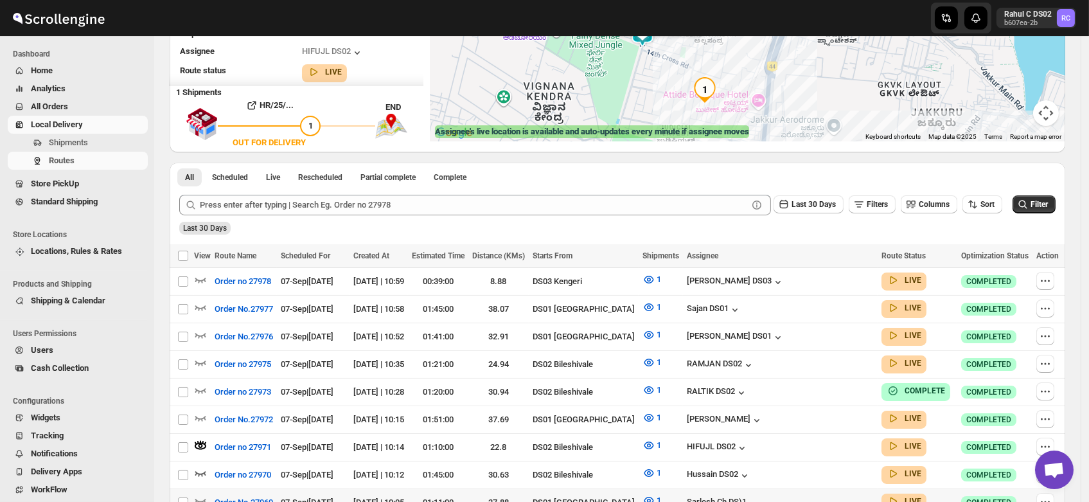
scroll to position [234, 0]
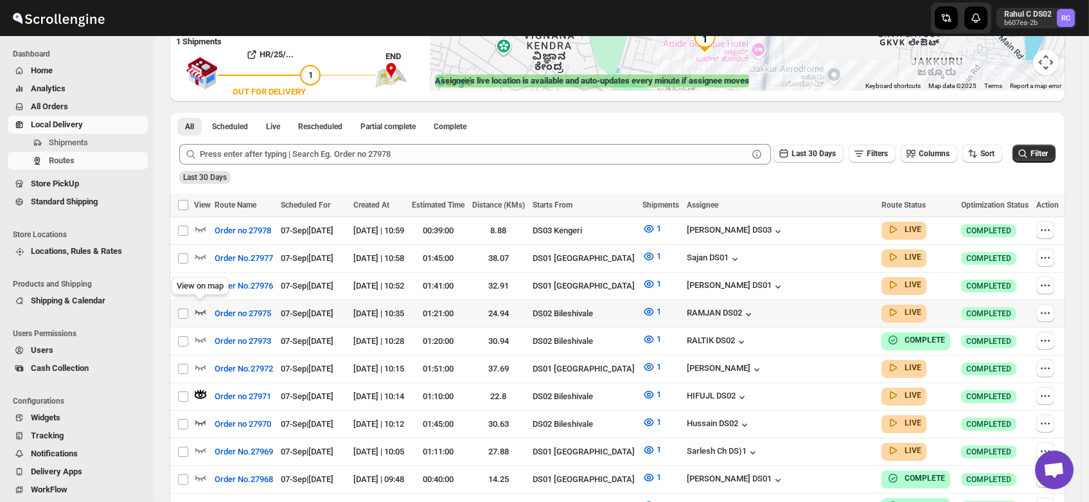
click at [202, 305] on icon "button" at bounding box center [200, 311] width 13 height 13
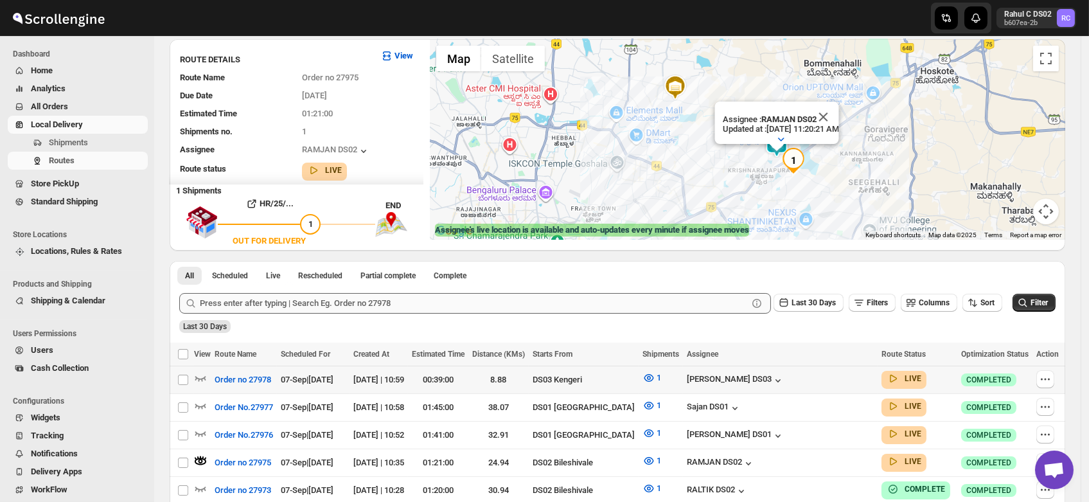
scroll to position [0, 0]
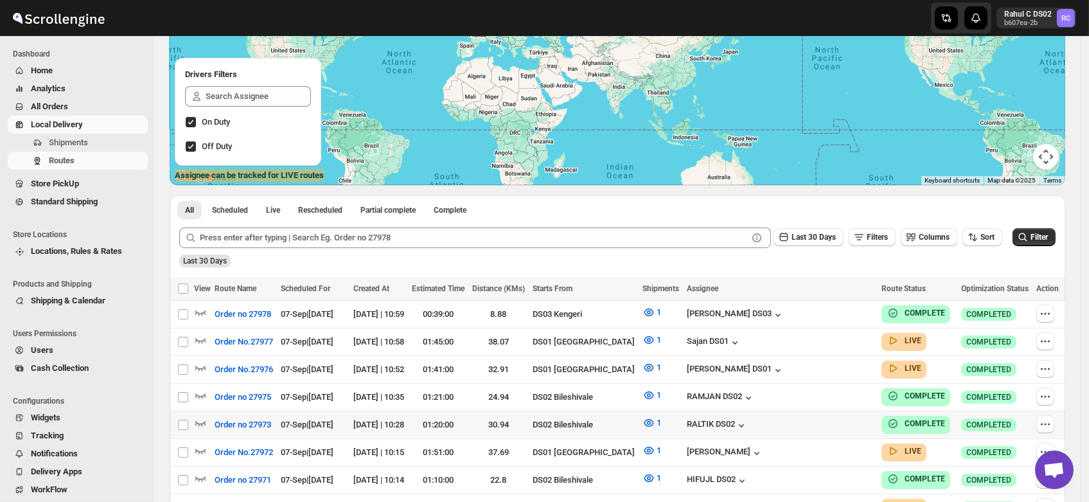
scroll to position [170, 0]
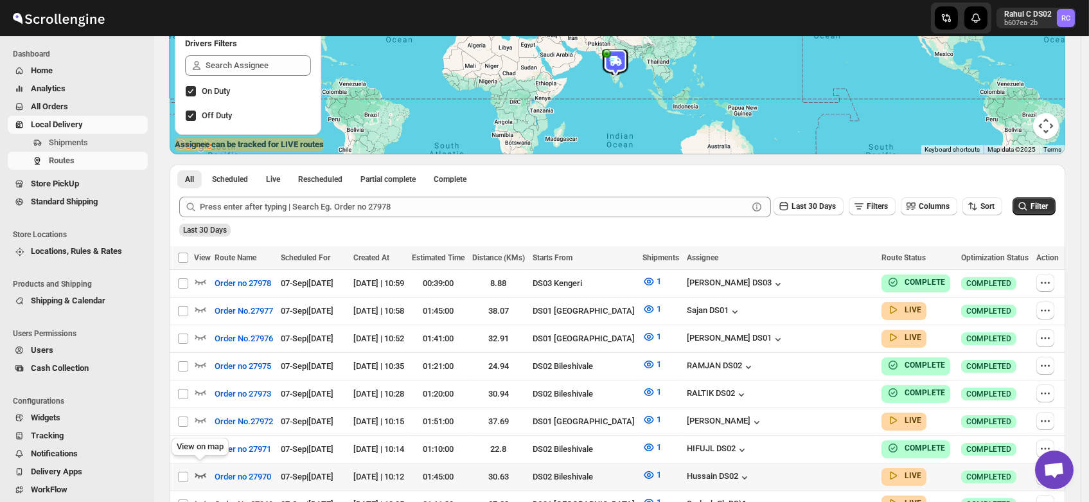
click at [198, 468] on icon "button" at bounding box center [200, 474] width 13 height 13
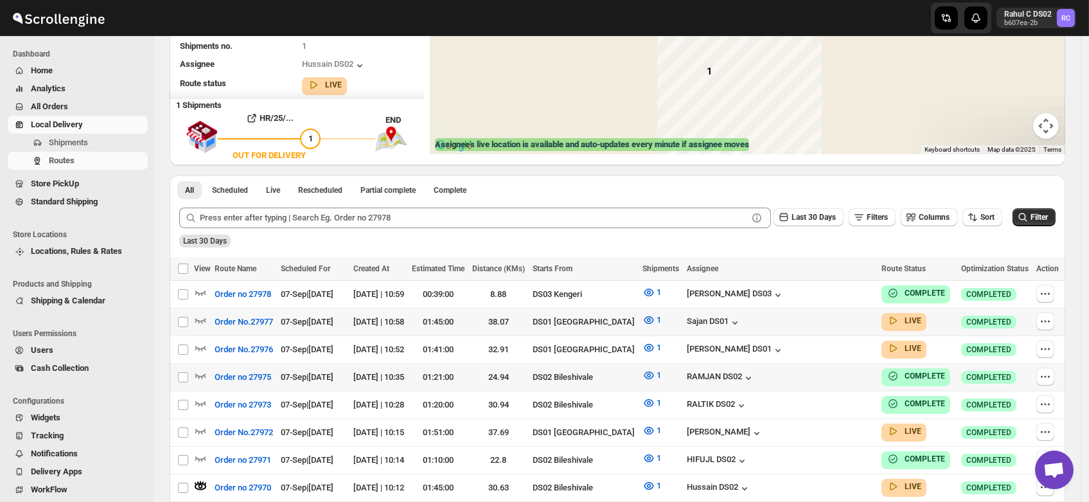
scroll to position [0, 0]
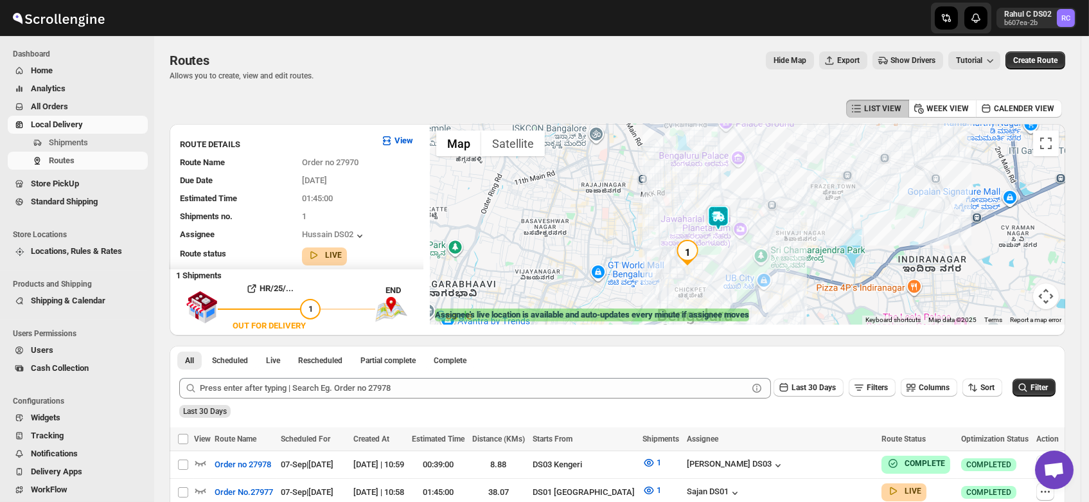
click at [725, 215] on img at bounding box center [718, 218] width 26 height 26
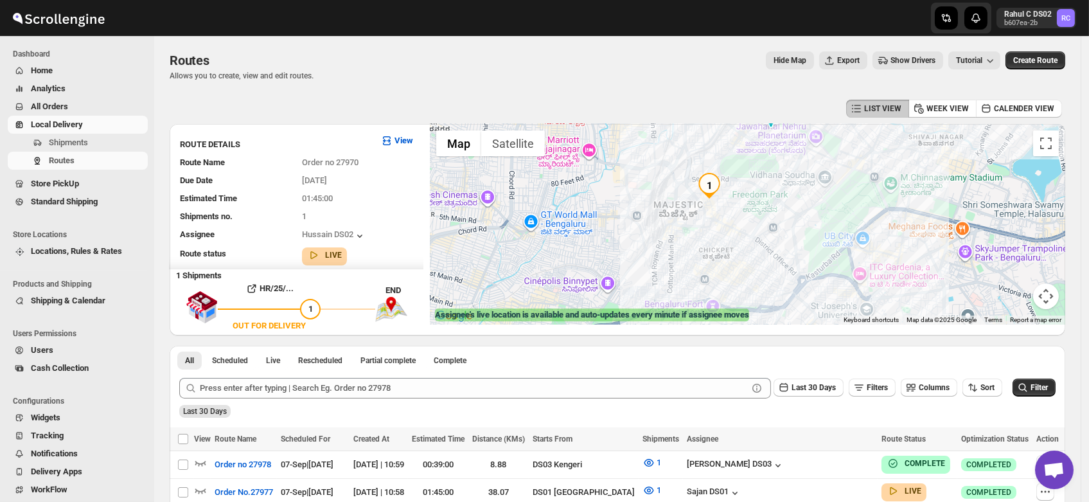
drag, startPoint x: 709, startPoint y: 277, endPoint x: 754, endPoint y: 159, distance: 125.8
click at [754, 159] on div "Assignee : Hussain DS02 Updated at : [DATE] 11:21:08 AM Duty mode Enabled Batte…" at bounding box center [747, 224] width 635 height 200
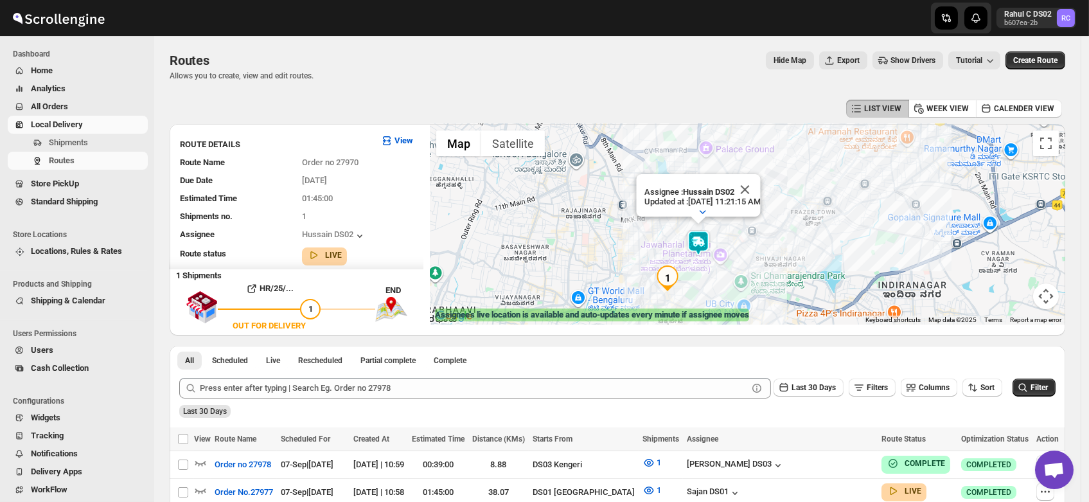
drag, startPoint x: 735, startPoint y: 211, endPoint x: 679, endPoint y: 188, distance: 60.5
click at [679, 188] on div "Assignee : Hussain DS02 Updated at : [DATE] 11:21:15 AM Duty mode Enabled Batte…" at bounding box center [747, 224] width 635 height 200
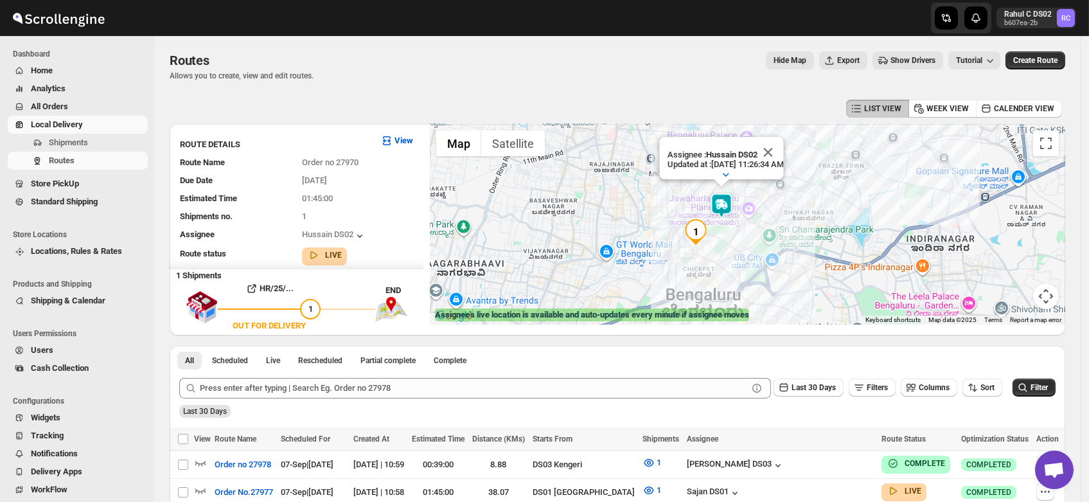
drag, startPoint x: 696, startPoint y: 287, endPoint x: 727, endPoint y: 237, distance: 59.2
click at [727, 237] on div "Assignee : Hussain DS02 Updated at : [DATE] 11:26:34 AM Duty mode Enabled Batte…" at bounding box center [747, 224] width 635 height 200
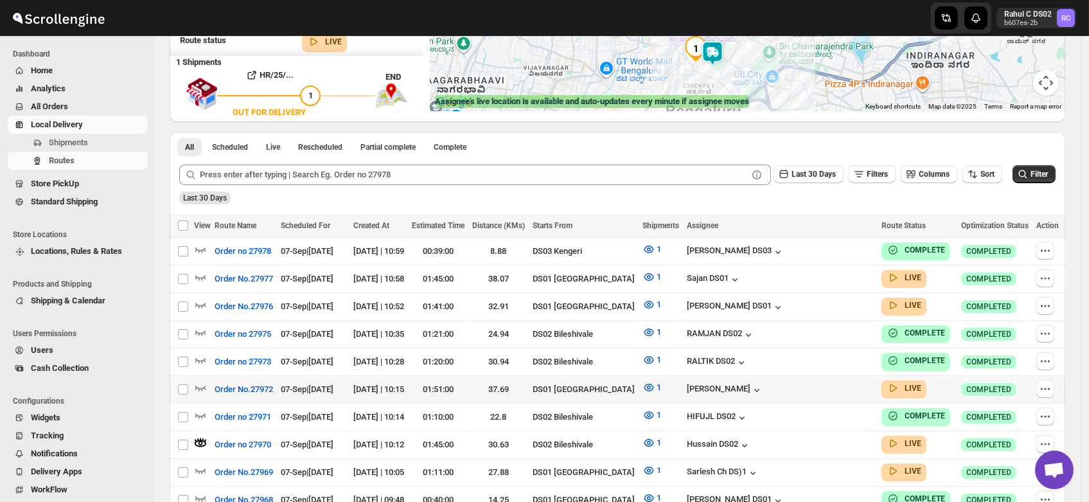
scroll to position [214, 0]
click at [198, 408] on icon "button" at bounding box center [200, 414] width 13 height 13
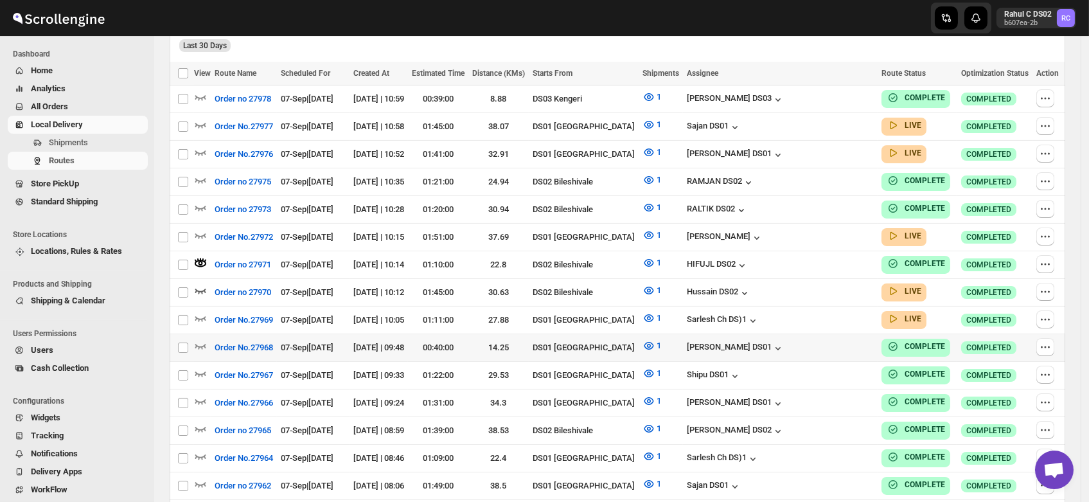
scroll to position [367, 0]
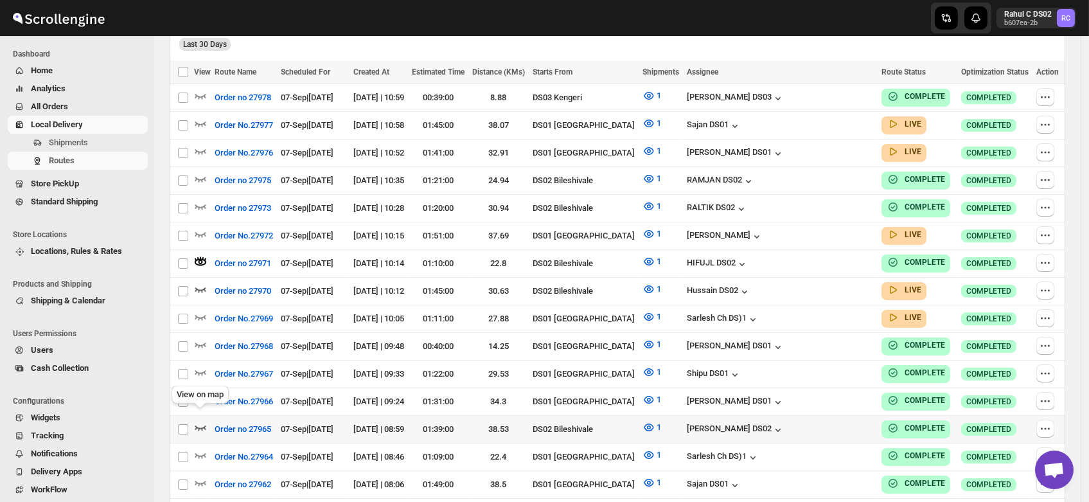
click at [200, 421] on icon "button" at bounding box center [200, 427] width 13 height 13
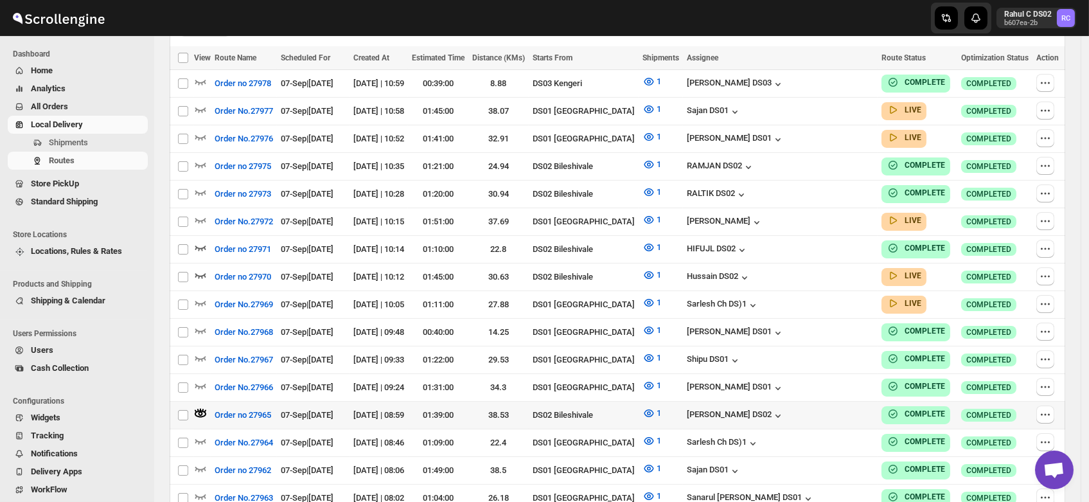
scroll to position [382, 0]
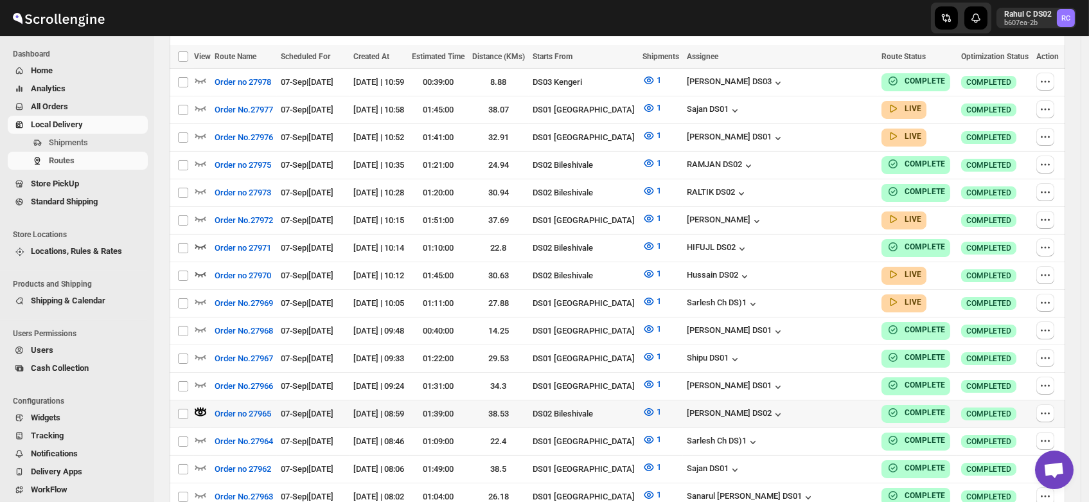
click at [786, 407] on div "[PERSON_NAME] DS02" at bounding box center [780, 414] width 187 height 14
click at [781, 408] on div "[PERSON_NAME] DS02" at bounding box center [736, 414] width 98 height 13
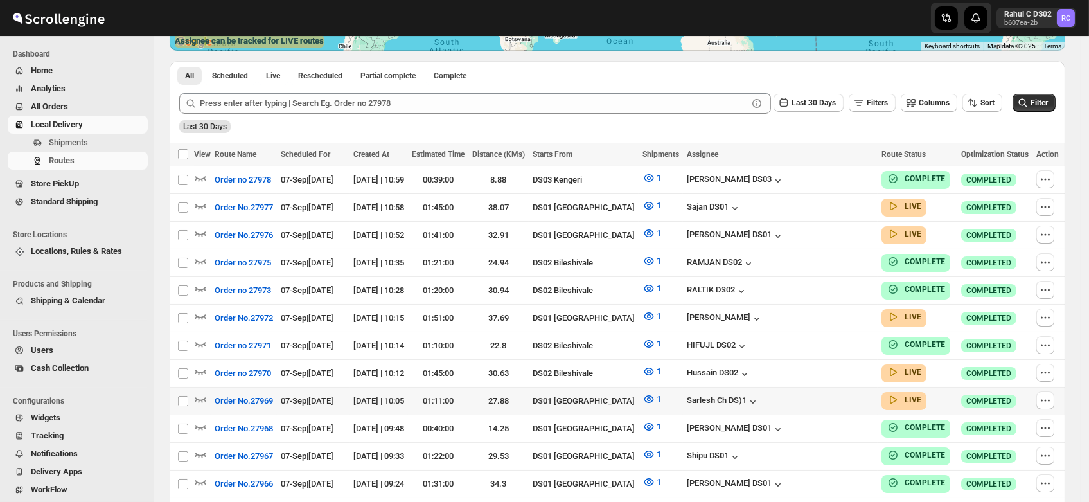
scroll to position [288, 0]
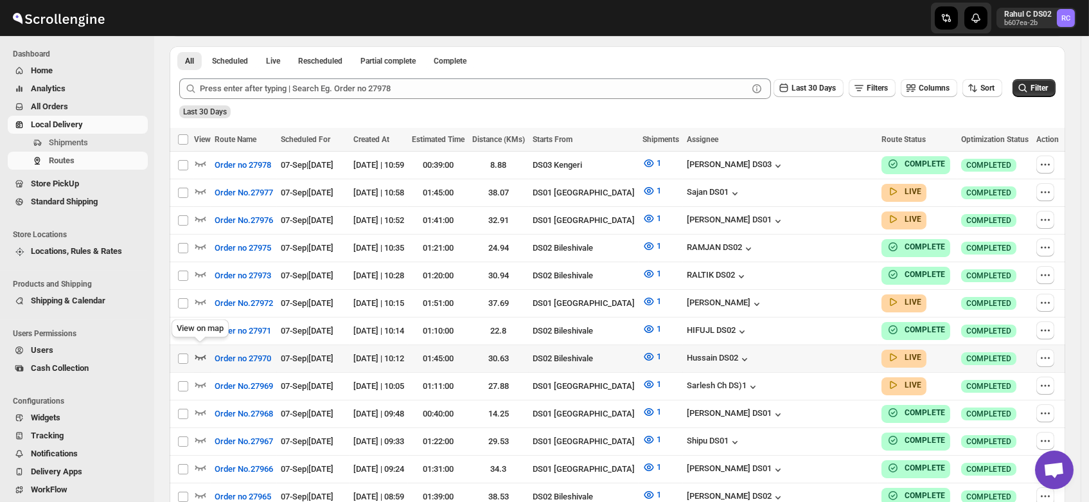
click at [199, 350] on icon "button" at bounding box center [200, 356] width 13 height 13
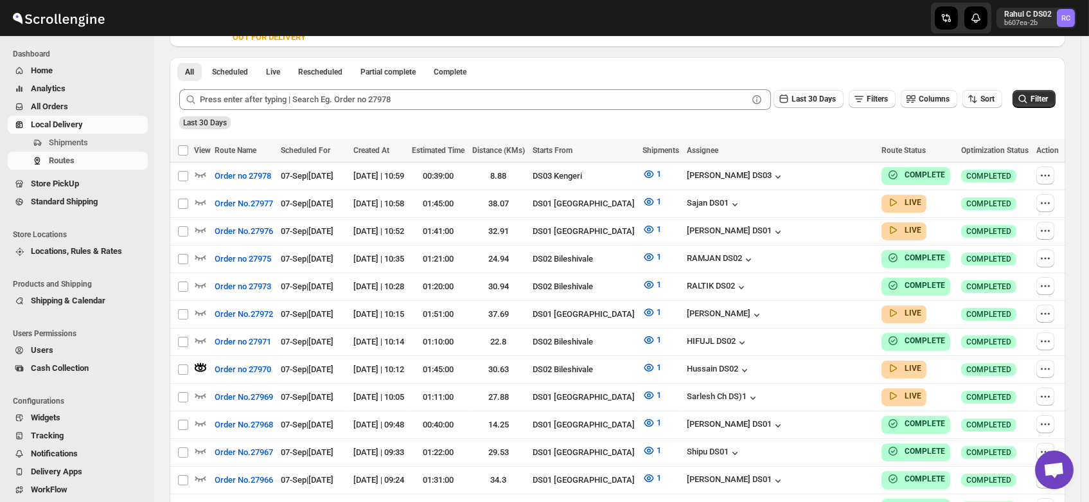
scroll to position [0, 0]
